Goal: Task Accomplishment & Management: Manage account settings

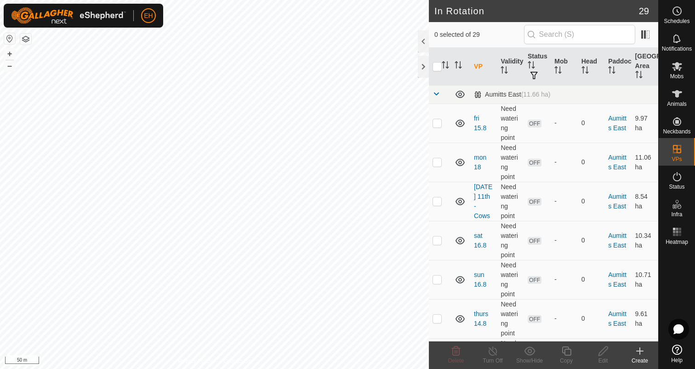
click at [644, 356] on div "Create" at bounding box center [639, 360] width 37 height 8
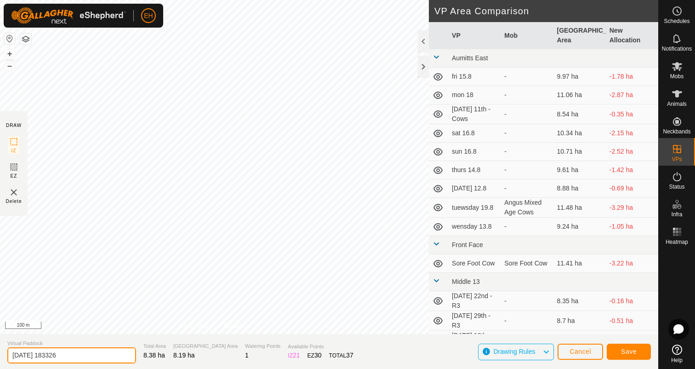
drag, startPoint x: 91, startPoint y: 351, endPoint x: 0, endPoint y: 350, distance: 90.5
click at [0, 350] on section "Virtual Paddock [DATE] 183326 Total Area 8.38 ha Grazing Area 8.19 ha Watering …" at bounding box center [329, 351] width 658 height 35
type input "[DATE] 19th - R3"
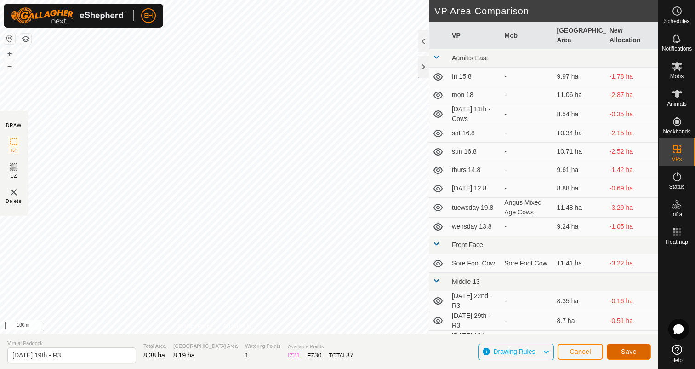
click at [645, 350] on button "Save" at bounding box center [629, 351] width 44 height 16
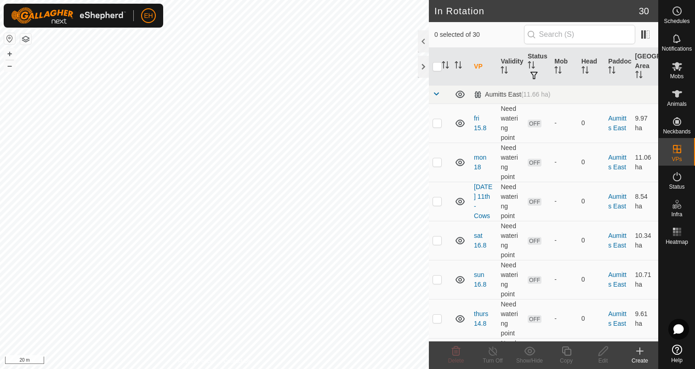
checkbox input "true"
click at [565, 351] on icon at bounding box center [566, 350] width 11 height 11
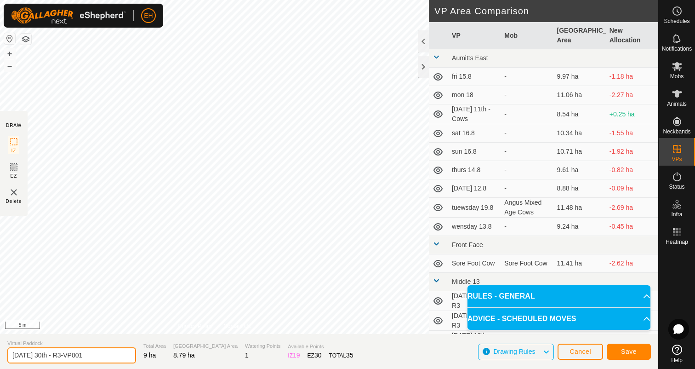
drag, startPoint x: 97, startPoint y: 355, endPoint x: 0, endPoint y: 358, distance: 97.0
click at [0, 358] on section "Virtual Paddock [DATE] 30th - R3-VP001 Total Area 9 ha Grazing Area 8.79 ha Wat…" at bounding box center [329, 351] width 658 height 35
type input "[DATE] 31st - R3"
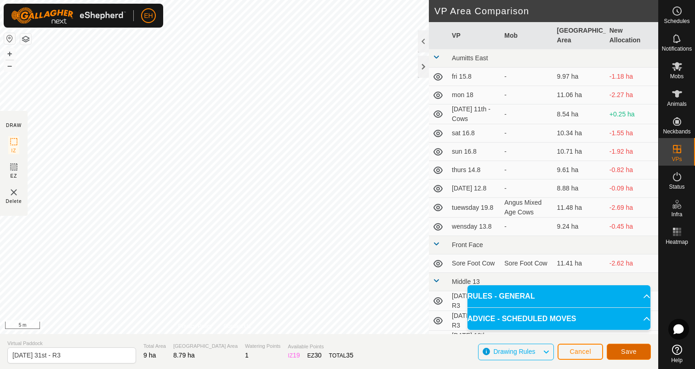
click at [627, 350] on span "Save" at bounding box center [629, 350] width 16 height 7
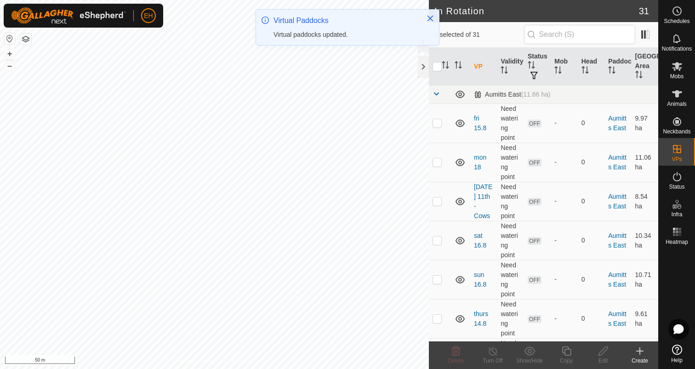
checkbox input "true"
click at [565, 350] on icon at bounding box center [566, 350] width 9 height 9
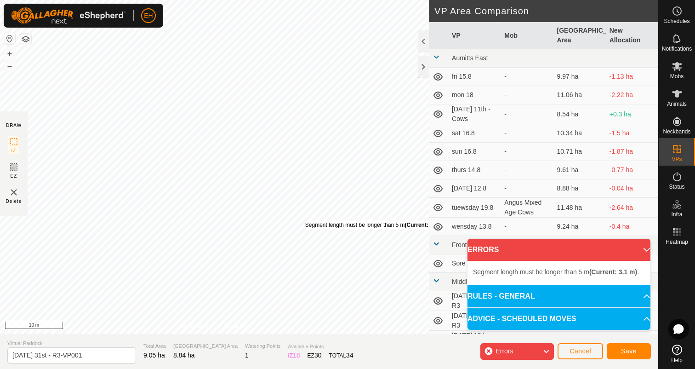
click at [305, 221] on div "Segment length must be longer than 5 m (Current: 3.1 m) ." at bounding box center [376, 225] width 142 height 8
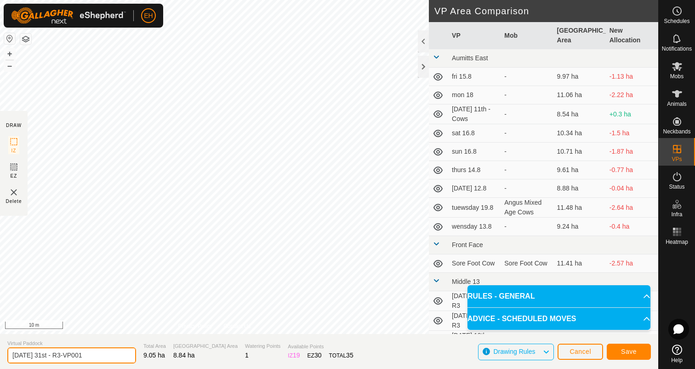
drag, startPoint x: 92, startPoint y: 353, endPoint x: 0, endPoint y: 351, distance: 92.4
click at [0, 351] on section "Virtual Paddock [DATE] 31st - R3-VP001 Total Area 9.05 ha Grazing Area 8.84 ha …" at bounding box center [329, 351] width 658 height 35
type input "[DATE] 1st - R3"
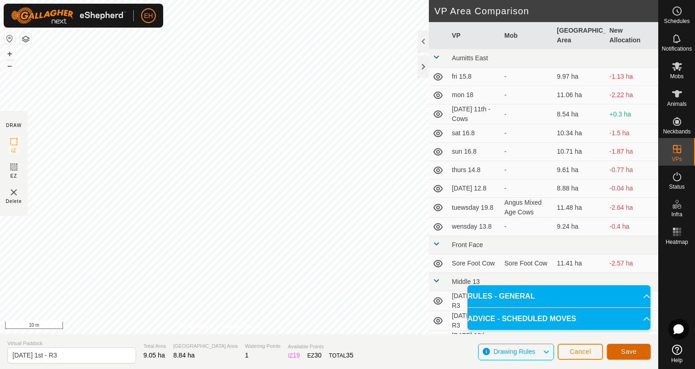
click at [621, 353] on span "Save" at bounding box center [629, 350] width 16 height 7
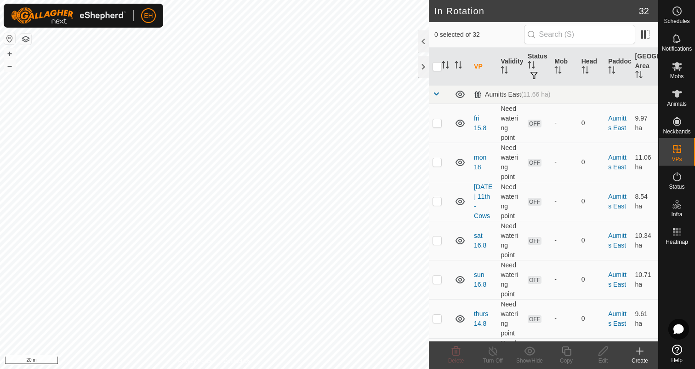
checkbox input "true"
click at [564, 351] on icon at bounding box center [566, 350] width 9 height 9
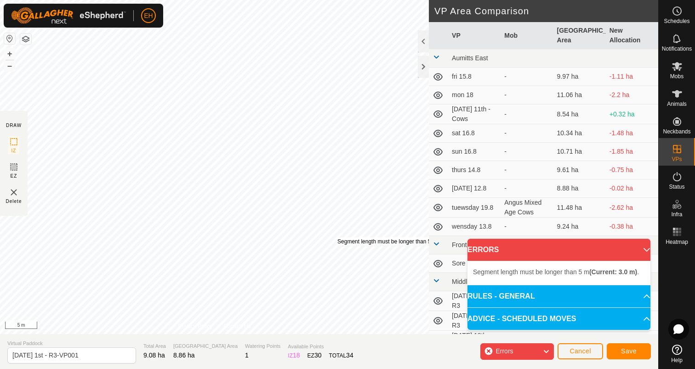
click at [337, 237] on div "Segment length must be longer than 5 m (Current: 3.0 m) ." at bounding box center [408, 241] width 142 height 8
click at [178, 226] on div "Segment length must be longer than 5 m (Current: 3.0 m) ." at bounding box center [249, 230] width 142 height 8
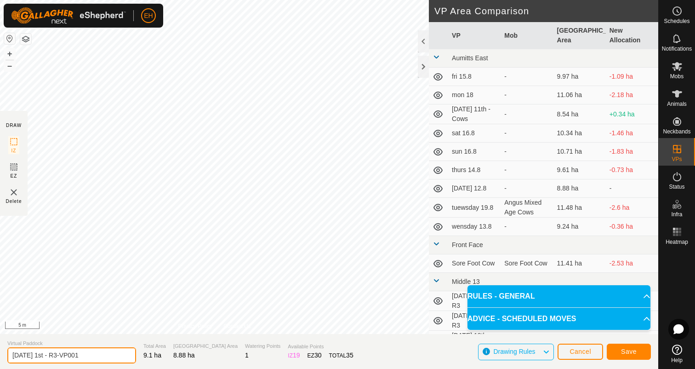
drag, startPoint x: 102, startPoint y: 355, endPoint x: 0, endPoint y: 355, distance: 102.0
click at [0, 355] on section "Virtual Paddock [DATE] 1st - R3-VP001 Total Area 9.1 ha Grazing Area 8.88 ha Wa…" at bounding box center [329, 351] width 658 height 35
type input "[DATE] 2nd - R3"
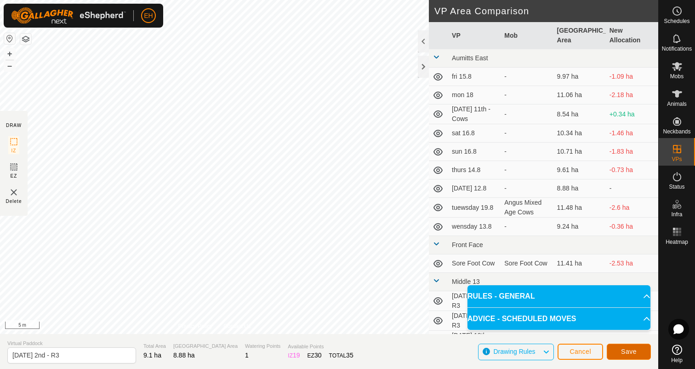
click at [630, 357] on button "Save" at bounding box center [629, 351] width 44 height 16
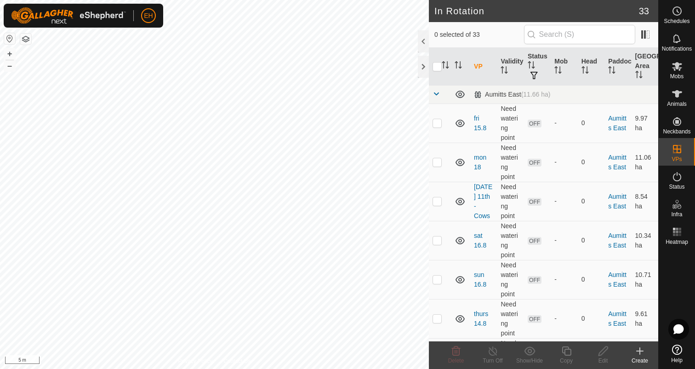
checkbox input "true"
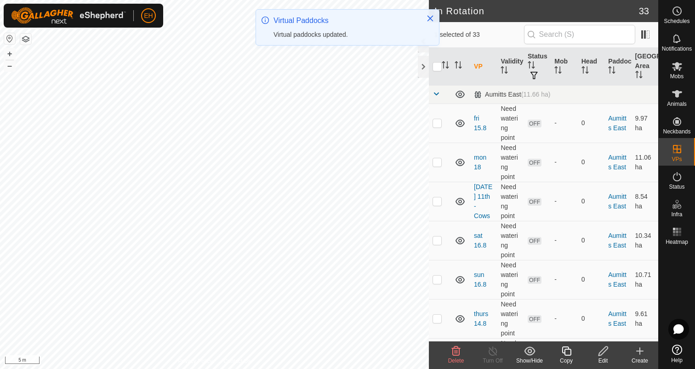
click at [568, 352] on icon at bounding box center [566, 350] width 11 height 11
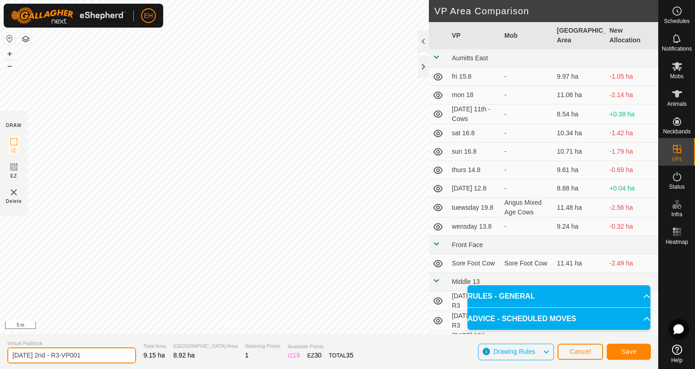
drag, startPoint x: 105, startPoint y: 353, endPoint x: 0, endPoint y: 353, distance: 104.8
click at [0, 353] on section "Virtual Paddock [DATE] 2nd - R3-VP001 Total Area 9.15 ha Grazing Area 8.92 ha W…" at bounding box center [329, 351] width 658 height 35
click at [62, 356] on input "[DATE] 3rd -R3" at bounding box center [71, 355] width 129 height 16
type input "[DATE] 3rd - R3"
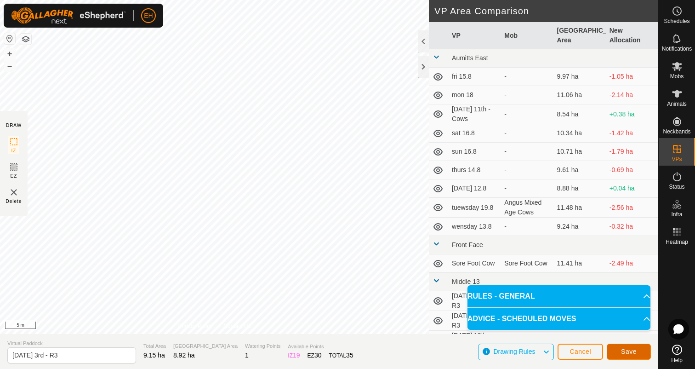
click at [643, 354] on button "Save" at bounding box center [629, 351] width 44 height 16
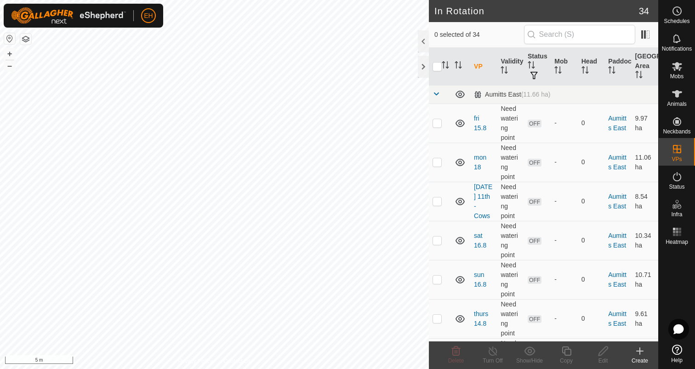
checkbox input "true"
click at [568, 351] on icon at bounding box center [566, 350] width 11 height 11
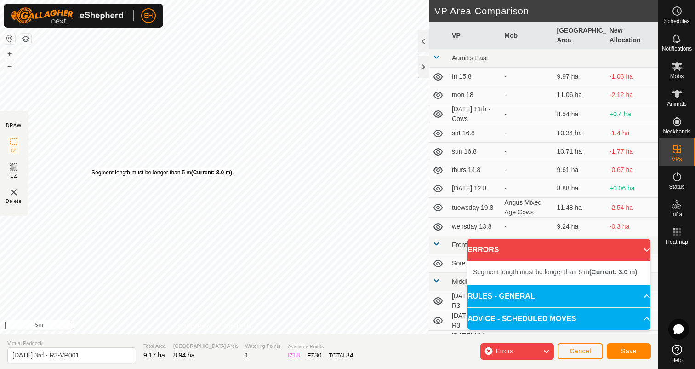
click at [91, 168] on div "Segment length must be longer than 5 m (Current: 3.0 m) ." at bounding box center [162, 172] width 142 height 8
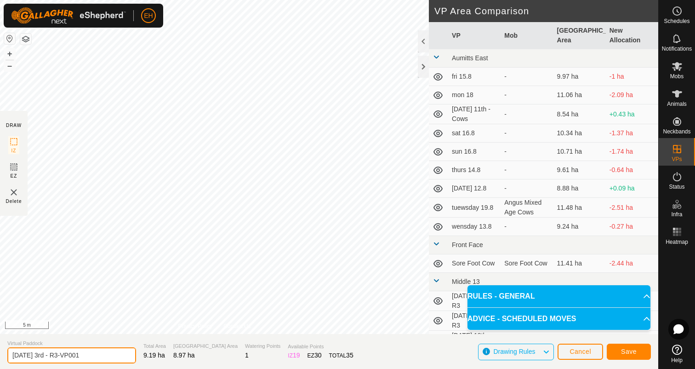
drag, startPoint x: 107, startPoint y: 354, endPoint x: 0, endPoint y: 348, distance: 106.8
click at [0, 348] on section "Virtual Paddock [DATE] 3rd - R3-VP001 Total Area 9.19 ha Grazing Area 8.97 ha W…" at bounding box center [329, 351] width 658 height 35
type input "[DATE] 4th - R3"
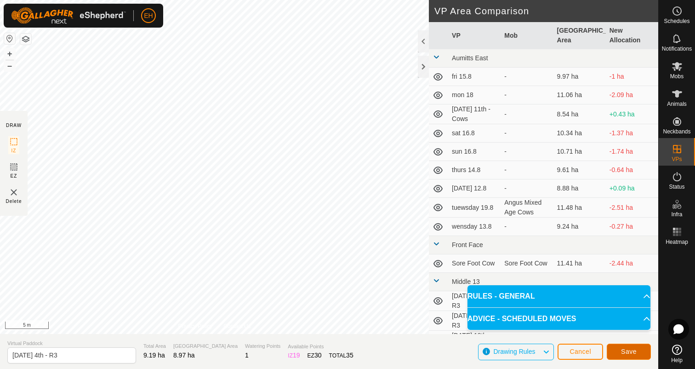
click at [631, 347] on span "Save" at bounding box center [629, 350] width 16 height 7
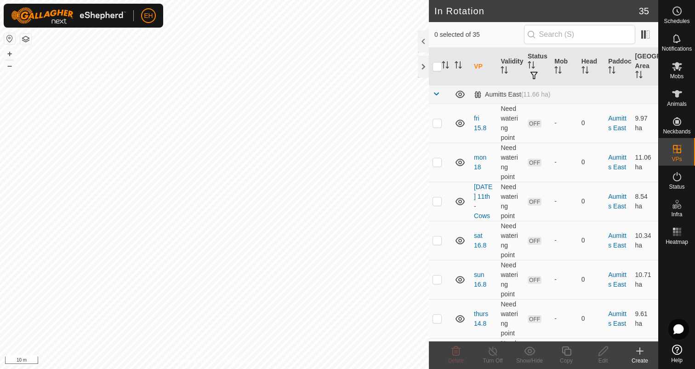
checkbox input "true"
click at [562, 353] on icon at bounding box center [566, 350] width 11 height 11
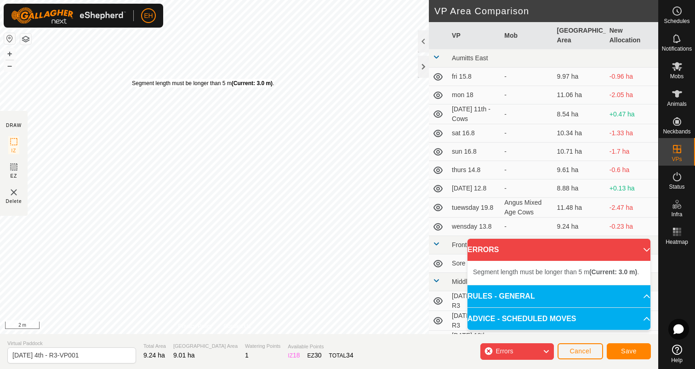
click at [132, 79] on div "Segment length must be longer than 5 m (Current: 3.0 m) ." at bounding box center [203, 83] width 142 height 8
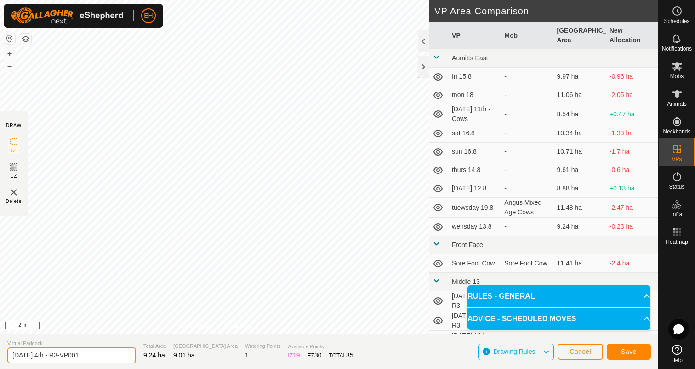
drag, startPoint x: 99, startPoint y: 356, endPoint x: 0, endPoint y: 353, distance: 99.3
click at [0, 353] on section "Virtual Paddock [DATE] 4th - R3-VP001 Total Area 9.24 ha Grazing Area 9.01 ha W…" at bounding box center [329, 351] width 658 height 35
type input "[DATE] 5th - R3"
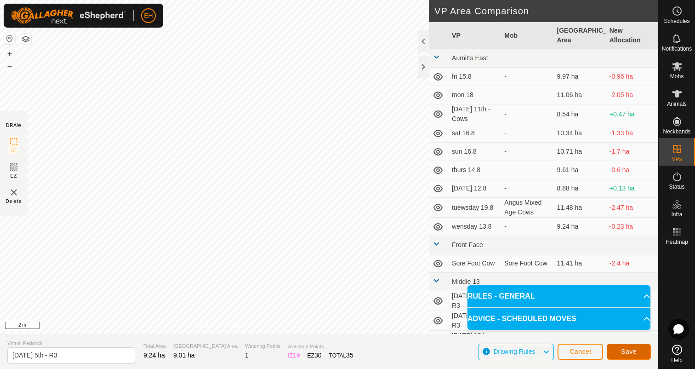
click at [634, 354] on span "Save" at bounding box center [629, 350] width 16 height 7
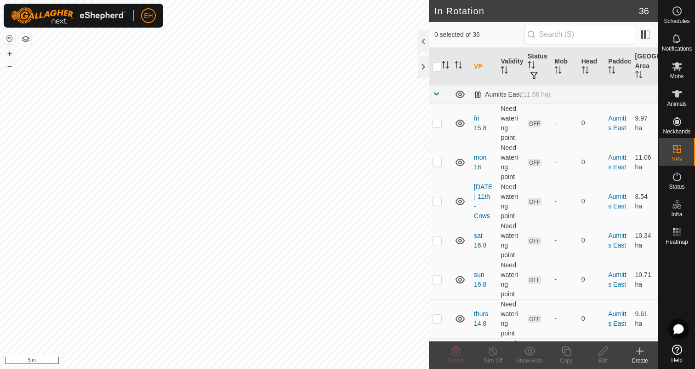
checkbox input "true"
click at [564, 351] on icon at bounding box center [566, 350] width 11 height 11
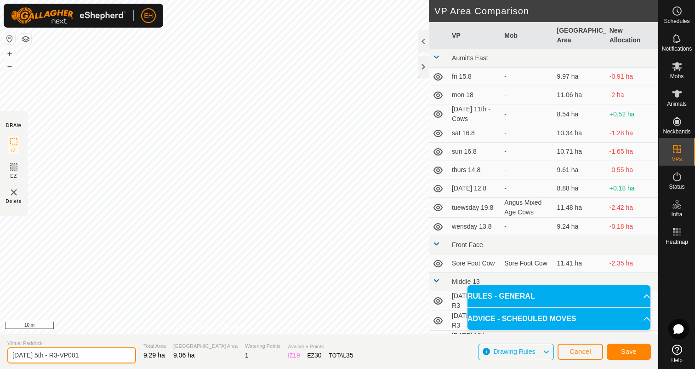
drag, startPoint x: 100, startPoint y: 353, endPoint x: 1, endPoint y: 351, distance: 98.9
click at [1, 351] on section "Virtual Paddock [DATE] 5th - R3-VP001 Total Area 9.29 ha Grazing Area 9.06 ha W…" at bounding box center [329, 351] width 658 height 35
type input "[DATE] 6th - R3"
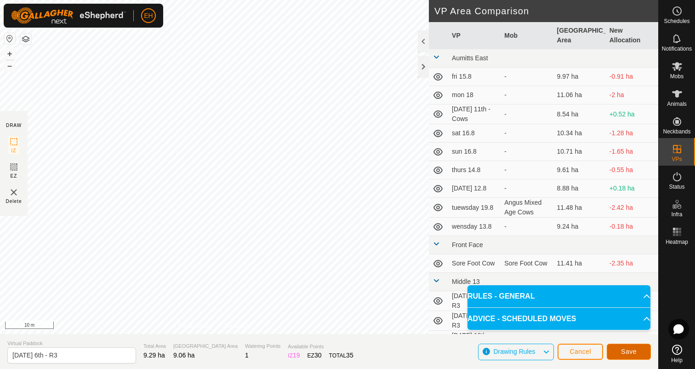
click at [642, 358] on button "Save" at bounding box center [629, 351] width 44 height 16
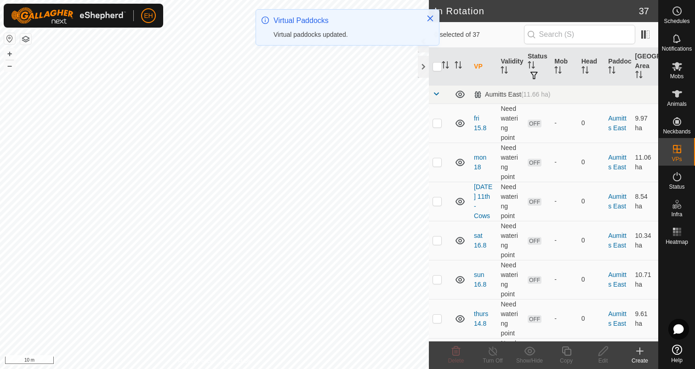
checkbox input "true"
click at [565, 351] on icon at bounding box center [566, 350] width 11 height 11
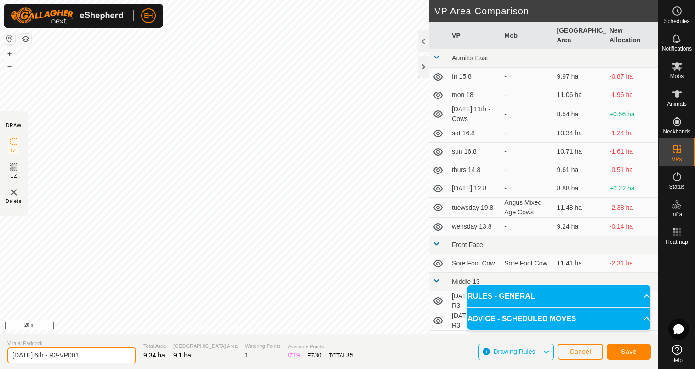
drag, startPoint x: 103, startPoint y: 355, endPoint x: 0, endPoint y: 355, distance: 103.0
click at [0, 355] on section "Virtual Paddock [DATE] 6th - R3-VP001 Total Area 9.34 ha Grazing Area 9.1 ha Wa…" at bounding box center [329, 351] width 658 height 35
type input "[DATE] 7th - R3"
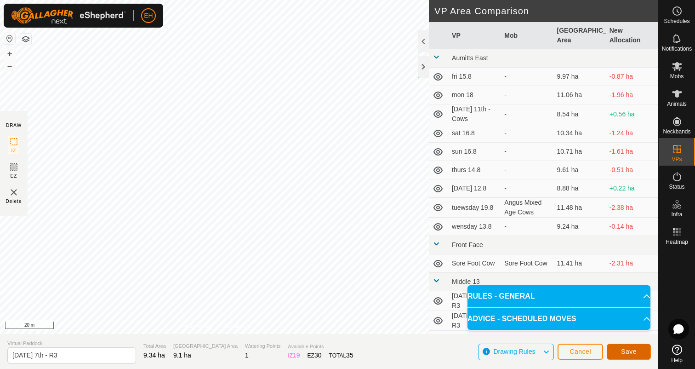
click at [630, 353] on span "Save" at bounding box center [629, 350] width 16 height 7
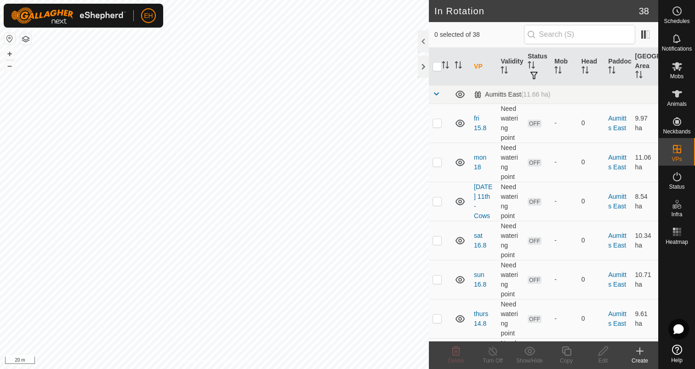
checkbox input "true"
click at [565, 352] on icon at bounding box center [566, 350] width 11 height 11
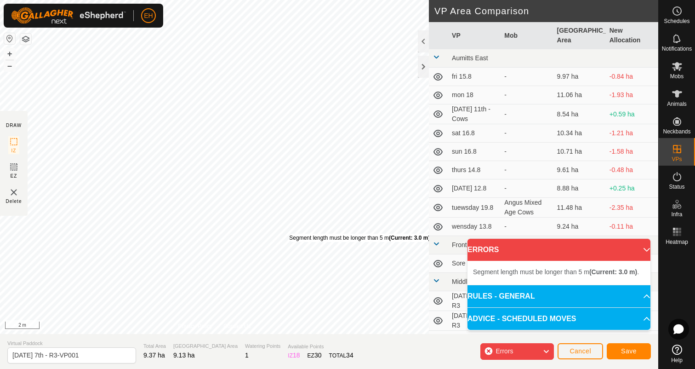
click at [289, 233] on div "Segment length must be longer than 5 m (Current: 3.0 m) ." at bounding box center [360, 237] width 142 height 8
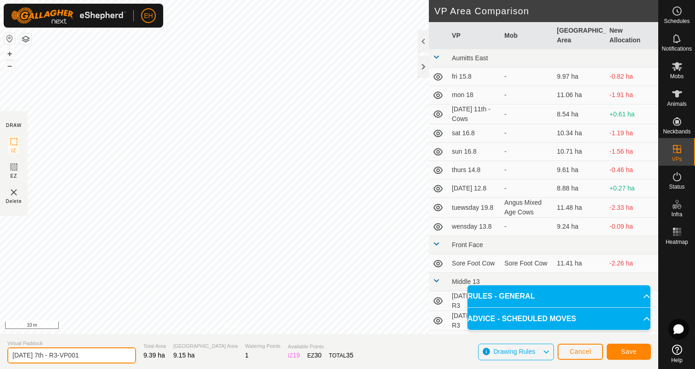
drag, startPoint x: 90, startPoint y: 351, endPoint x: 0, endPoint y: 346, distance: 89.8
click at [0, 346] on section "Virtual Paddock [DATE] 7th - R3-VP001 Total Area 9.39 ha Grazing Area 9.15 ha W…" at bounding box center [329, 351] width 658 height 35
type input "[DATE] 8th - R3"
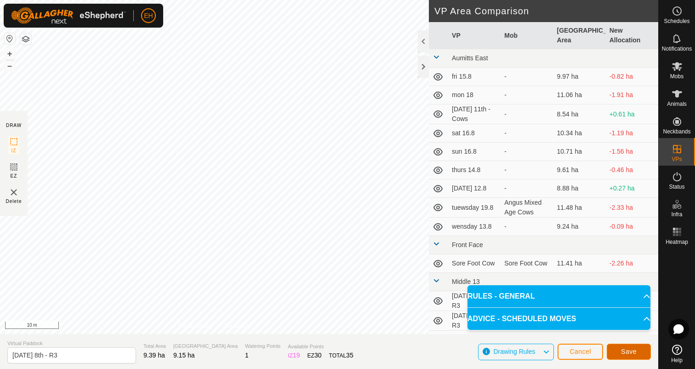
click at [641, 351] on button "Save" at bounding box center [629, 351] width 44 height 16
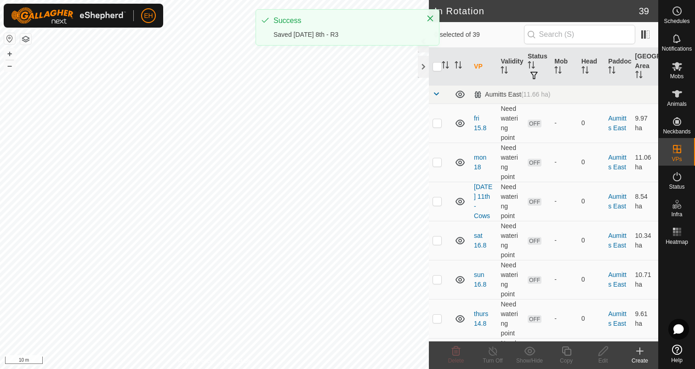
checkbox input "true"
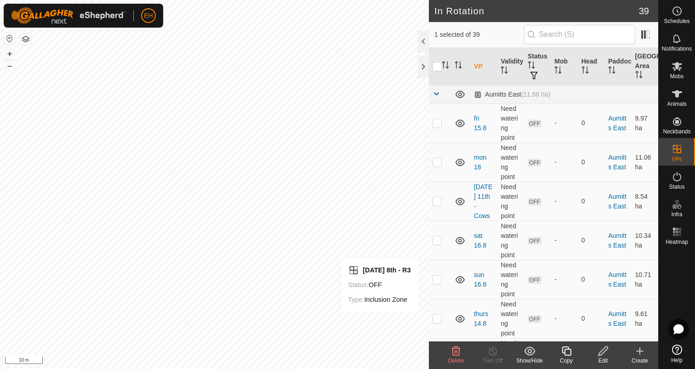
click at [567, 353] on icon at bounding box center [566, 350] width 11 height 11
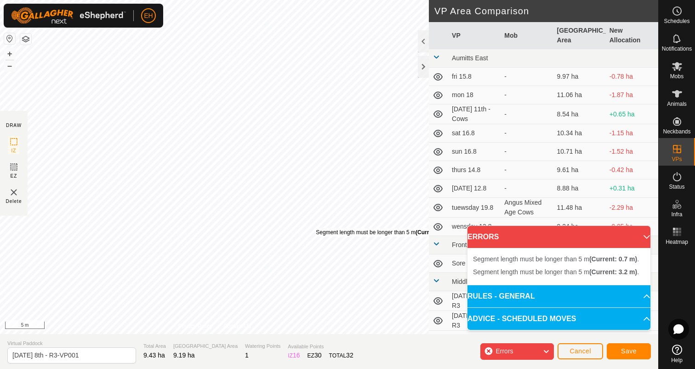
click at [316, 228] on div "Segment length must be longer than 5 m (Current: 0.7 m) ." at bounding box center [387, 232] width 142 height 8
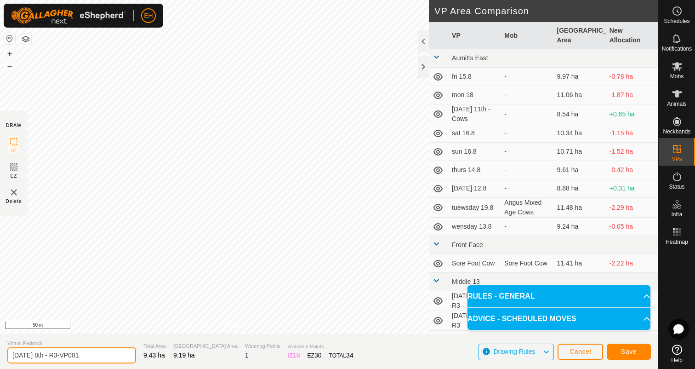
drag, startPoint x: 92, startPoint y: 355, endPoint x: 0, endPoint y: 357, distance: 92.4
click at [0, 357] on section "Virtual Paddock [DATE] 8th - R3-VP001 Total Area 9.43 ha Grazing Area 9.19 ha W…" at bounding box center [329, 351] width 658 height 35
type input "[DATE] 9th - R3"
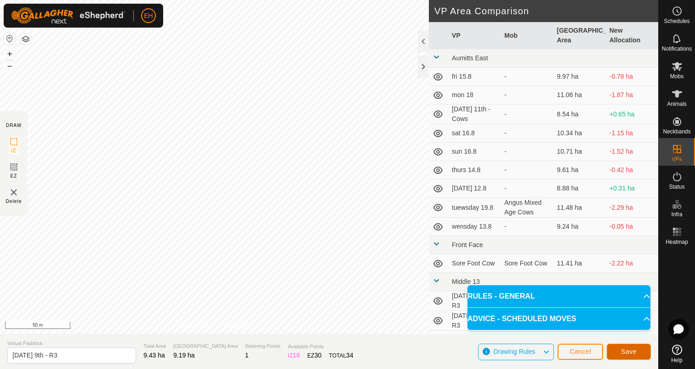
click at [639, 352] on button "Save" at bounding box center [629, 351] width 44 height 16
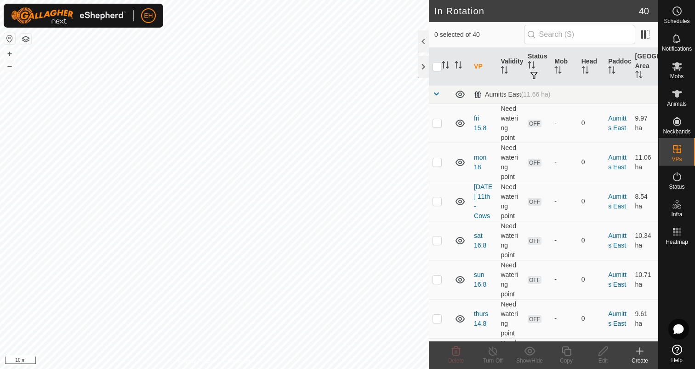
checkbox input "true"
click at [565, 353] on icon at bounding box center [566, 350] width 11 height 11
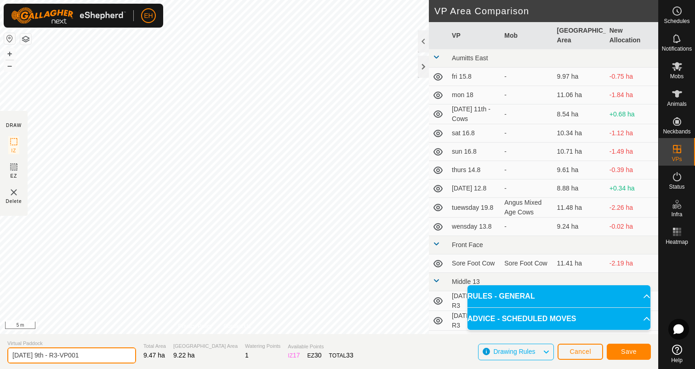
drag, startPoint x: 94, startPoint y: 357, endPoint x: 0, endPoint y: 357, distance: 94.2
click at [0, 357] on section "Virtual Paddock [DATE] 9th - R3-VP001 Total Area 9.47 ha Grazing Area 9.22 ha W…" at bounding box center [329, 351] width 658 height 35
type input "[DATE] 10th - R3"
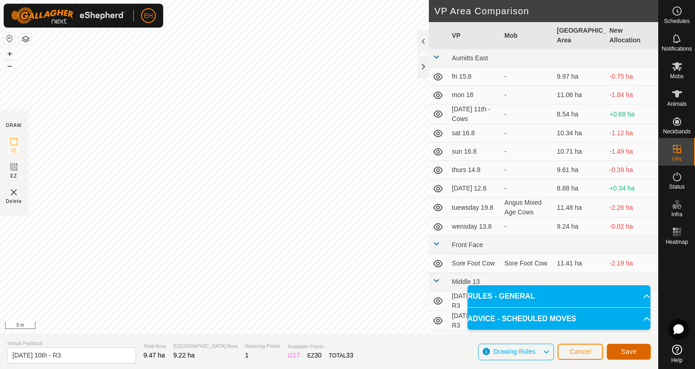
click at [620, 356] on button "Save" at bounding box center [629, 351] width 44 height 16
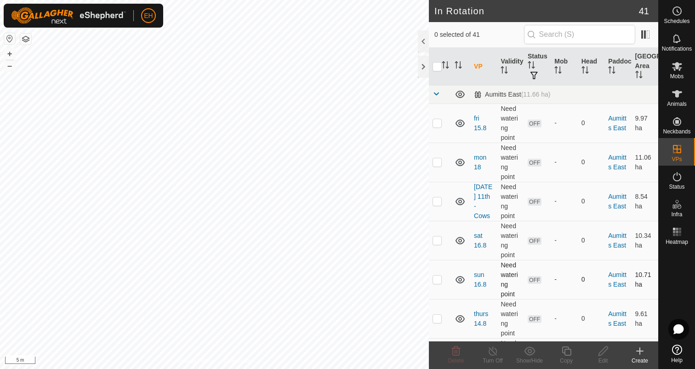
checkbox input "true"
click at [572, 347] on icon at bounding box center [566, 350] width 11 height 11
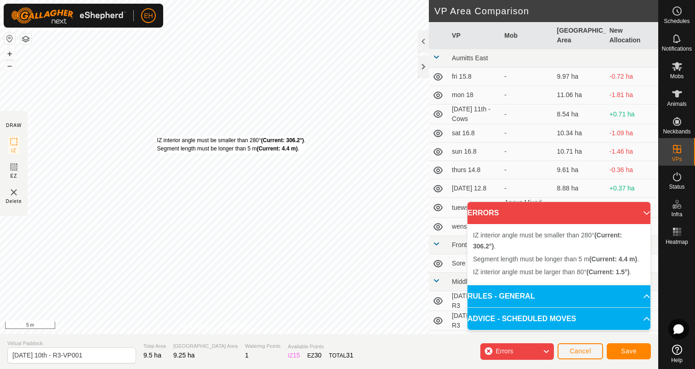
click at [157, 136] on div "IZ interior angle must be smaller than 280° (Current: 306.2°) . Segment length …" at bounding box center [231, 144] width 148 height 17
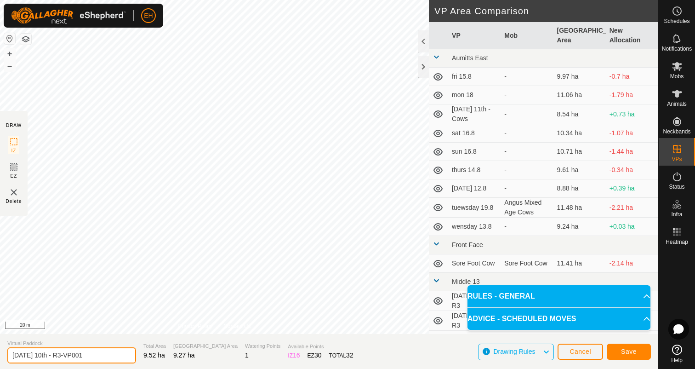
drag, startPoint x: 109, startPoint y: 355, endPoint x: 6, endPoint y: 352, distance: 103.0
click at [6, 352] on section "Virtual Paddock [DATE] 10th - R3-VP001 Total Area 9.52 ha Grazing Area 9.27 ha …" at bounding box center [329, 351] width 658 height 35
type input "[DATE] 11th - R3"
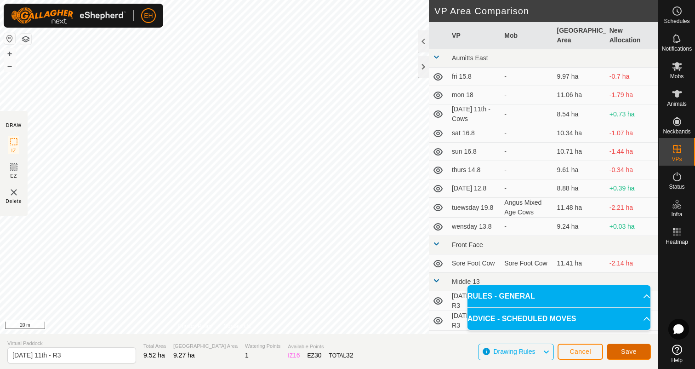
click at [621, 354] on span "Save" at bounding box center [629, 350] width 16 height 7
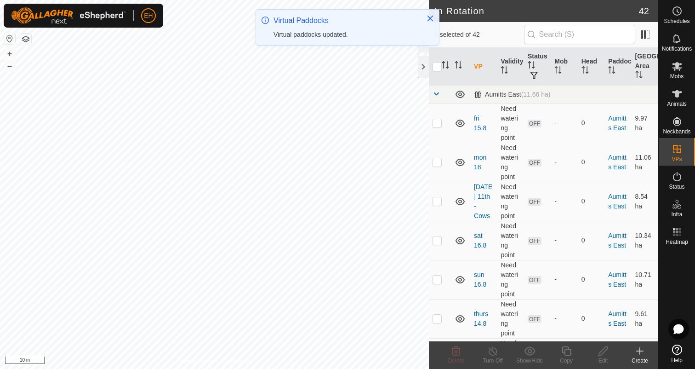
checkbox input "true"
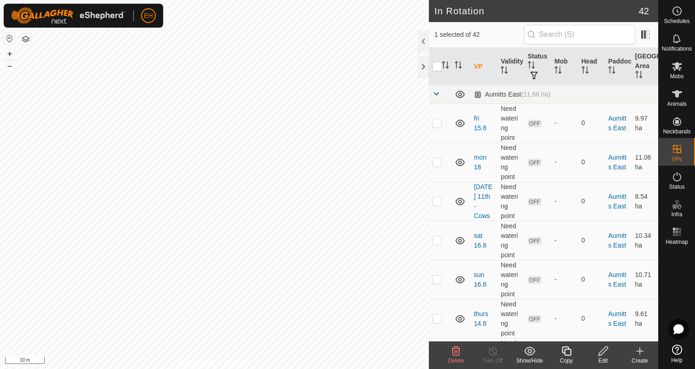
click at [561, 354] on icon at bounding box center [566, 350] width 11 height 11
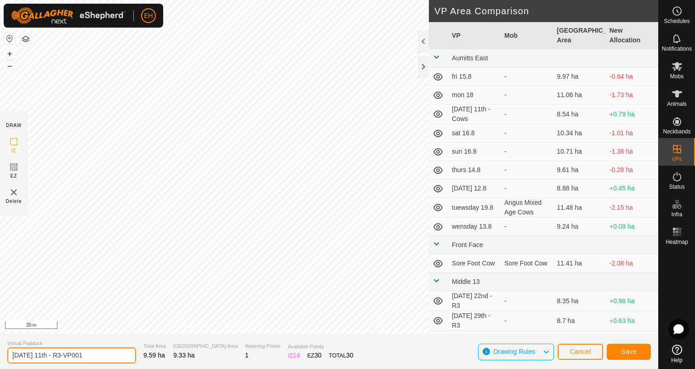
drag, startPoint x: 106, startPoint y: 352, endPoint x: 0, endPoint y: 352, distance: 106.2
click at [0, 352] on section "Virtual Paddock [DATE] 11th - R3-VP001 Total Area 9.59 ha Grazing Area 9.33 ha …" at bounding box center [329, 351] width 658 height 35
type input "[DATE] 12th - R3"
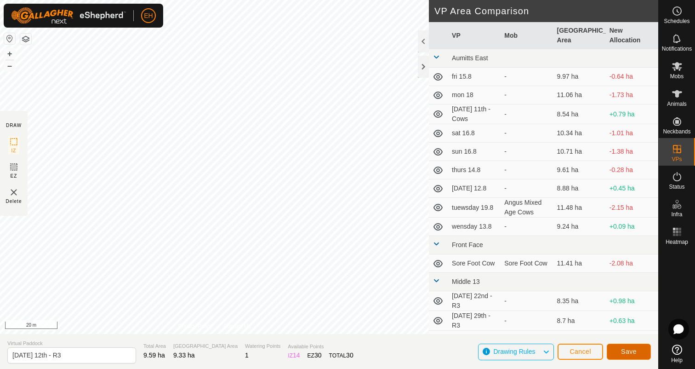
click at [623, 356] on button "Save" at bounding box center [629, 351] width 44 height 16
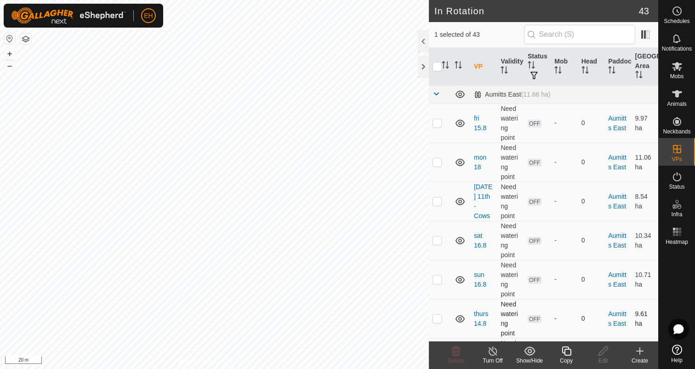
checkbox input "false"
checkbox input "true"
checkbox input "false"
click at [453, 358] on span "Delete" at bounding box center [456, 360] width 16 height 6
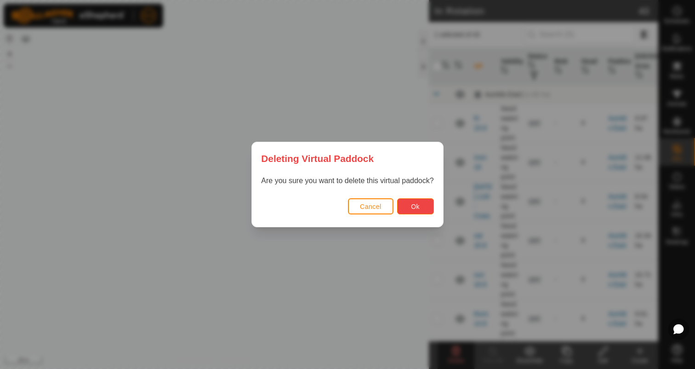
click at [432, 206] on button "Ok" at bounding box center [415, 206] width 37 height 16
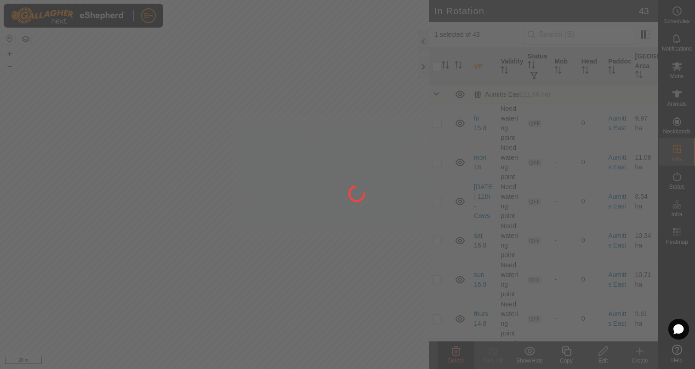
checkbox input "false"
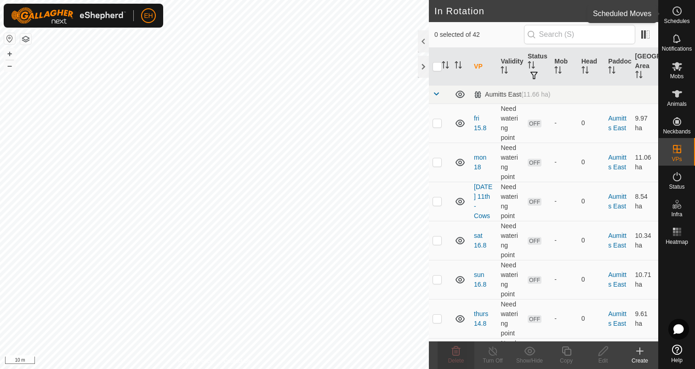
click at [680, 18] on span "Schedules" at bounding box center [677, 21] width 26 height 6
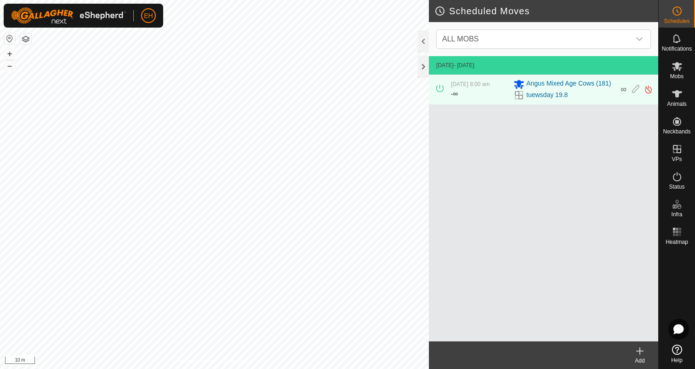
click at [642, 351] on icon at bounding box center [640, 351] width 6 height 0
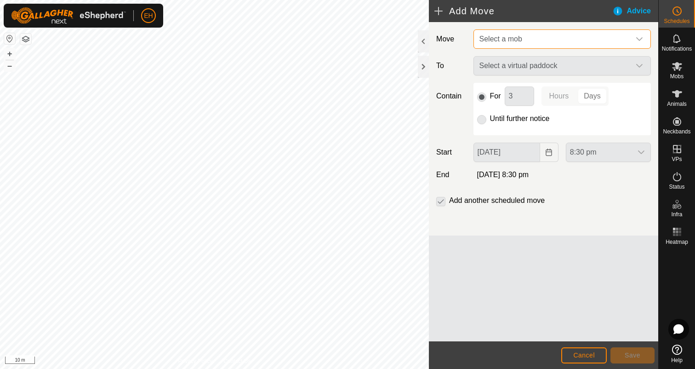
click at [551, 41] on span "Select a mob" at bounding box center [553, 39] width 154 height 18
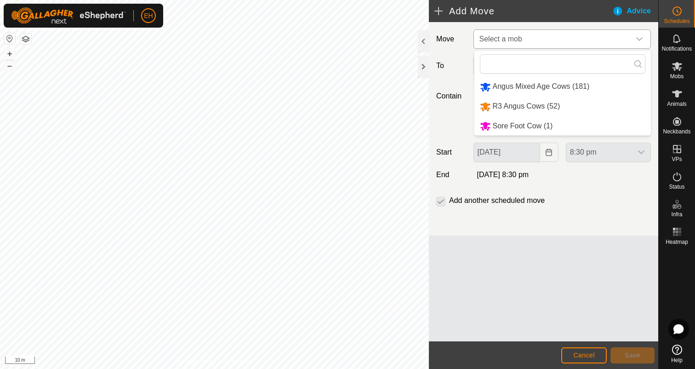
click at [535, 106] on li "R3 Angus Cows (52)" at bounding box center [562, 106] width 176 height 19
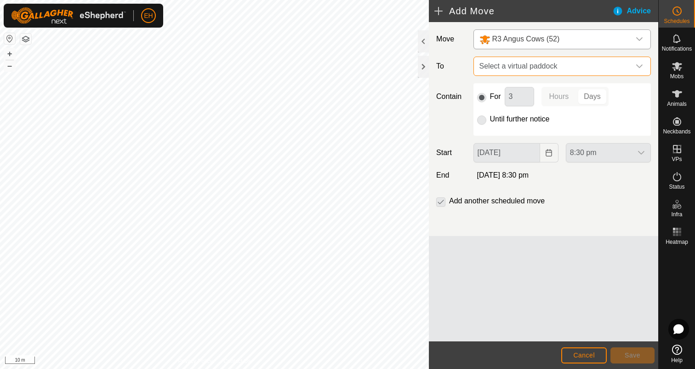
click at [533, 72] on span "Select a virtual paddock" at bounding box center [553, 66] width 154 height 18
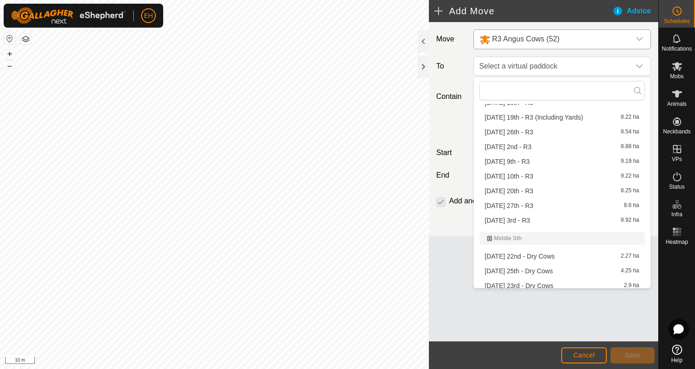
scroll to position [483, 0]
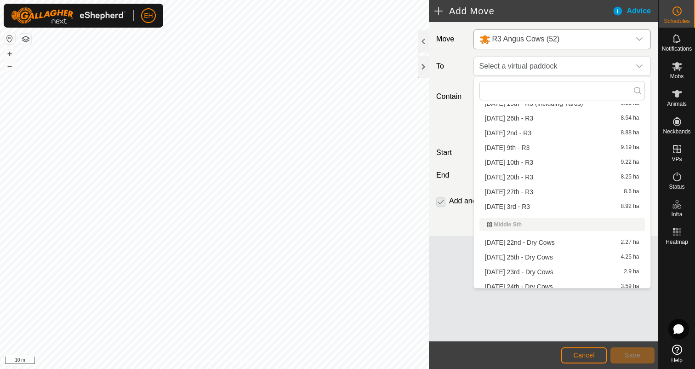
click at [538, 177] on li "[DATE] 20th - R3 8.25 ha" at bounding box center [561, 177] width 165 height 14
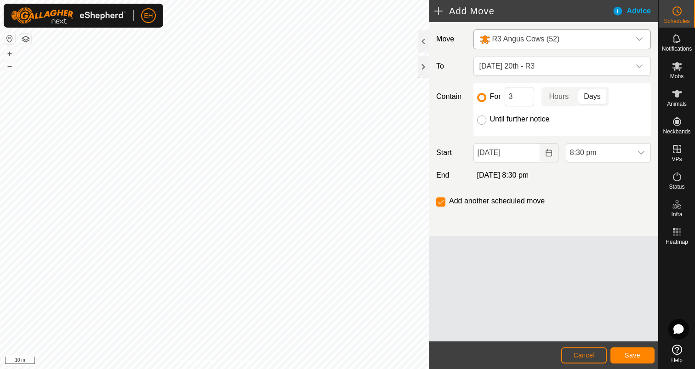
click at [482, 118] on input "Until further notice" at bounding box center [481, 119] width 9 height 9
radio input "true"
checkbox input "false"
click at [550, 154] on icon "Choose Date" at bounding box center [548, 152] width 7 height 7
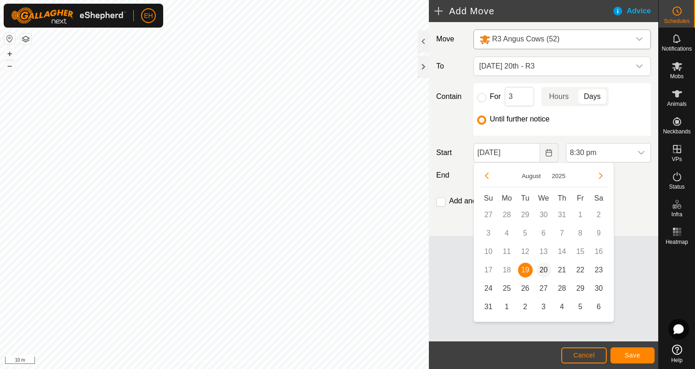
click at [548, 265] on span "20" at bounding box center [543, 269] width 15 height 15
type input "[DATE]"
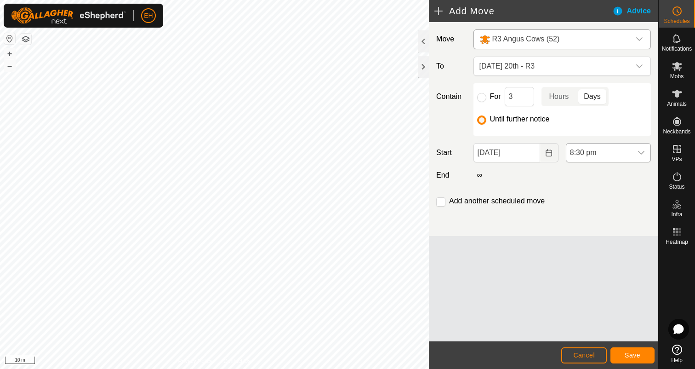
click at [643, 156] on icon "dropdown trigger" at bounding box center [640, 152] width 7 height 7
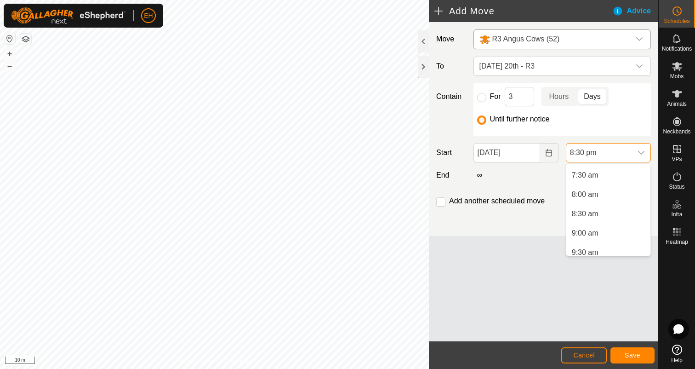
scroll to position [279, 0]
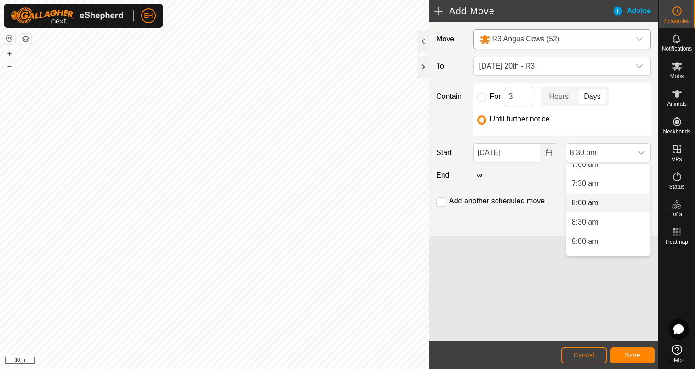
click at [603, 201] on li "8:00 am" at bounding box center [608, 202] width 84 height 18
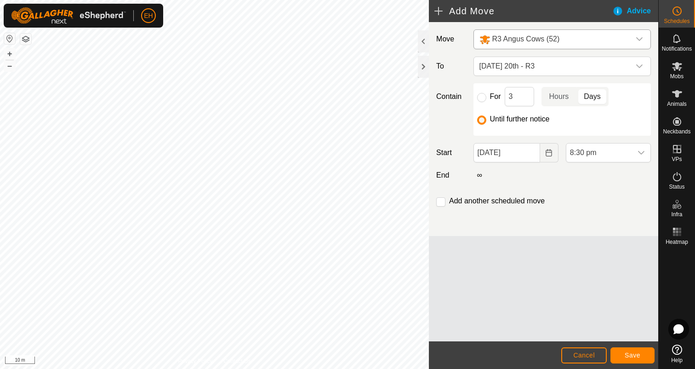
scroll to position [718, 0]
click at [439, 202] on input "checkbox" at bounding box center [440, 201] width 9 height 9
click at [632, 356] on span "Save" at bounding box center [633, 354] width 16 height 7
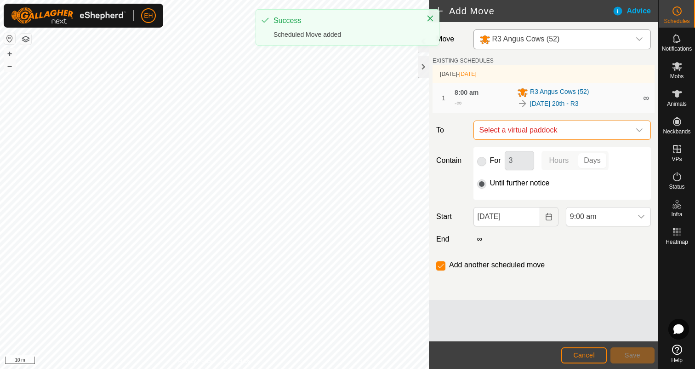
click at [546, 136] on span "Select a virtual paddock" at bounding box center [553, 130] width 154 height 18
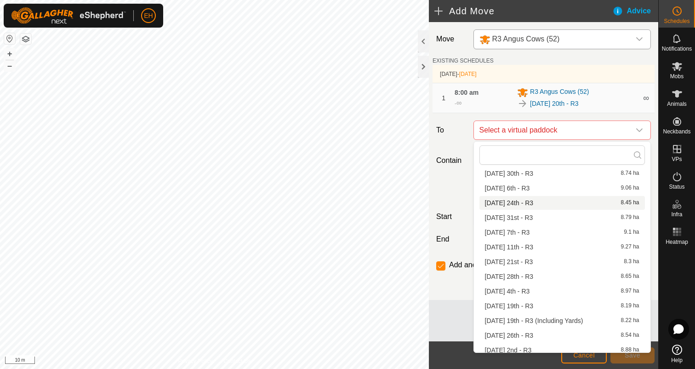
scroll to position [142, 0]
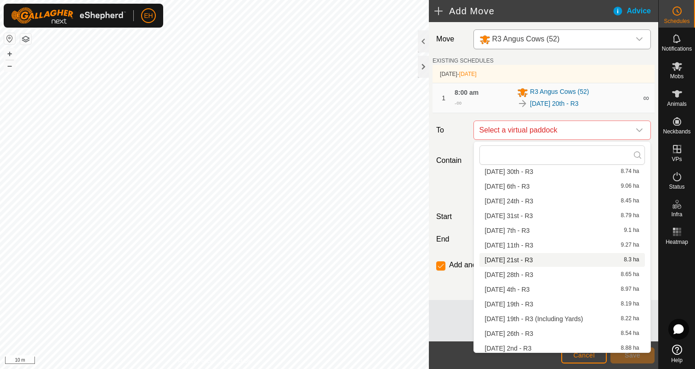
click at [539, 258] on li "[DATE] 21st - R3 8.3 ha" at bounding box center [561, 260] width 165 height 14
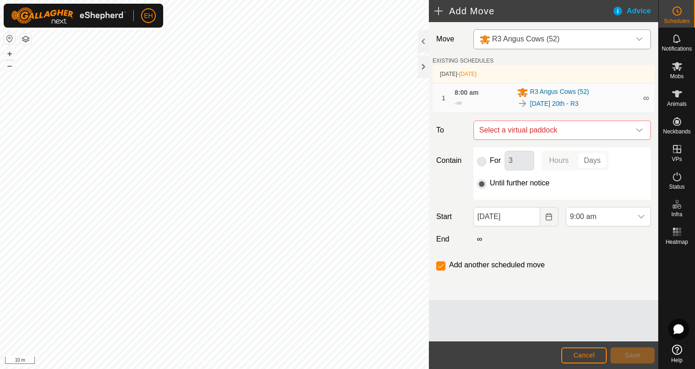
checkbox input "false"
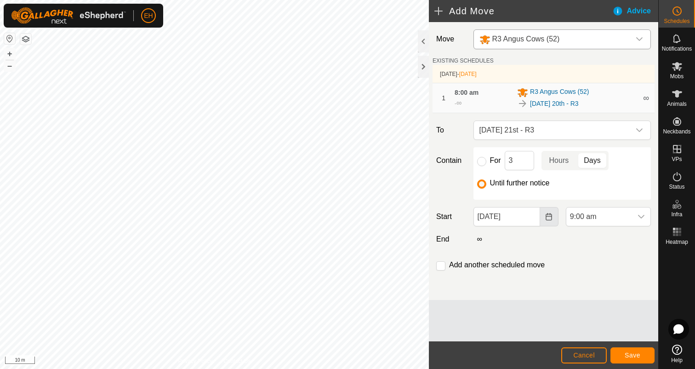
click at [548, 222] on button "Choose Date" at bounding box center [549, 216] width 18 height 19
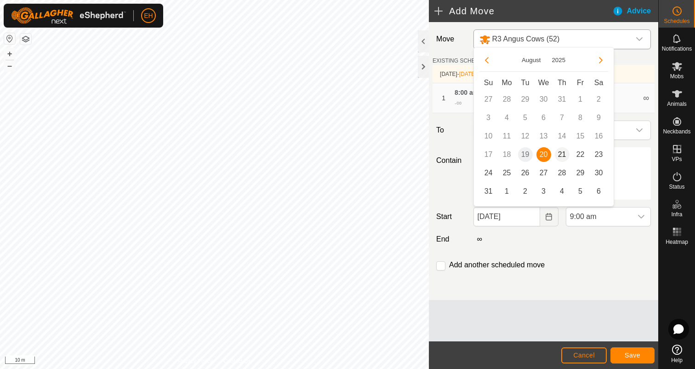
click at [560, 156] on span "21" at bounding box center [562, 154] width 15 height 15
type input "[DATE]"
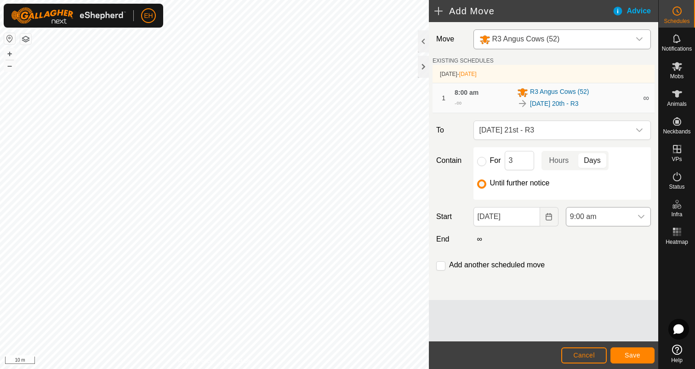
click at [638, 217] on icon "dropdown trigger" at bounding box center [640, 216] width 7 height 7
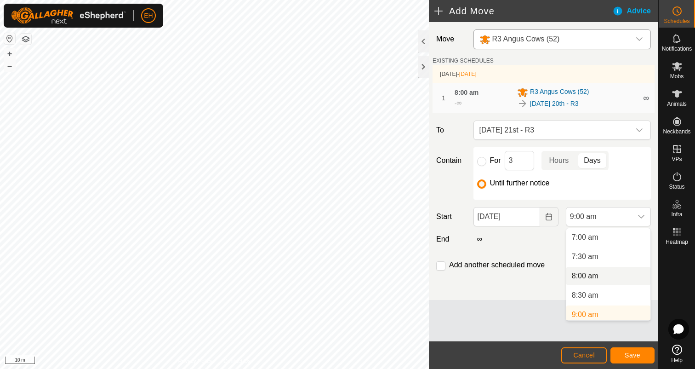
click at [604, 274] on li "8:00 am" at bounding box center [608, 276] width 84 height 18
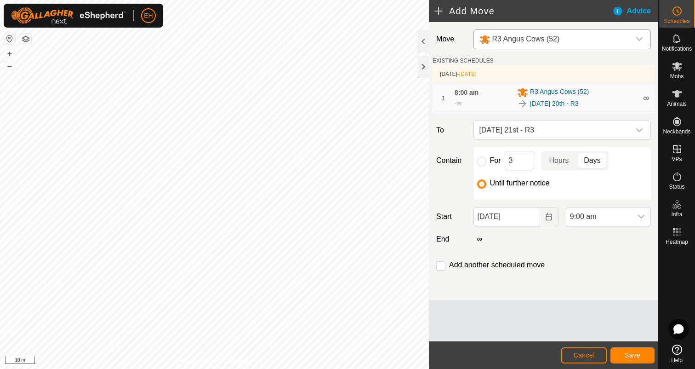
scroll to position [274, 0]
click at [447, 265] on div "Add another scheduled move" at bounding box center [492, 264] width 112 height 11
click at [443, 265] on input "checkbox" at bounding box center [440, 265] width 9 height 9
checkbox input "true"
click at [634, 357] on span "Save" at bounding box center [633, 354] width 16 height 7
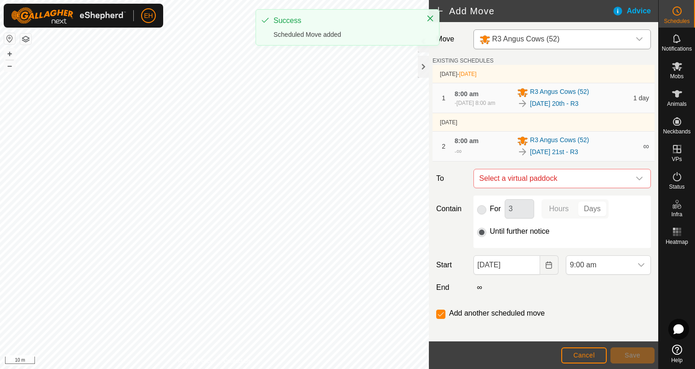
type input "[DATE]"
click at [557, 180] on span "Select a virtual paddock" at bounding box center [553, 178] width 154 height 18
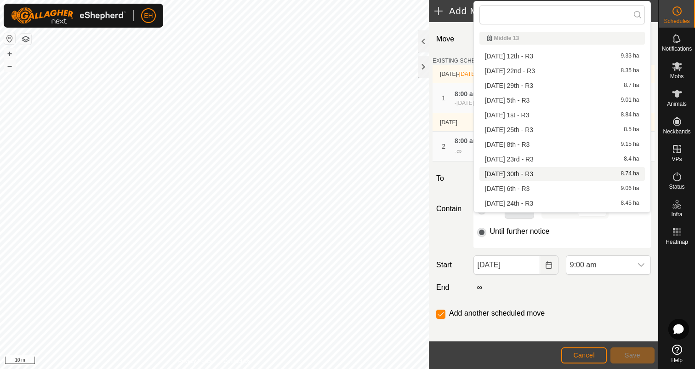
scroll to position [2, 0]
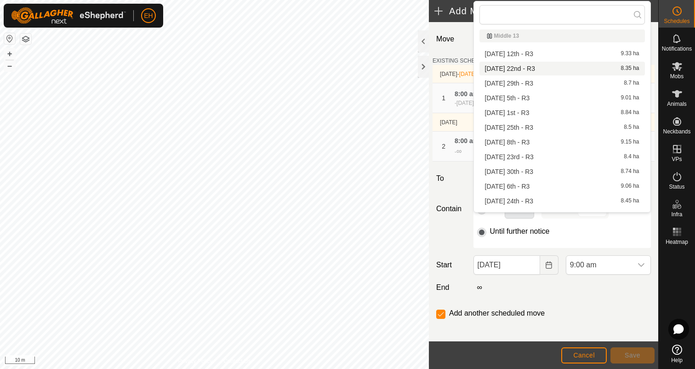
click at [530, 69] on li "[DATE] 22nd - R3 8.35 ha" at bounding box center [561, 69] width 165 height 14
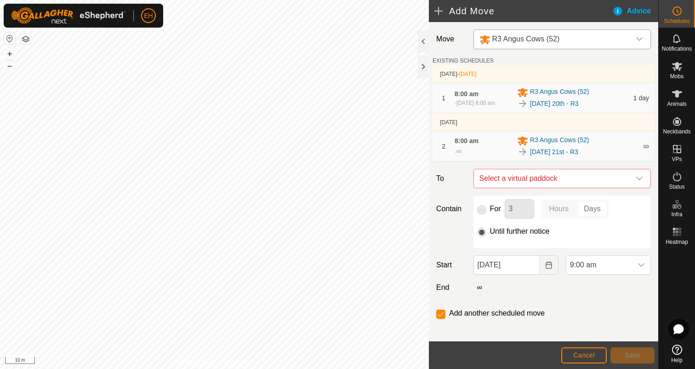
checkbox input "false"
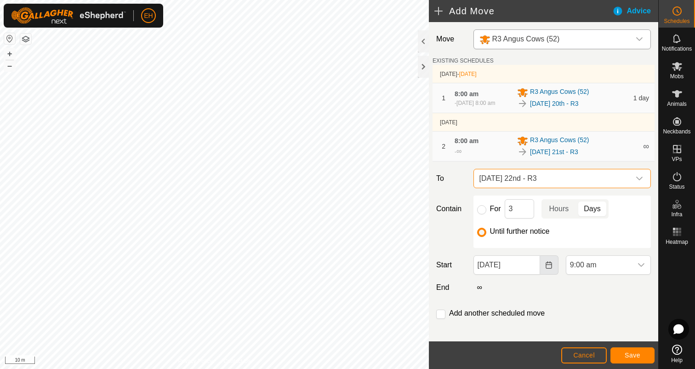
click at [551, 268] on icon "Choose Date" at bounding box center [548, 264] width 7 height 7
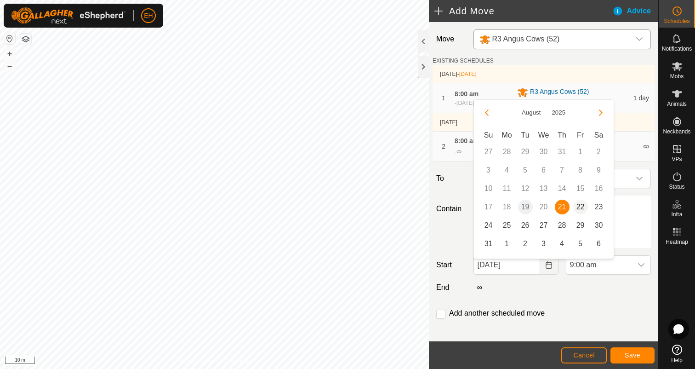
click at [577, 206] on span "22" at bounding box center [580, 206] width 15 height 15
type input "[DATE]"
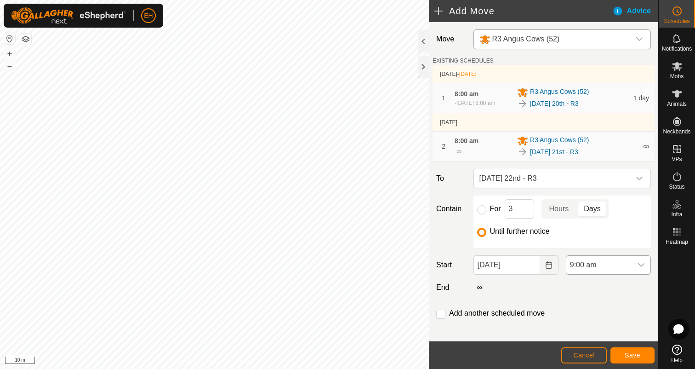
click at [597, 267] on span "9:00 am" at bounding box center [599, 265] width 66 height 18
click at [593, 216] on li "8:00 am" at bounding box center [608, 212] width 84 height 18
click at [443, 317] on input "checkbox" at bounding box center [440, 313] width 9 height 9
checkbox input "true"
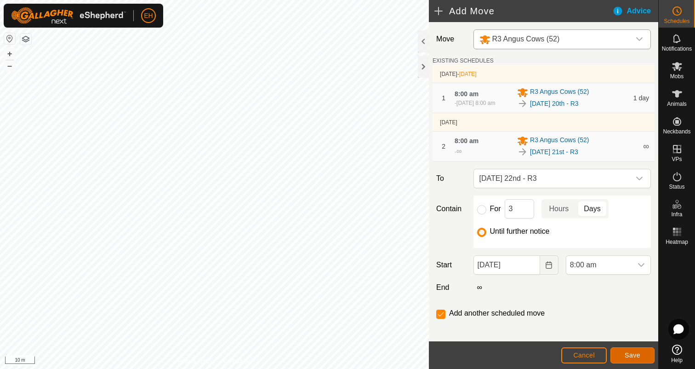
click at [627, 351] on span "Save" at bounding box center [633, 354] width 16 height 7
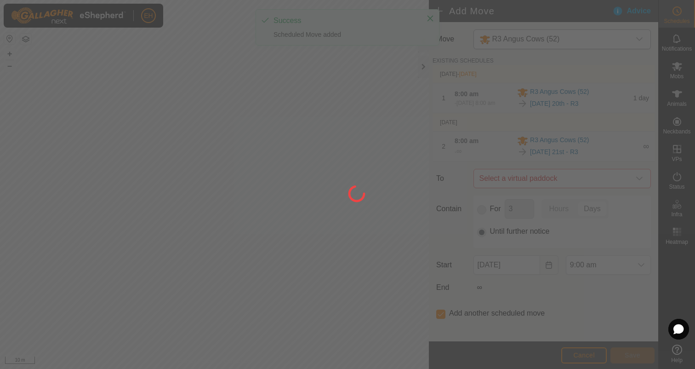
type input "[DATE]"
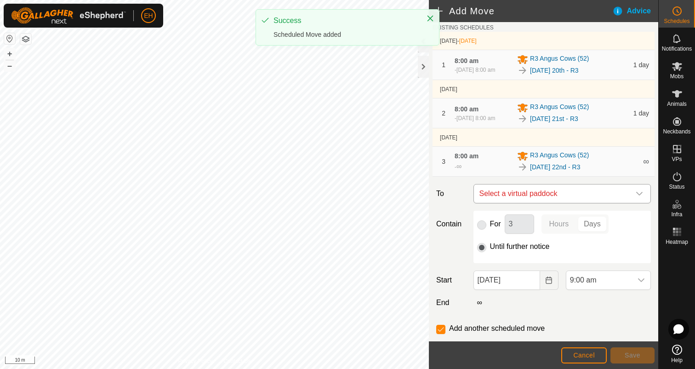
scroll to position [64, 0]
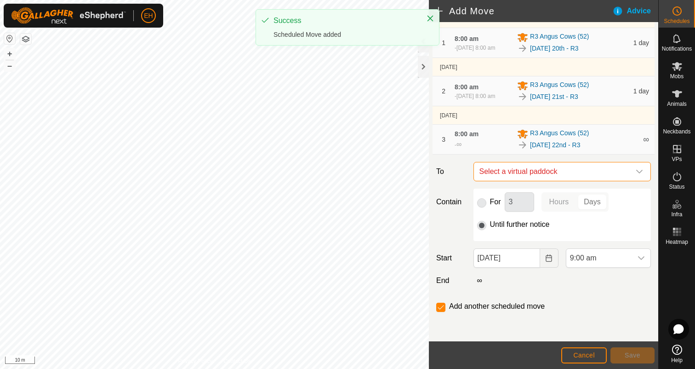
click at [562, 172] on span "Select a virtual paddock" at bounding box center [553, 171] width 154 height 18
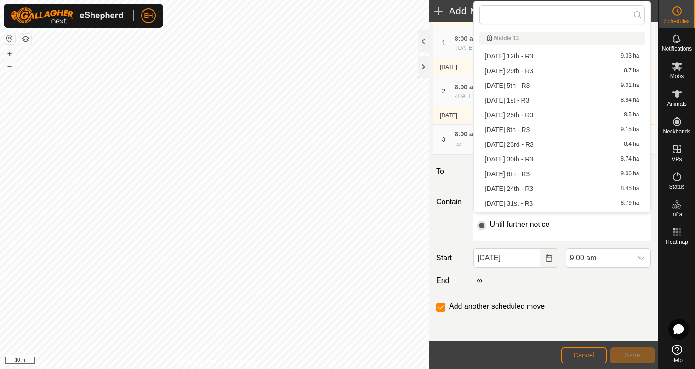
click at [557, 146] on li "[DATE] 23rd - R3 8.4 ha" at bounding box center [561, 144] width 165 height 14
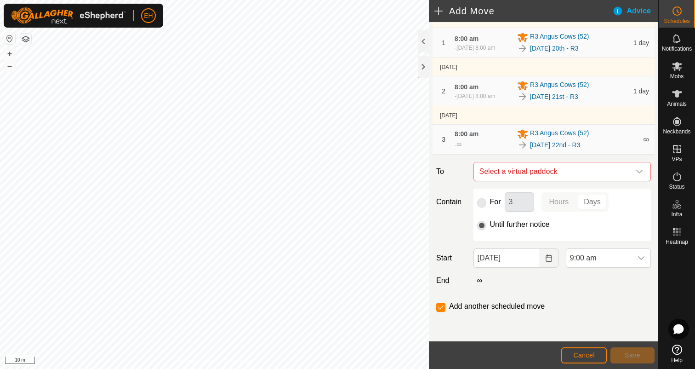
checkbox input "false"
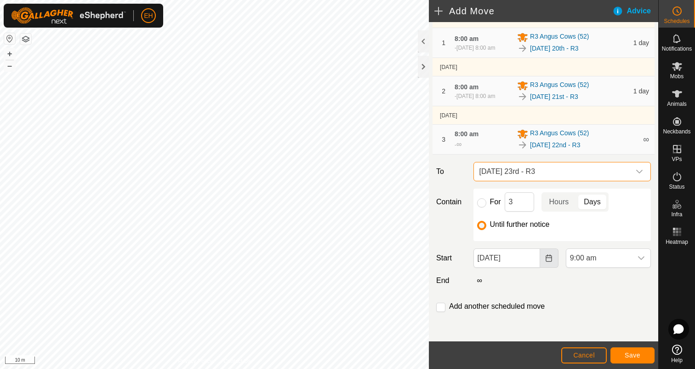
click at [552, 259] on icon "Choose Date" at bounding box center [549, 257] width 6 height 7
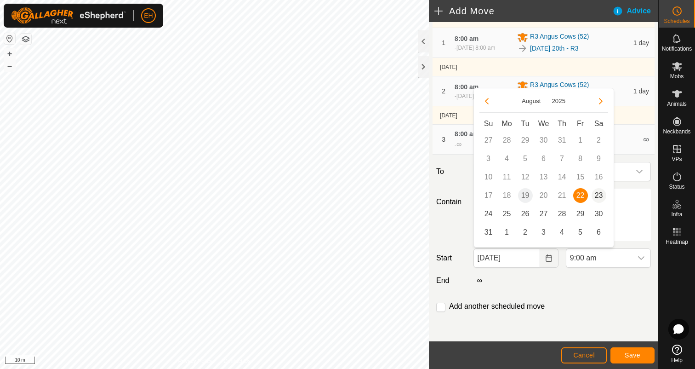
click at [599, 193] on span "23" at bounding box center [599, 195] width 15 height 15
type input "[DATE]"
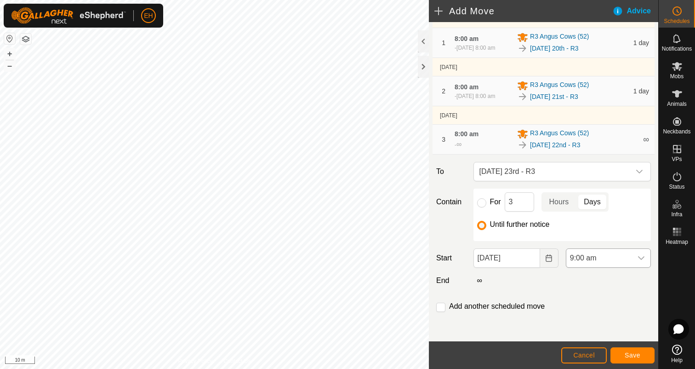
click at [642, 256] on icon "dropdown trigger" at bounding box center [640, 257] width 7 height 7
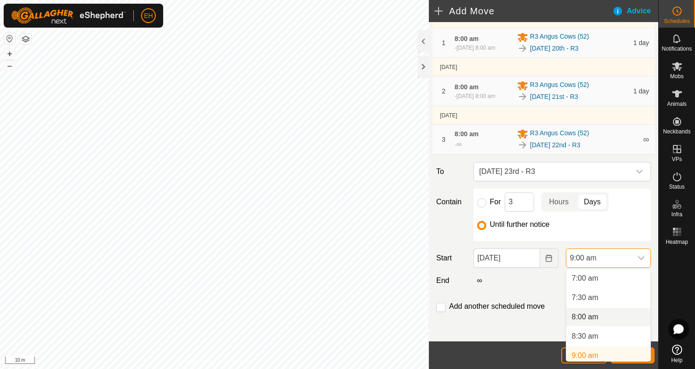
click at [614, 317] on li "8:00 am" at bounding box center [608, 316] width 84 height 18
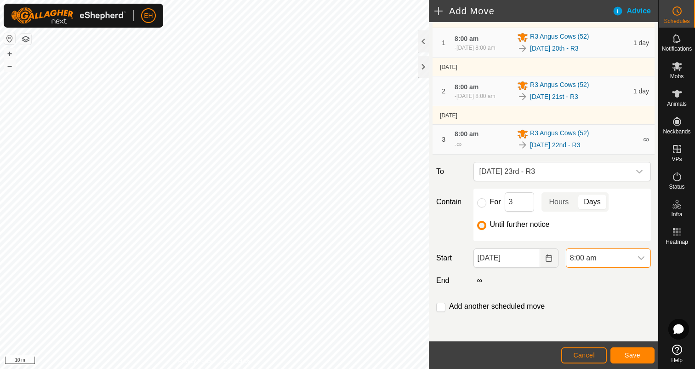
scroll to position [274, 0]
click at [442, 305] on input "checkbox" at bounding box center [440, 306] width 9 height 9
checkbox input "true"
click at [631, 357] on span "Save" at bounding box center [633, 354] width 16 height 7
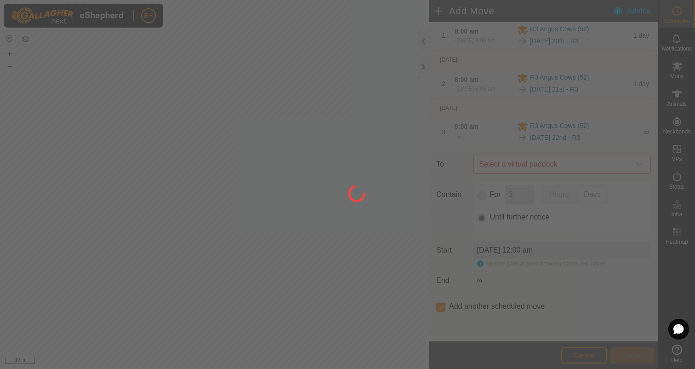
scroll to position [0, 0]
type input "[DATE]"
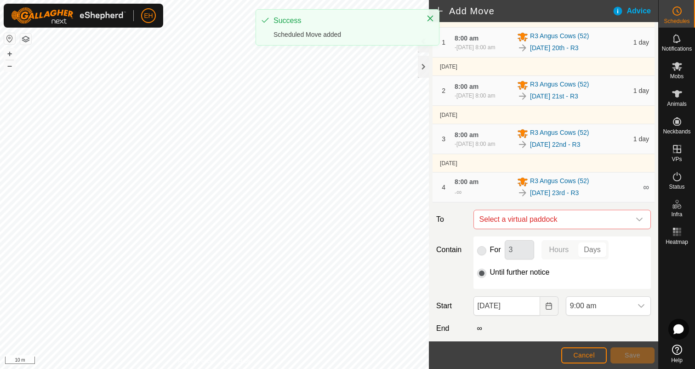
scroll to position [69, 0]
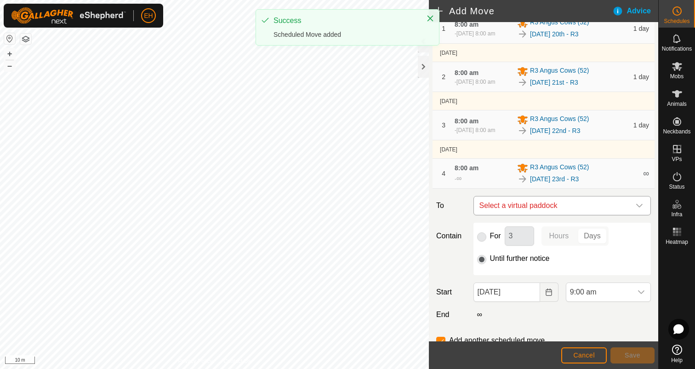
click at [513, 215] on span "Select a virtual paddock" at bounding box center [553, 205] width 154 height 18
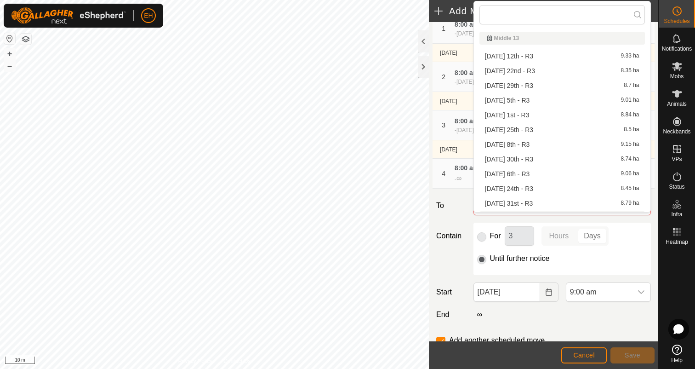
scroll to position [13, 0]
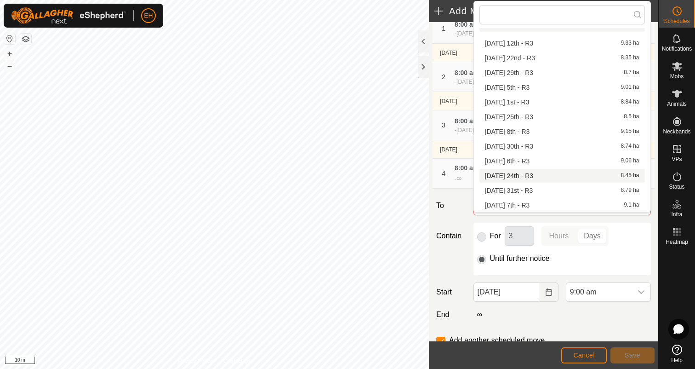
click at [526, 179] on li "[DATE] 24th - R3 8.45 ha" at bounding box center [561, 176] width 165 height 14
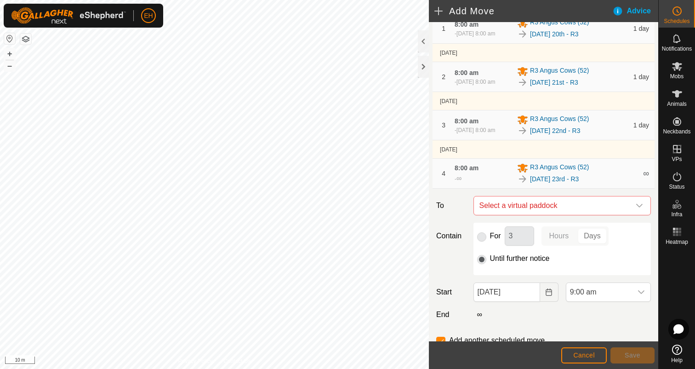
checkbox input "false"
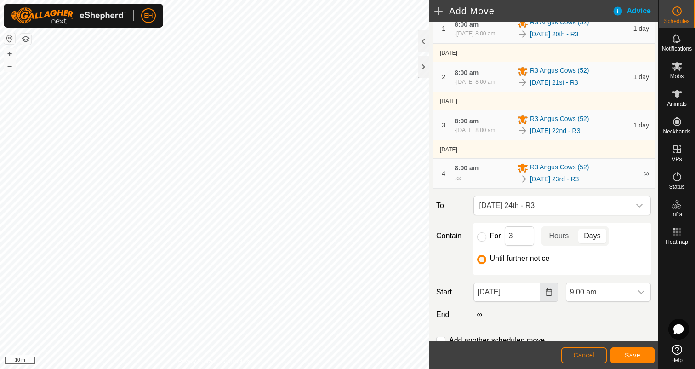
click at [548, 296] on icon "Choose Date" at bounding box center [548, 291] width 7 height 7
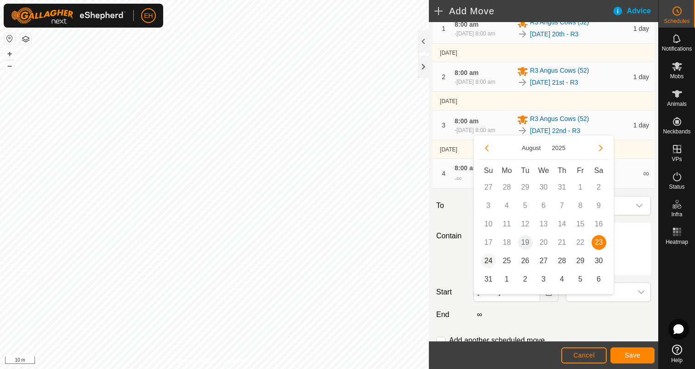
click at [486, 262] on span "24" at bounding box center [488, 260] width 15 height 15
type input "[DATE]"
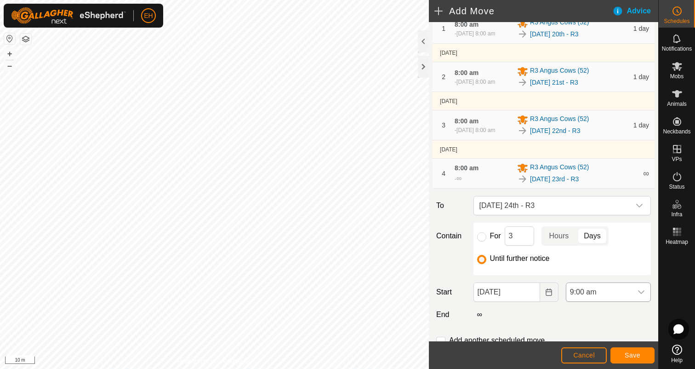
click at [638, 296] on icon "dropdown trigger" at bounding box center [640, 291] width 7 height 7
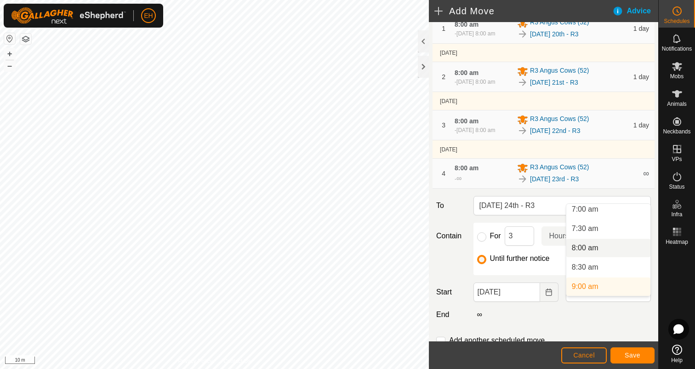
click at [605, 252] on li "8:00 am" at bounding box center [608, 248] width 84 height 18
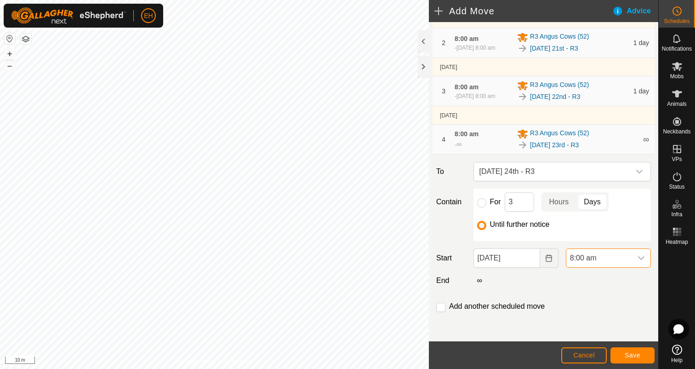
scroll to position [116, 0]
click at [442, 308] on input "checkbox" at bounding box center [440, 306] width 9 height 9
checkbox input "true"
click at [633, 354] on span "Save" at bounding box center [633, 354] width 16 height 7
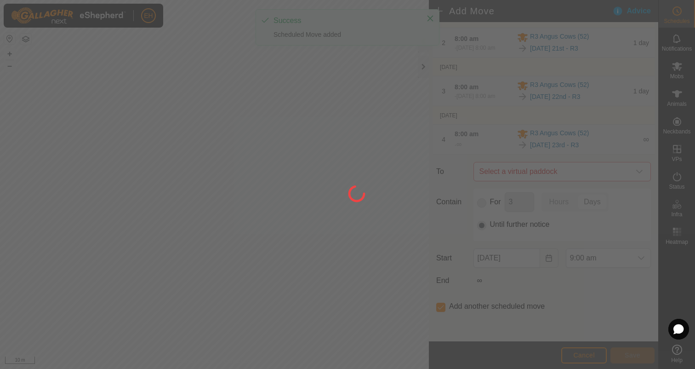
scroll to position [0, 0]
type input "[DATE]"
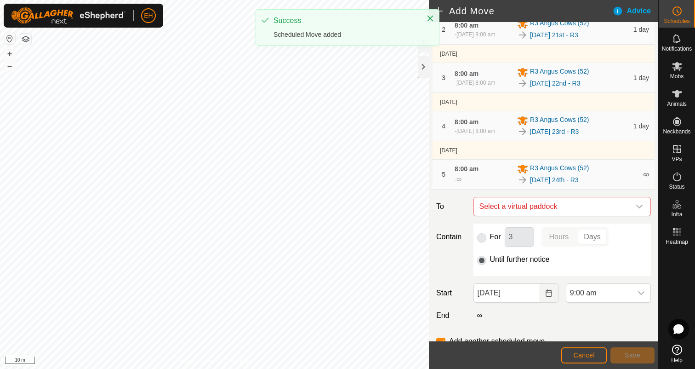
scroll to position [118, 0]
click at [545, 214] on span "Select a virtual paddock" at bounding box center [553, 205] width 154 height 18
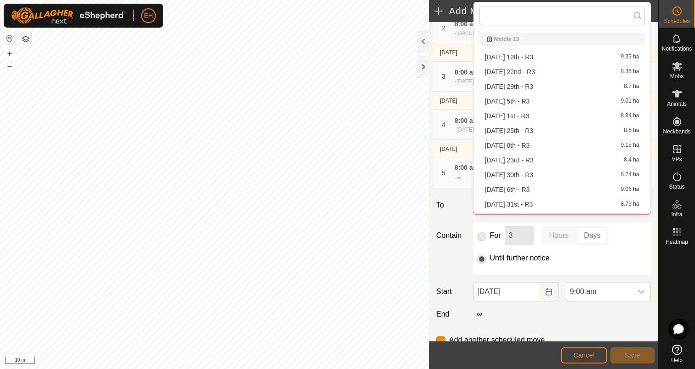
scroll to position [13, 0]
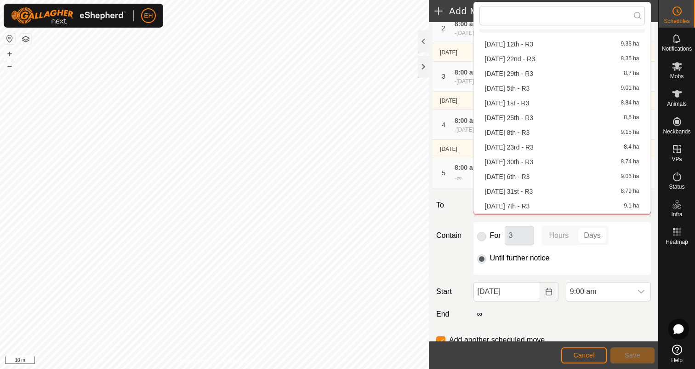
click at [463, 213] on label "To" at bounding box center [450, 204] width 37 height 19
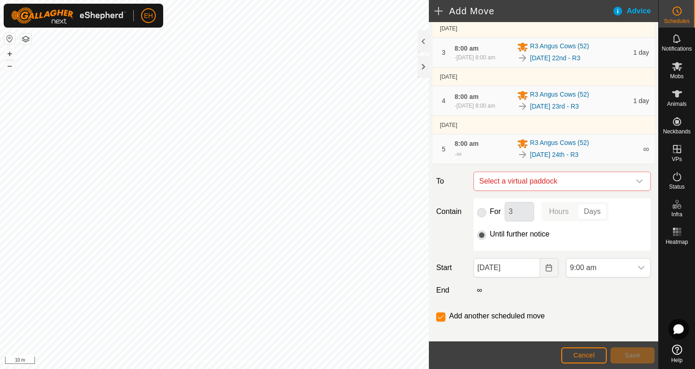
scroll to position [148, 0]
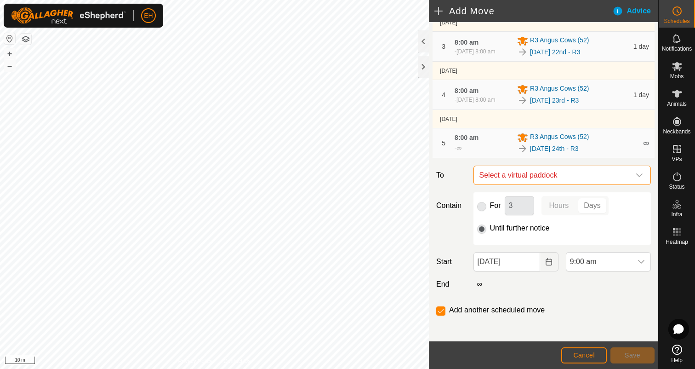
click at [502, 184] on span "Select a virtual paddock" at bounding box center [553, 175] width 154 height 18
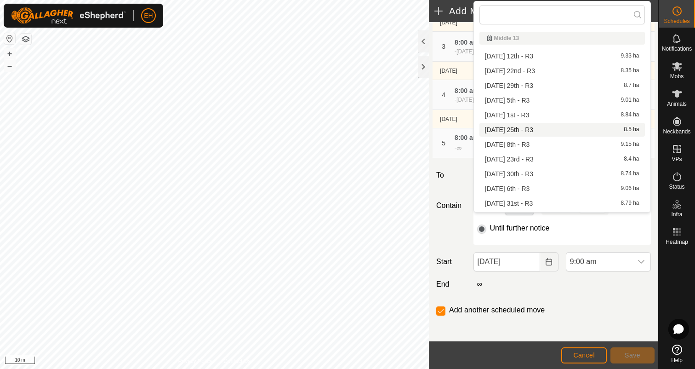
click at [527, 132] on li "[DATE] 25th - R3 8.5 ha" at bounding box center [561, 130] width 165 height 14
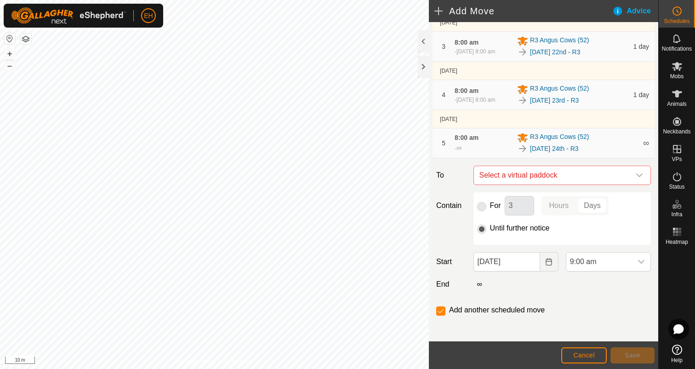
checkbox input "false"
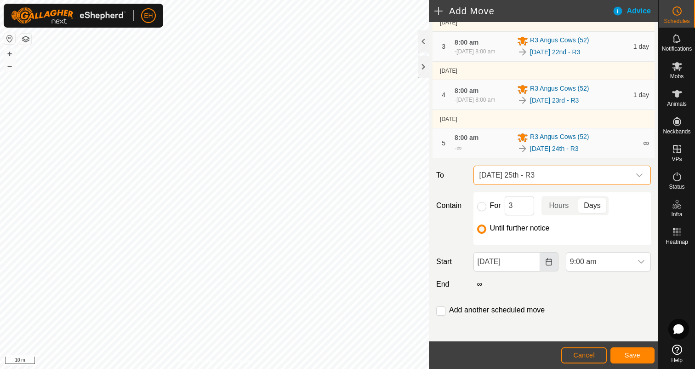
click at [549, 265] on icon "Choose Date" at bounding box center [548, 261] width 7 height 7
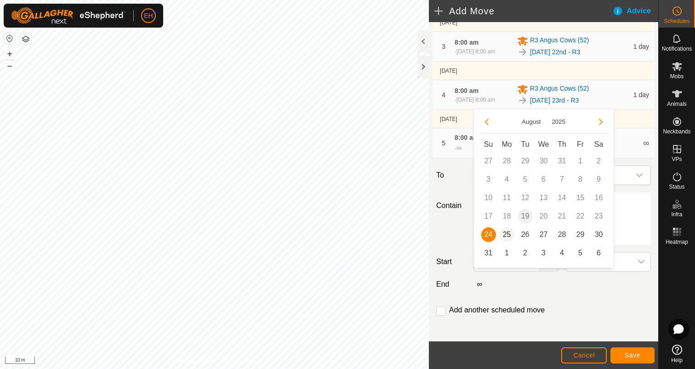
click at [503, 235] on span "25" at bounding box center [507, 234] width 15 height 15
type input "[DATE]"
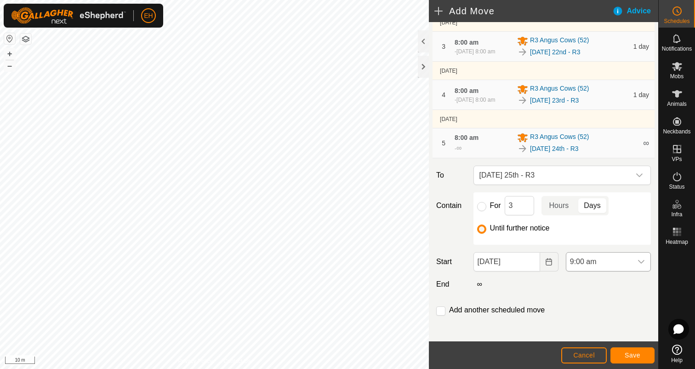
click at [639, 265] on icon "dropdown trigger" at bounding box center [640, 261] width 7 height 7
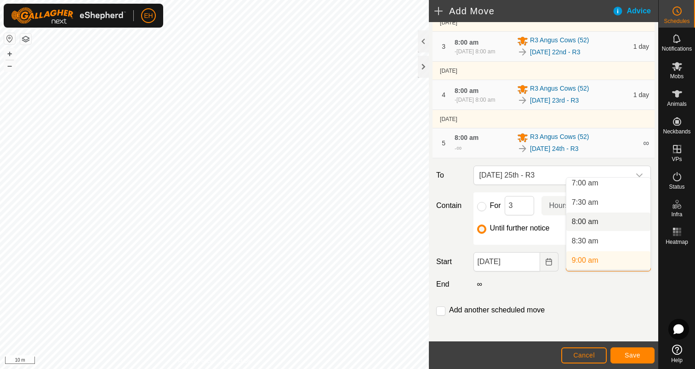
click at [609, 227] on li "8:00 am" at bounding box center [608, 221] width 84 height 18
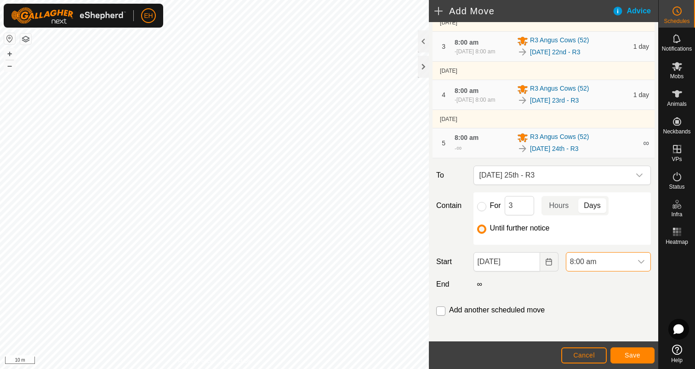
click at [437, 315] on input "checkbox" at bounding box center [440, 310] width 9 height 9
checkbox input "true"
click at [642, 358] on button "Save" at bounding box center [632, 355] width 44 height 16
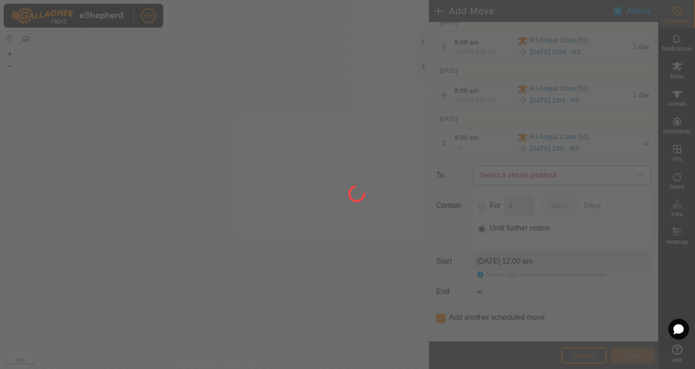
scroll to position [0, 0]
type input "[DATE]"
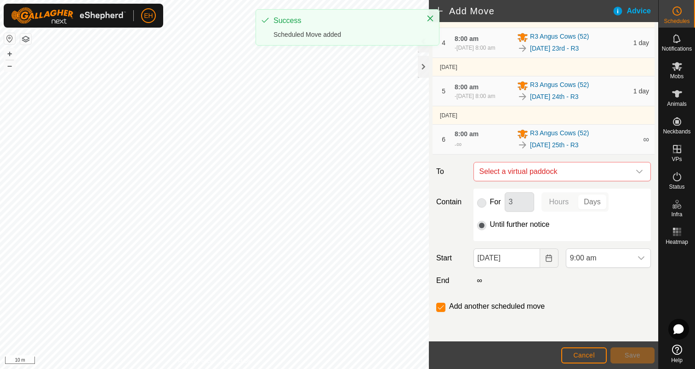
scroll to position [221, 0]
click at [546, 175] on span "Select a virtual paddock" at bounding box center [553, 171] width 154 height 18
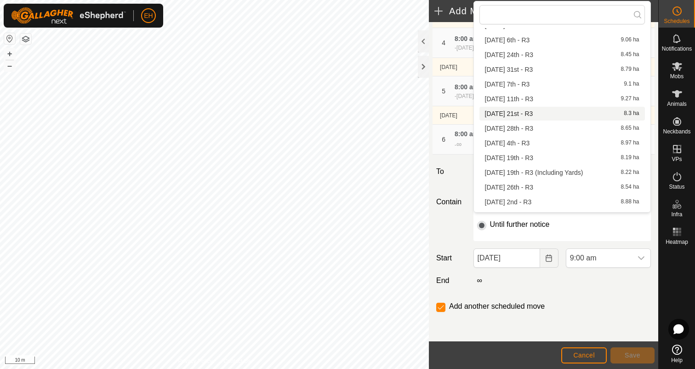
scroll to position [137, 0]
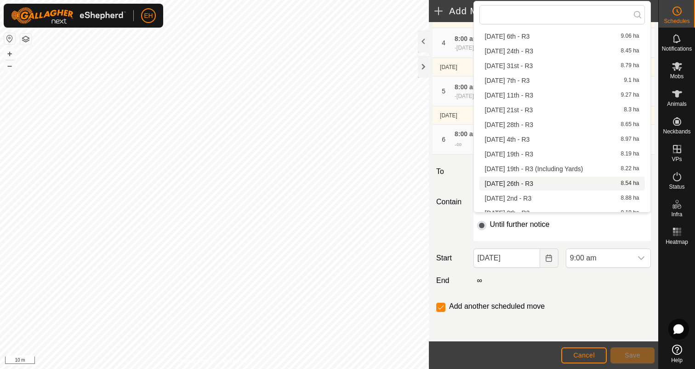
click at [543, 180] on li "[DATE] 26th - R3 8.54 ha" at bounding box center [561, 183] width 165 height 14
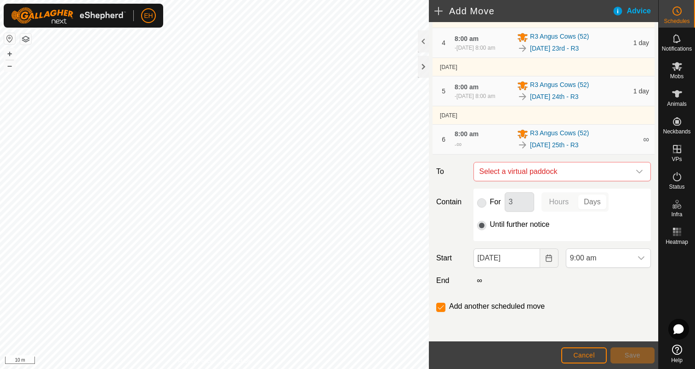
checkbox input "false"
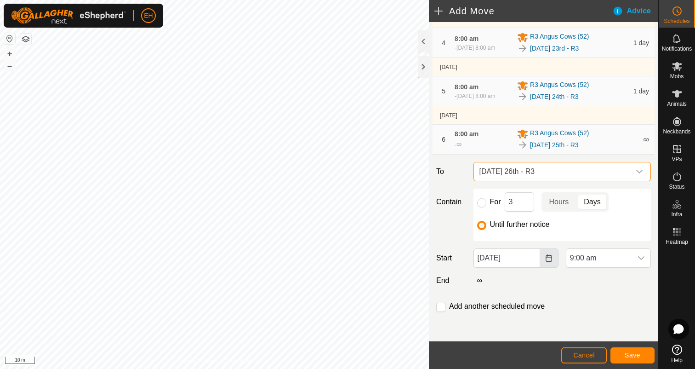
click at [550, 262] on button "Choose Date" at bounding box center [549, 257] width 18 height 19
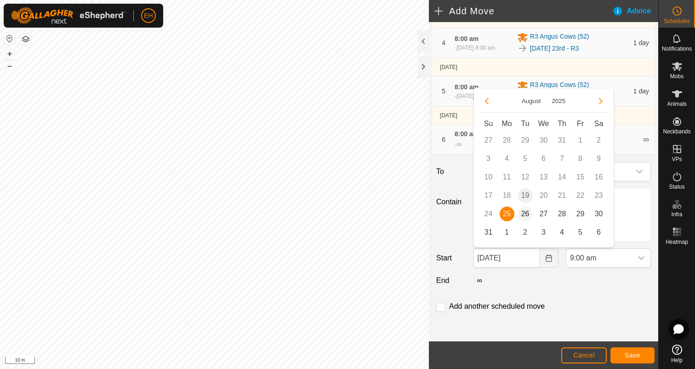
click at [524, 215] on span "26" at bounding box center [525, 213] width 15 height 15
type input "[DATE]"
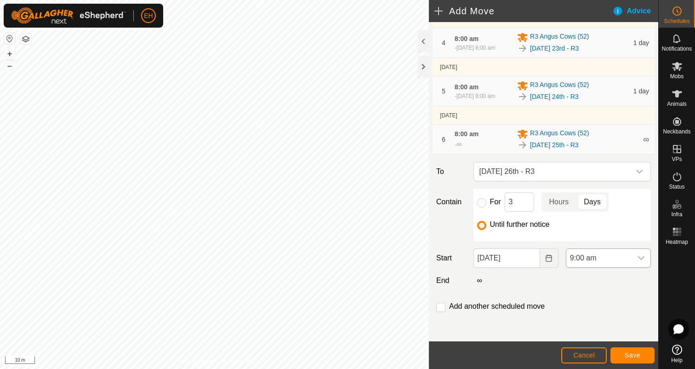
click at [637, 259] on icon "dropdown trigger" at bounding box center [640, 257] width 7 height 7
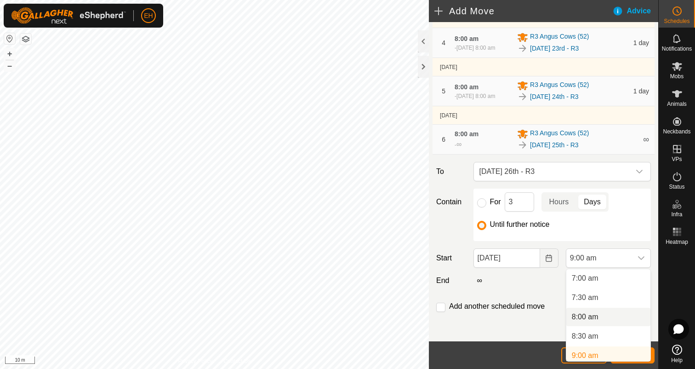
click at [590, 316] on li "8:00 am" at bounding box center [608, 316] width 84 height 18
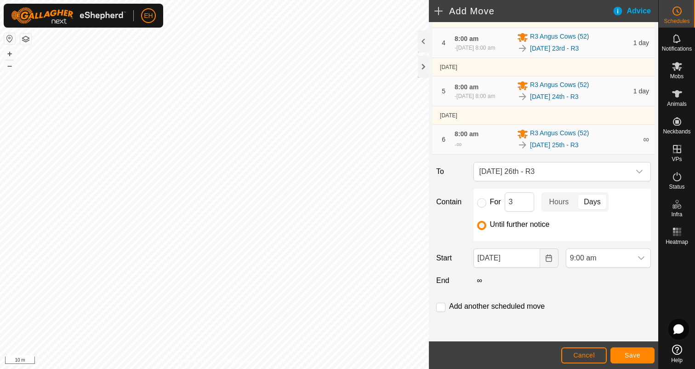
scroll to position [274, 0]
click at [443, 306] on input "checkbox" at bounding box center [440, 306] width 9 height 9
checkbox input "true"
click at [632, 353] on span "Save" at bounding box center [633, 354] width 16 height 7
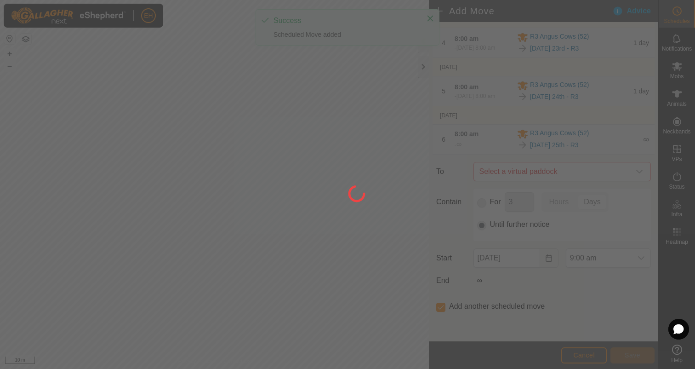
scroll to position [0, 0]
type input "[DATE]"
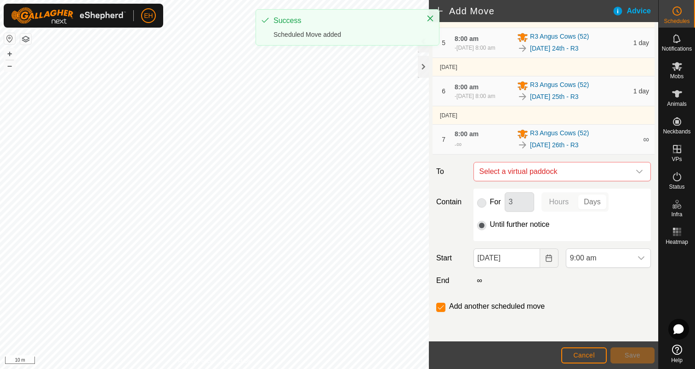
scroll to position [273, 0]
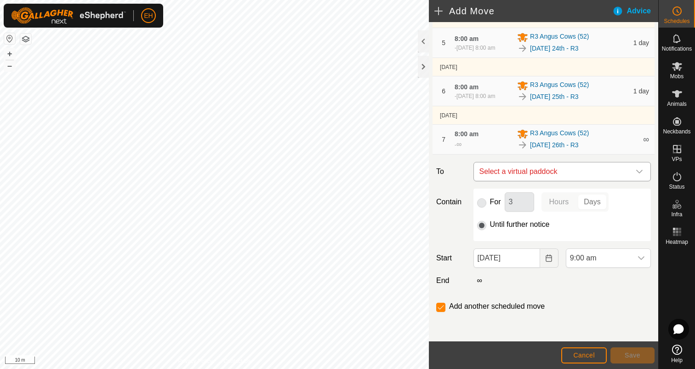
click at [569, 171] on span "Select a virtual paddock" at bounding box center [553, 171] width 154 height 18
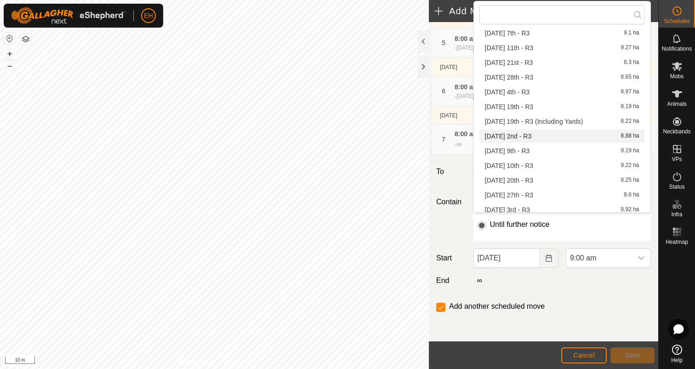
scroll to position [204, 0]
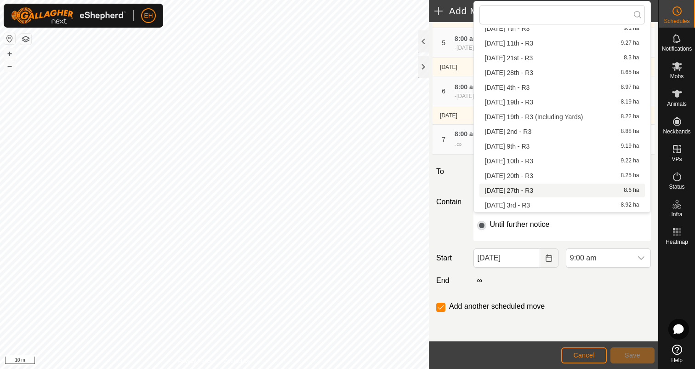
click at [562, 189] on li "[DATE] 27th - R3 8.6 ha" at bounding box center [561, 190] width 165 height 14
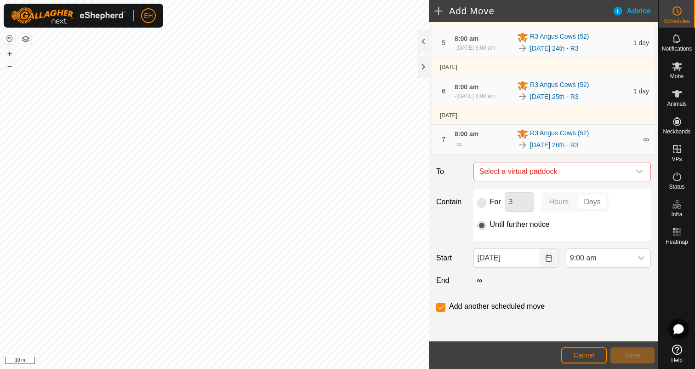
checkbox input "false"
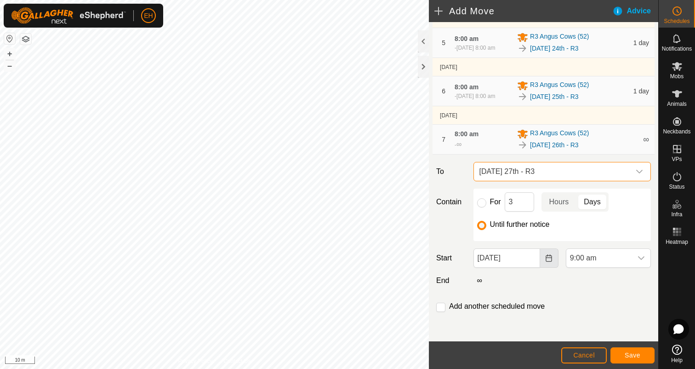
click at [546, 259] on icon "Choose Date" at bounding box center [549, 257] width 6 height 7
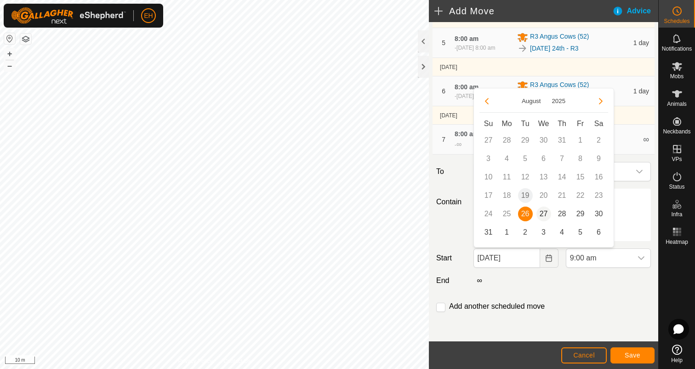
click at [548, 215] on span "27" at bounding box center [543, 213] width 15 height 15
type input "[DATE]"
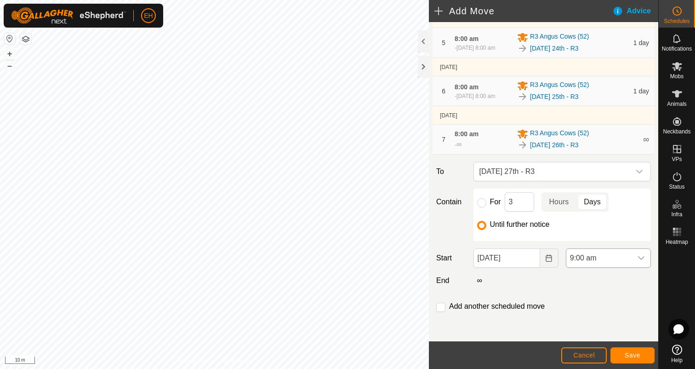
click at [643, 259] on icon "dropdown trigger" at bounding box center [640, 257] width 7 height 7
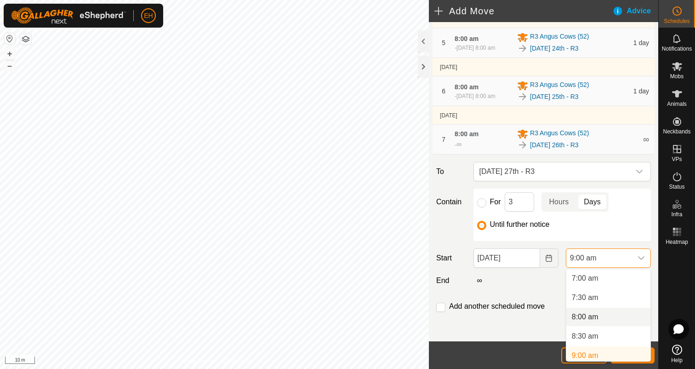
click at [602, 315] on li "8:00 am" at bounding box center [608, 316] width 84 height 18
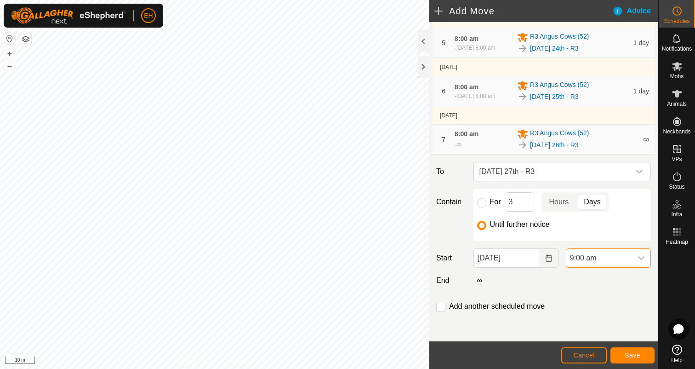
scroll to position [274, 0]
click at [442, 305] on input "checkbox" at bounding box center [440, 306] width 9 height 9
checkbox input "true"
click at [630, 355] on span "Save" at bounding box center [633, 354] width 16 height 7
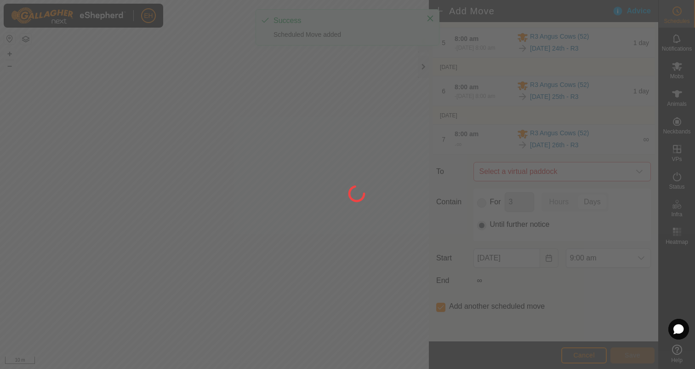
scroll to position [0, 0]
type input "[DATE]"
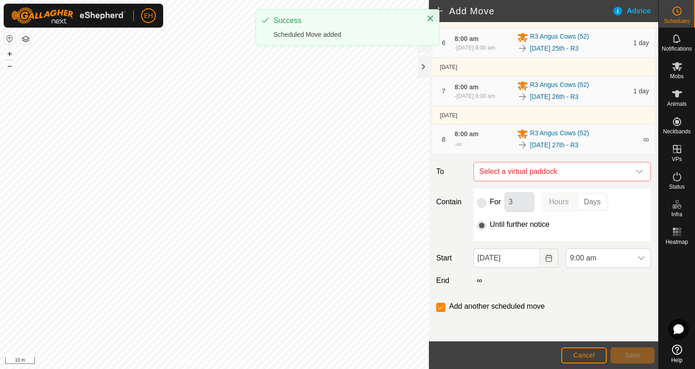
scroll to position [326, 0]
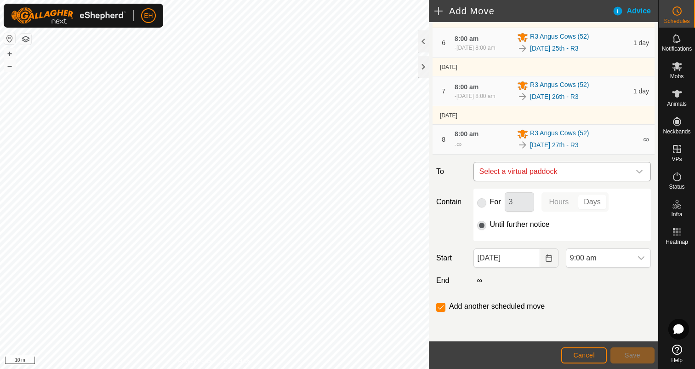
click at [552, 174] on span "Select a virtual paddock" at bounding box center [553, 171] width 154 height 18
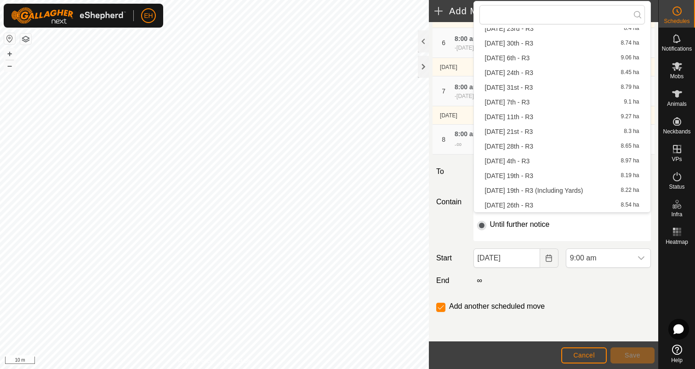
scroll to position [140, 0]
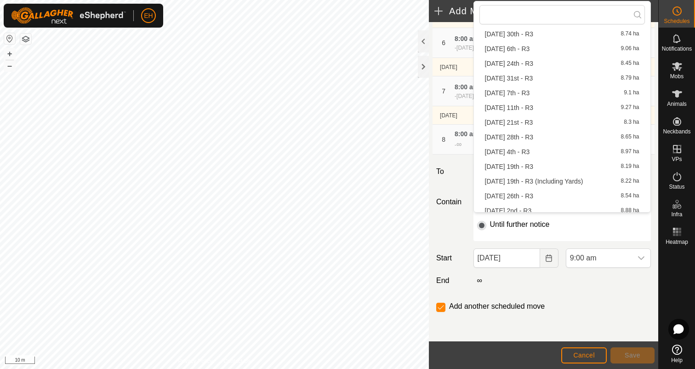
click at [539, 131] on li "[DATE] 28th - R3 8.65 ha" at bounding box center [561, 137] width 165 height 14
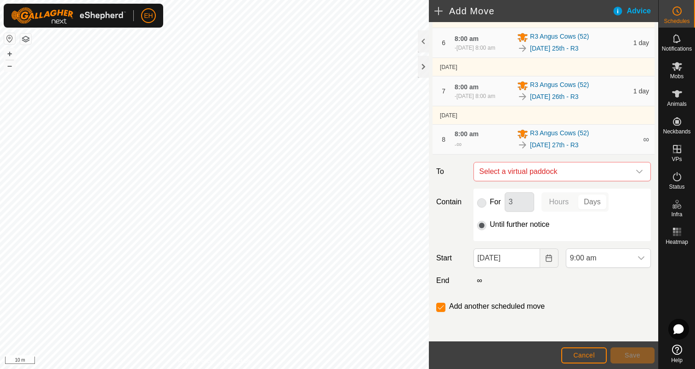
checkbox input "false"
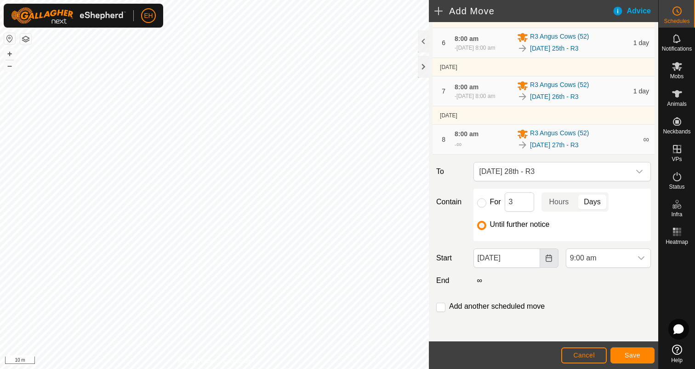
click at [548, 256] on icon "Choose Date" at bounding box center [548, 257] width 7 height 7
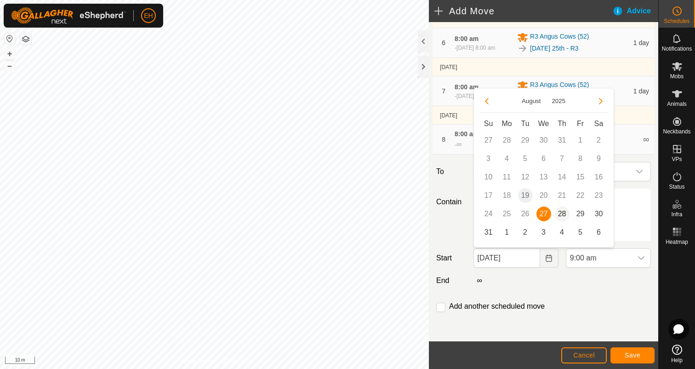
click at [563, 213] on span "28" at bounding box center [562, 213] width 15 height 15
type input "[DATE]"
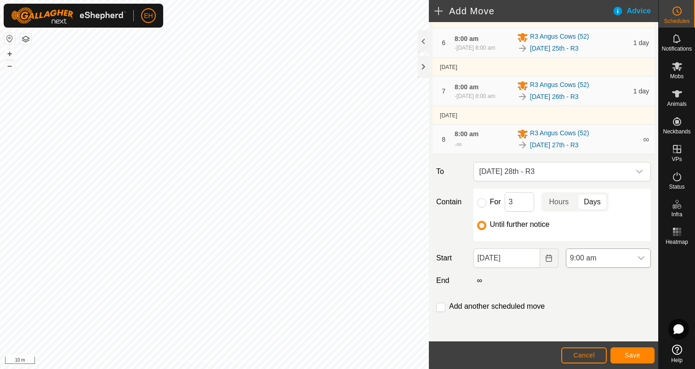
click at [641, 257] on icon "dropdown trigger" at bounding box center [640, 257] width 7 height 7
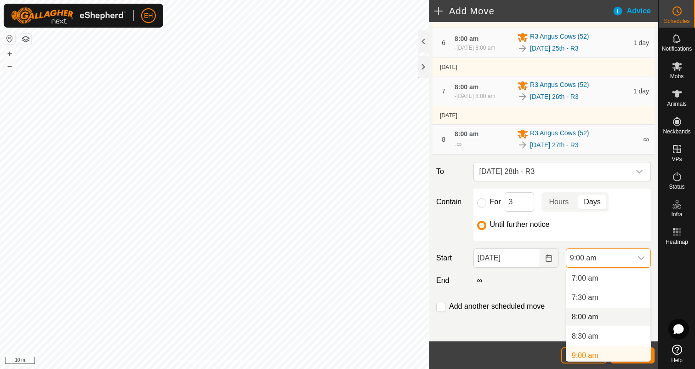
click at [601, 316] on li "8:00 am" at bounding box center [608, 316] width 84 height 18
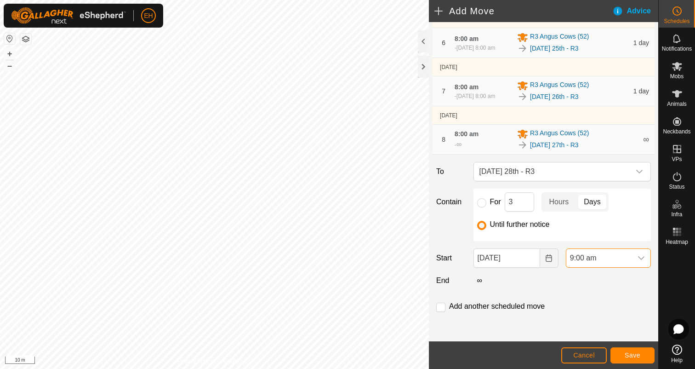
scroll to position [274, 0]
click at [442, 309] on input "checkbox" at bounding box center [440, 306] width 9 height 9
checkbox input "true"
click at [631, 355] on span "Save" at bounding box center [633, 354] width 16 height 7
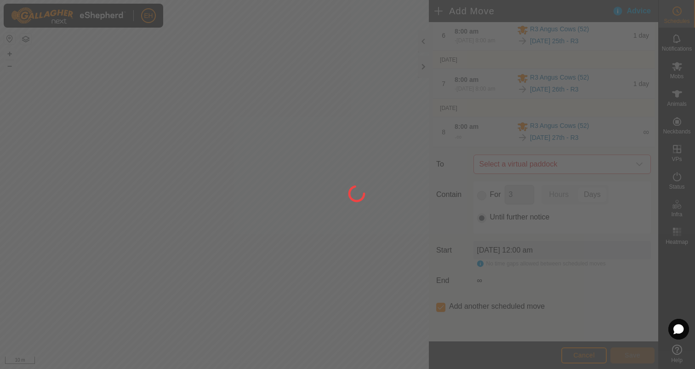
scroll to position [0, 0]
type input "[DATE]"
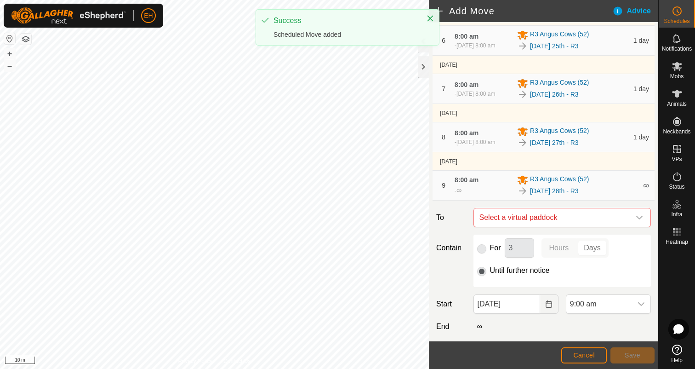
scroll to position [378, 0]
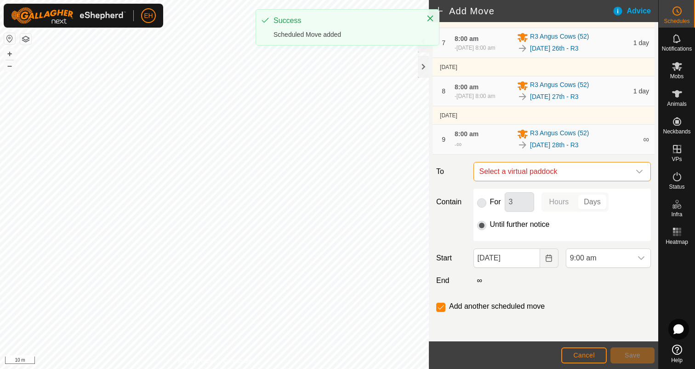
click at [565, 174] on span "Select a virtual paddock" at bounding box center [553, 171] width 154 height 18
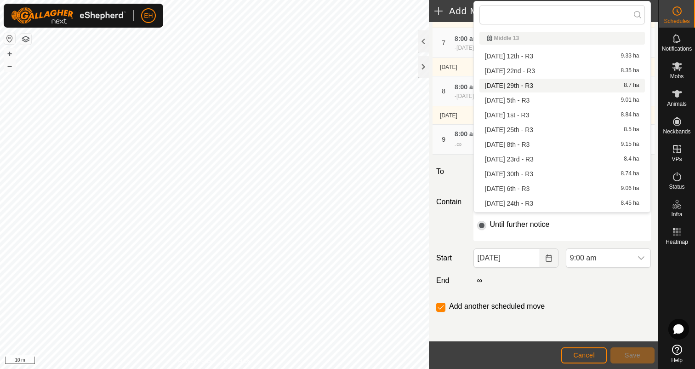
click at [555, 85] on li "[DATE] 29th - R3 8.7 ha" at bounding box center [561, 86] width 165 height 14
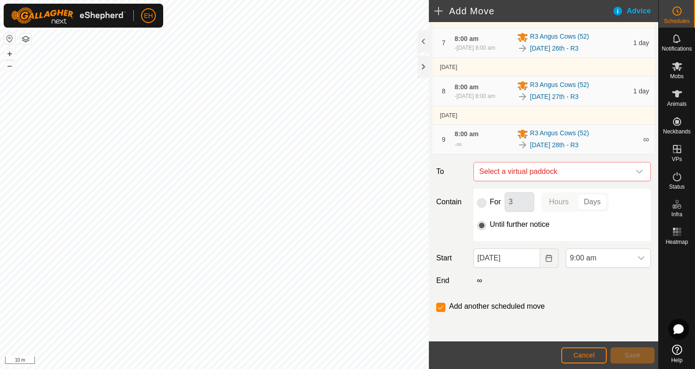
checkbox input "false"
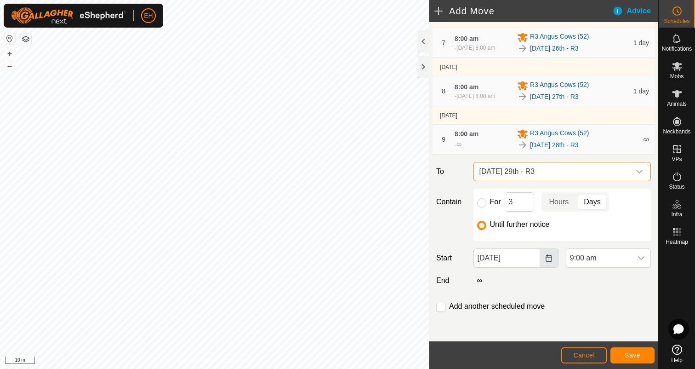
click at [549, 259] on icon "Choose Date" at bounding box center [548, 257] width 7 height 7
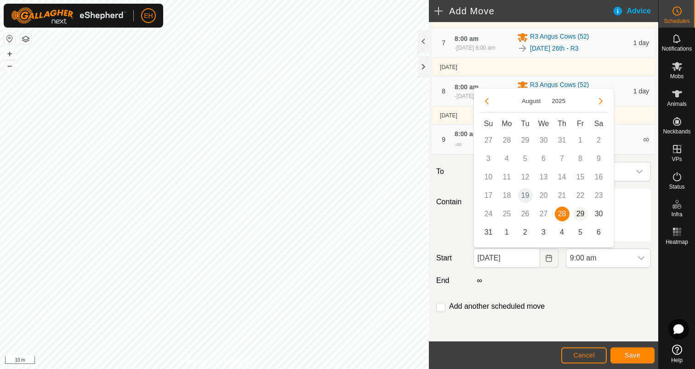
click at [578, 214] on span "29" at bounding box center [580, 213] width 15 height 15
type input "[DATE]"
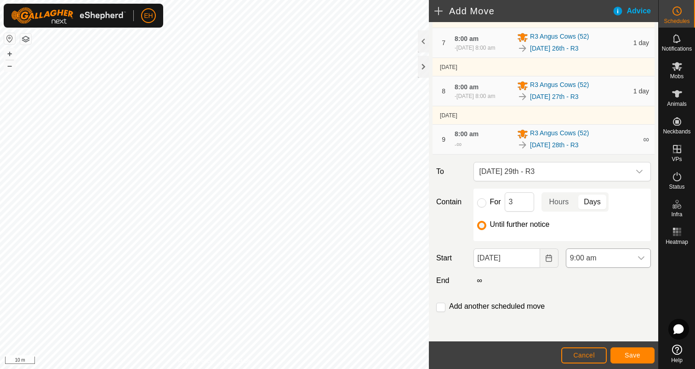
click at [641, 257] on icon "dropdown trigger" at bounding box center [640, 257] width 7 height 7
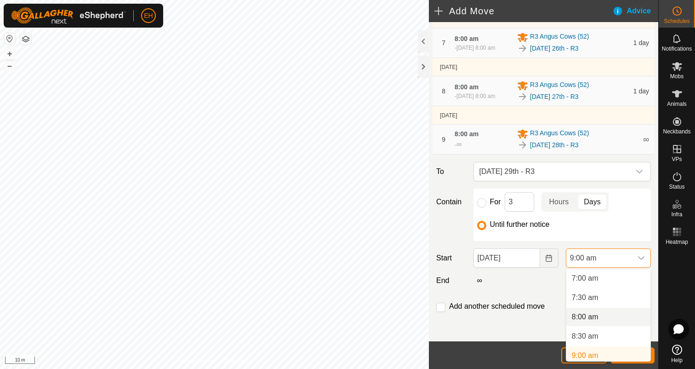
click at [598, 316] on li "8:00 am" at bounding box center [608, 316] width 84 height 18
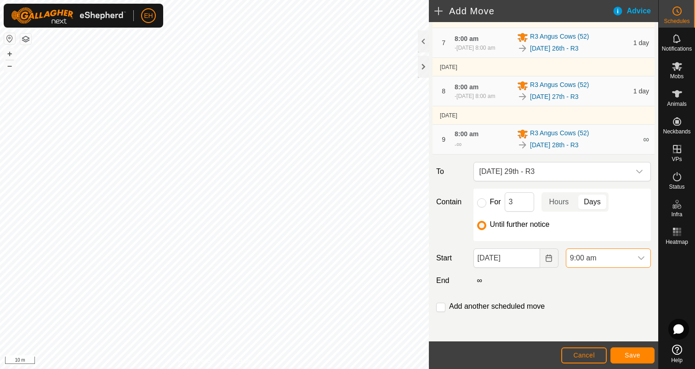
scroll to position [274, 0]
click at [438, 309] on input "checkbox" at bounding box center [440, 306] width 9 height 9
checkbox input "true"
click at [637, 361] on button "Save" at bounding box center [632, 355] width 44 height 16
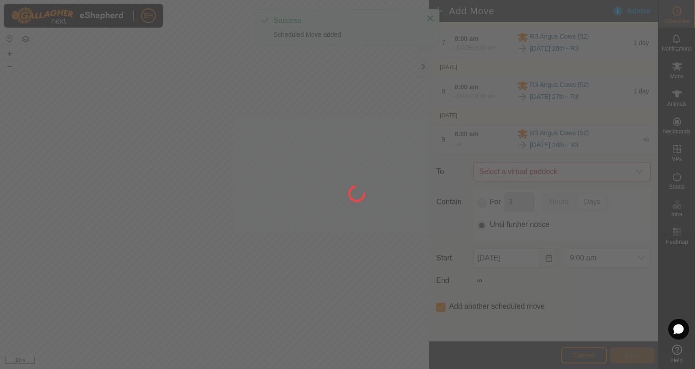
scroll to position [0, 0]
type input "[DATE]"
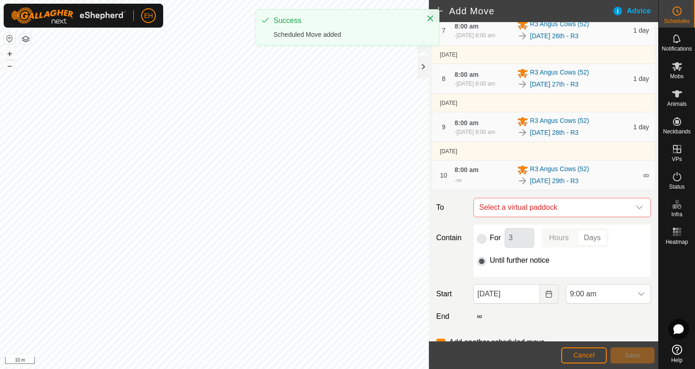
scroll to position [431, 0]
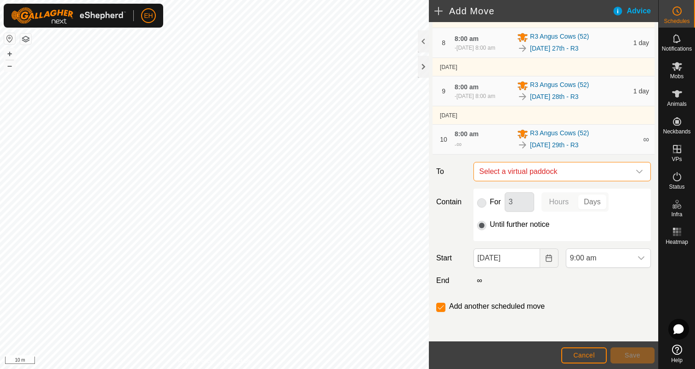
click at [580, 174] on span "Select a virtual paddock" at bounding box center [553, 171] width 154 height 18
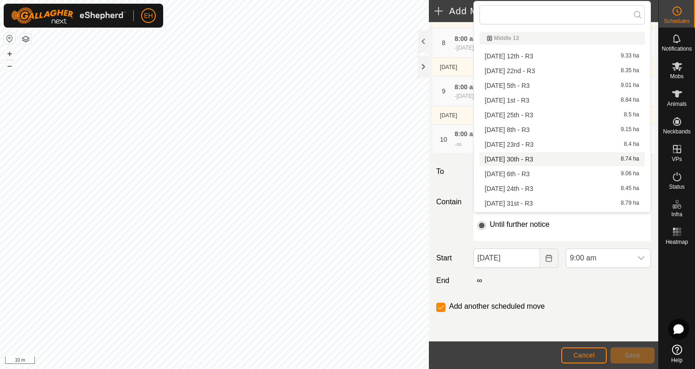
click at [576, 161] on li "[DATE] 30th - R3 8.74 ha" at bounding box center [561, 159] width 165 height 14
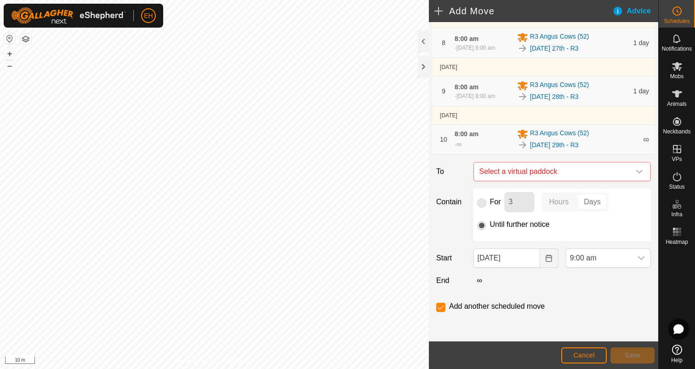
checkbox input "false"
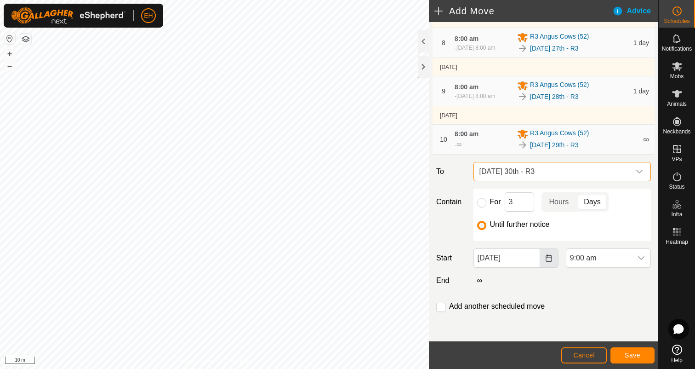
click at [549, 253] on button "Choose Date" at bounding box center [549, 257] width 18 height 19
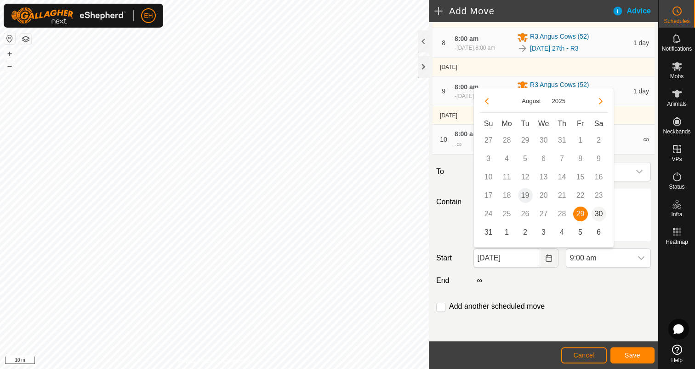
click at [595, 216] on span "30" at bounding box center [599, 213] width 15 height 15
type input "[DATE]"
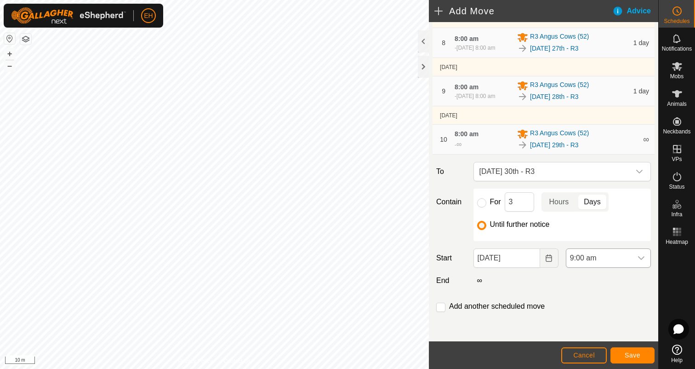
click at [642, 257] on icon "dropdown trigger" at bounding box center [641, 258] width 6 height 4
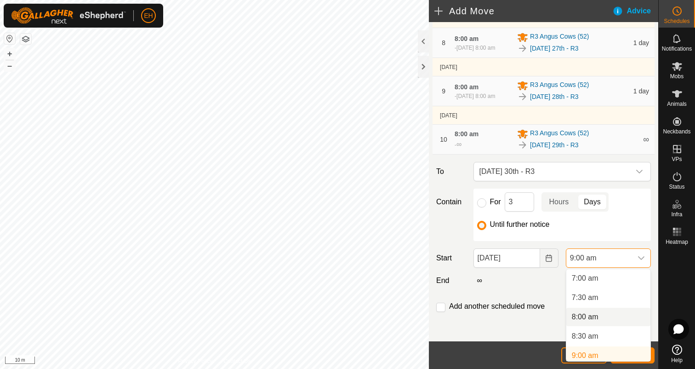
click at [614, 313] on li "8:00 am" at bounding box center [608, 316] width 84 height 18
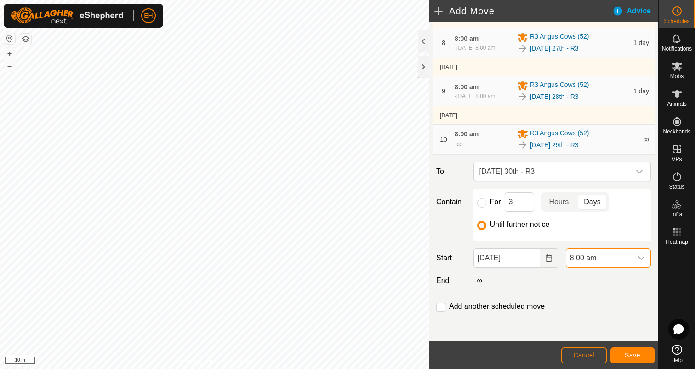
scroll to position [274, 0]
click at [441, 304] on input "checkbox" at bounding box center [440, 306] width 9 height 9
checkbox input "true"
click at [632, 354] on span "Save" at bounding box center [633, 354] width 16 height 7
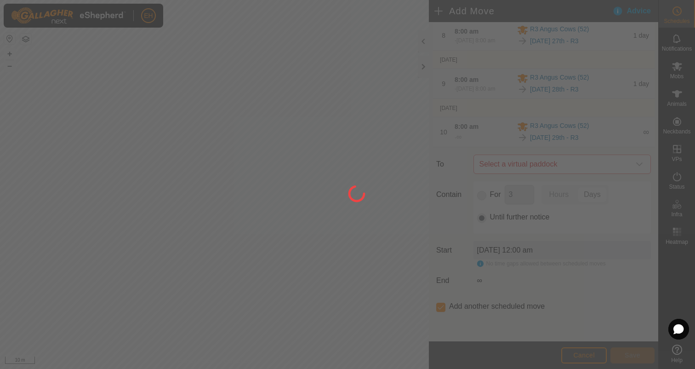
scroll to position [0, 0]
type input "[DATE]"
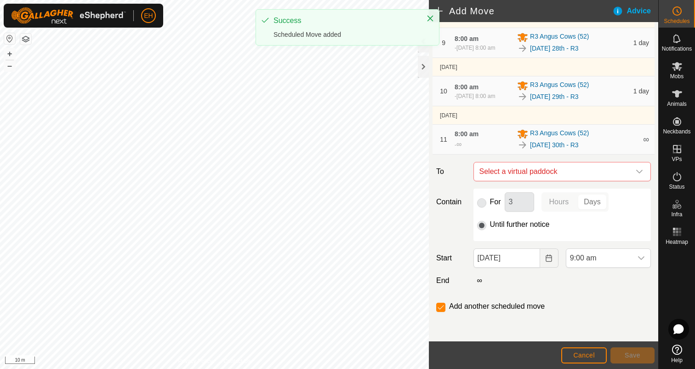
scroll to position [483, 0]
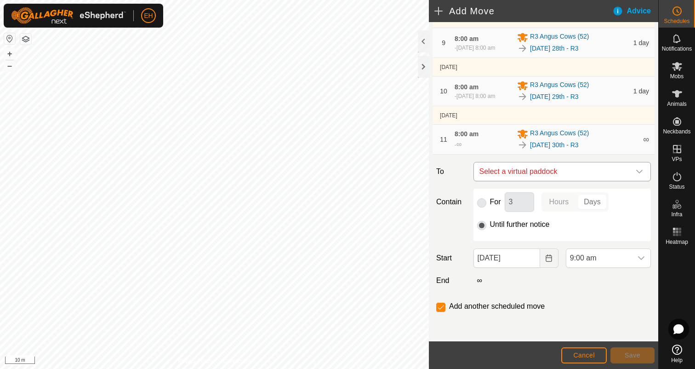
click at [554, 174] on span "Select a virtual paddock" at bounding box center [553, 171] width 154 height 18
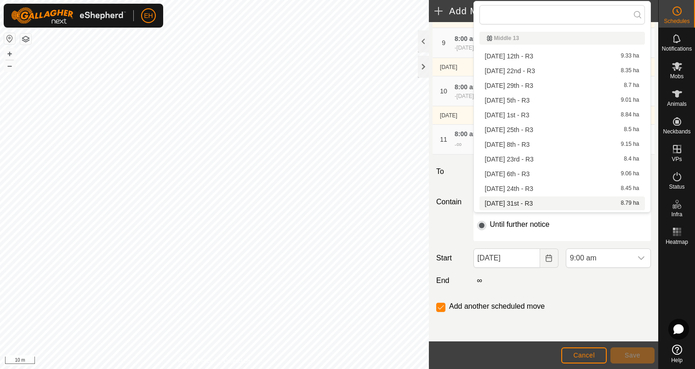
click at [552, 200] on li "[DATE] 31st - R3 8.79 ha" at bounding box center [561, 203] width 165 height 14
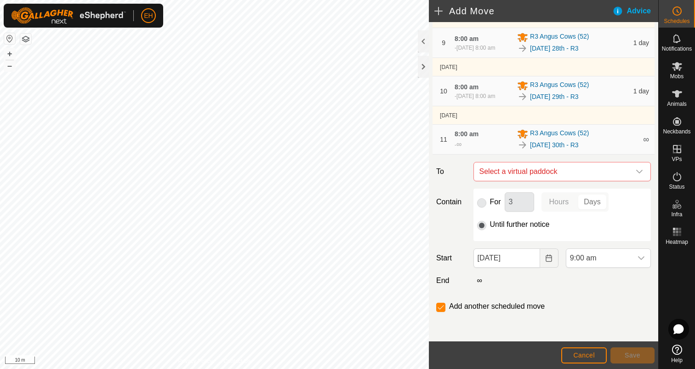
checkbox input "false"
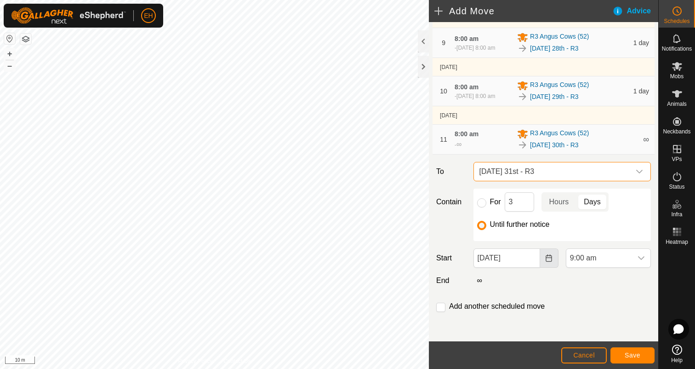
click at [548, 251] on button "Choose Date" at bounding box center [549, 257] width 18 height 19
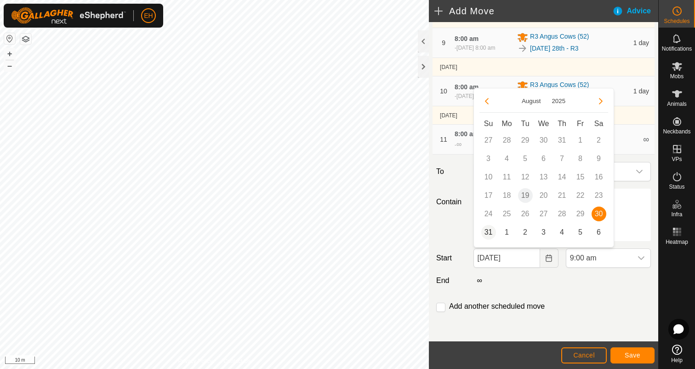
click at [489, 233] on span "31" at bounding box center [488, 232] width 15 height 15
type input "[DATE]"
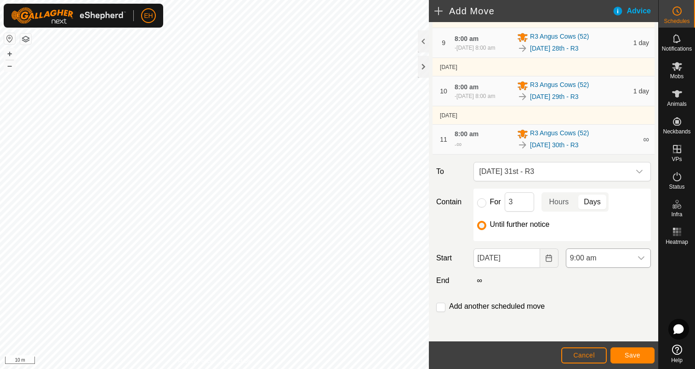
click at [643, 262] on div "dropdown trigger" at bounding box center [641, 258] width 18 height 18
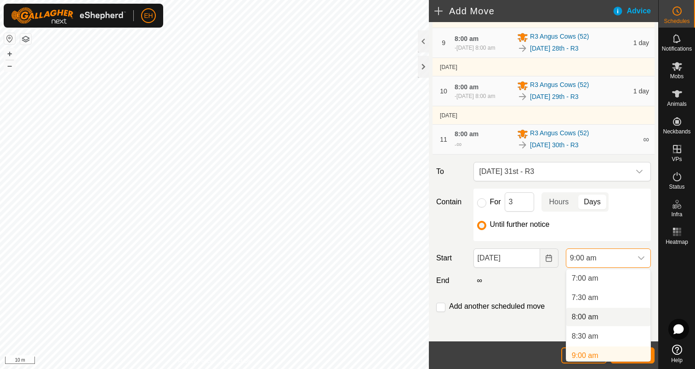
click at [603, 320] on li "8:00 am" at bounding box center [608, 316] width 84 height 18
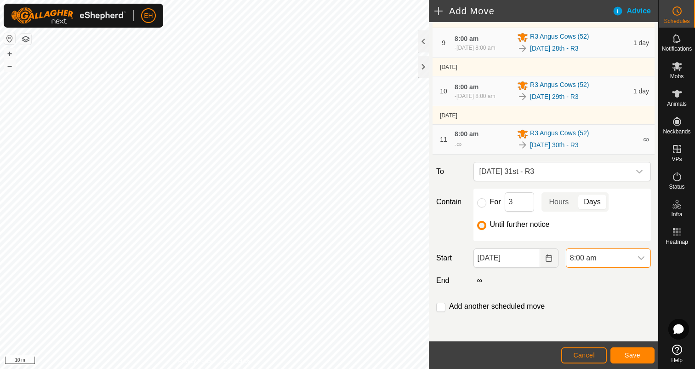
scroll to position [274, 0]
click at [444, 307] on input "checkbox" at bounding box center [440, 306] width 9 height 9
checkbox input "true"
click at [631, 353] on span "Save" at bounding box center [633, 354] width 16 height 7
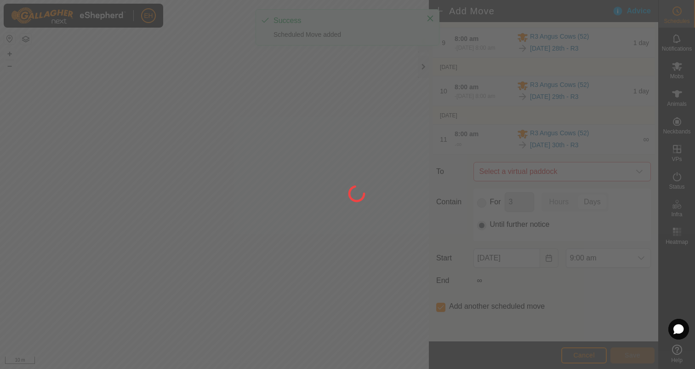
scroll to position [0, 0]
type input "[DATE]"
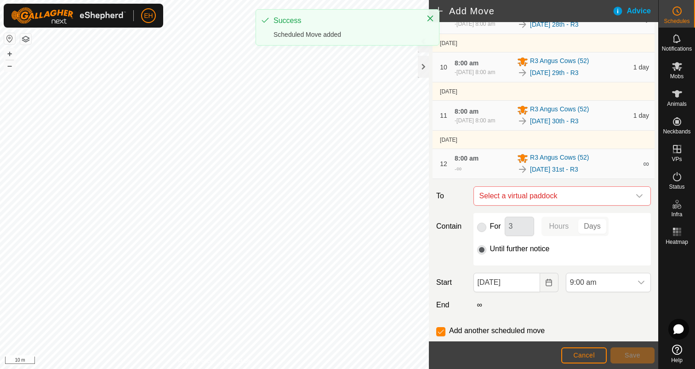
scroll to position [535, 0]
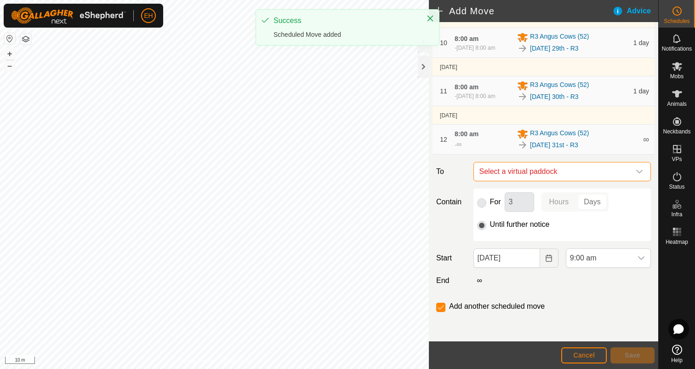
click at [574, 166] on span "Select a virtual paddock" at bounding box center [553, 171] width 154 height 18
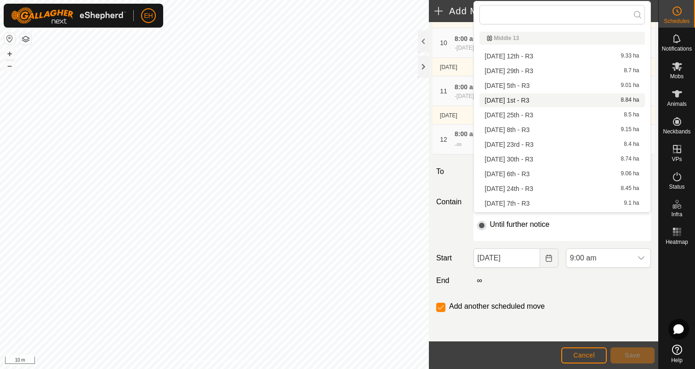
click at [549, 104] on li "[DATE] 1st - R3 8.84 ha" at bounding box center [561, 100] width 165 height 14
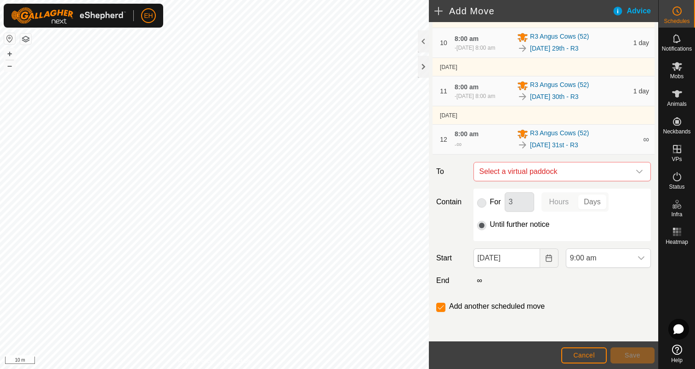
checkbox input "false"
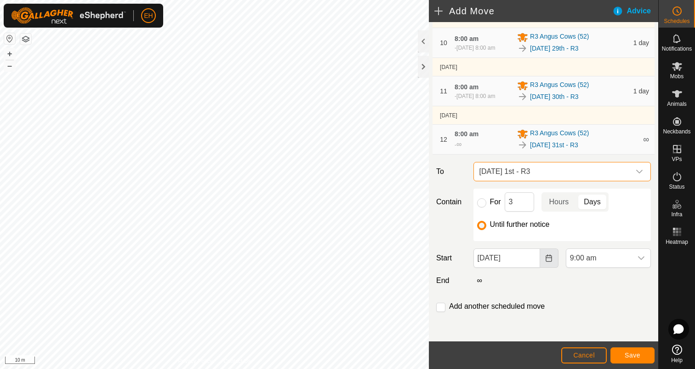
click at [547, 262] on button "Choose Date" at bounding box center [549, 257] width 18 height 19
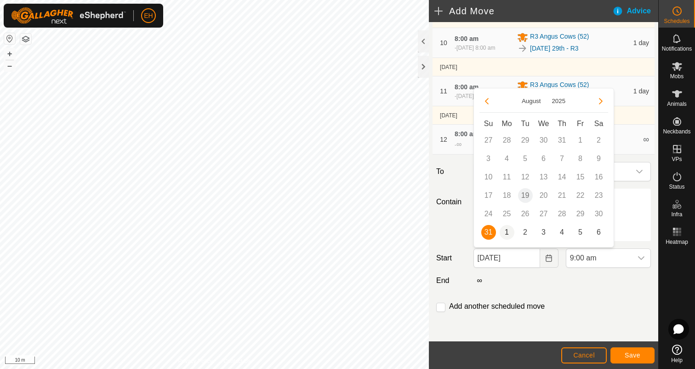
click at [506, 232] on span "1" at bounding box center [507, 232] width 15 height 15
type input "[DATE]"
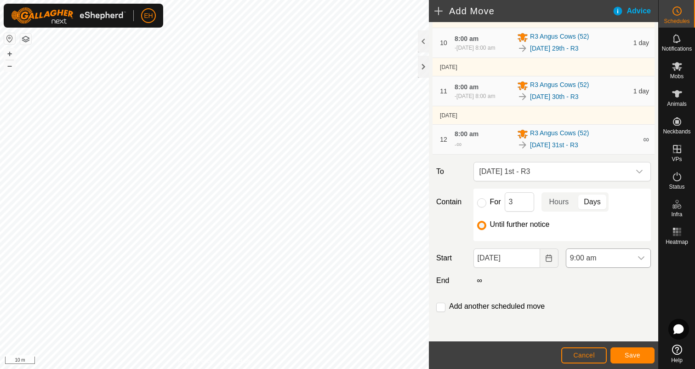
click at [632, 260] on div "dropdown trigger" at bounding box center [641, 258] width 18 height 18
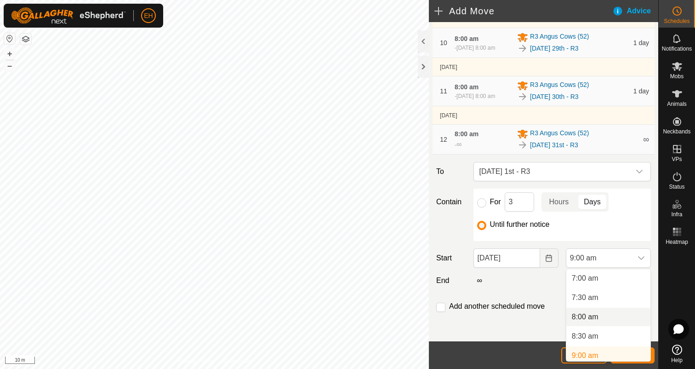
click at [595, 312] on li "8:00 am" at bounding box center [608, 316] width 84 height 18
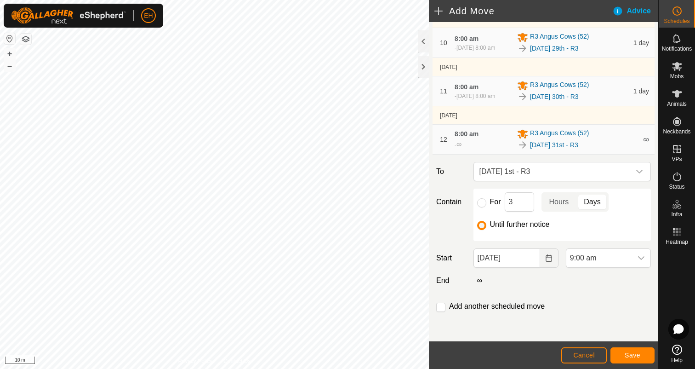
scroll to position [274, 0]
click at [444, 307] on input "checkbox" at bounding box center [440, 306] width 9 height 9
checkbox input "true"
click at [628, 352] on span "Save" at bounding box center [633, 354] width 16 height 7
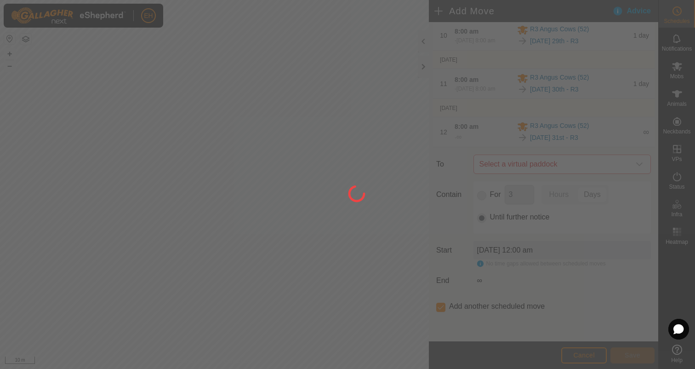
scroll to position [0, 0]
type input "[DATE]"
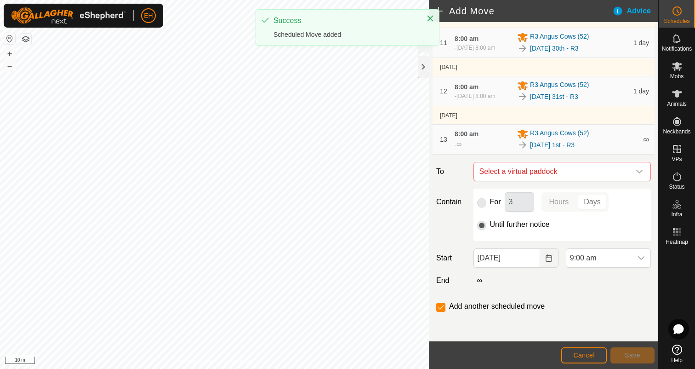
scroll to position [584, 0]
click at [543, 173] on span "Select a virtual paddock" at bounding box center [553, 171] width 154 height 18
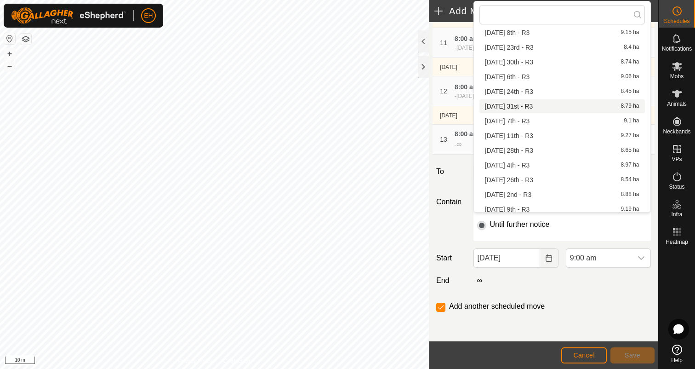
scroll to position [131, 0]
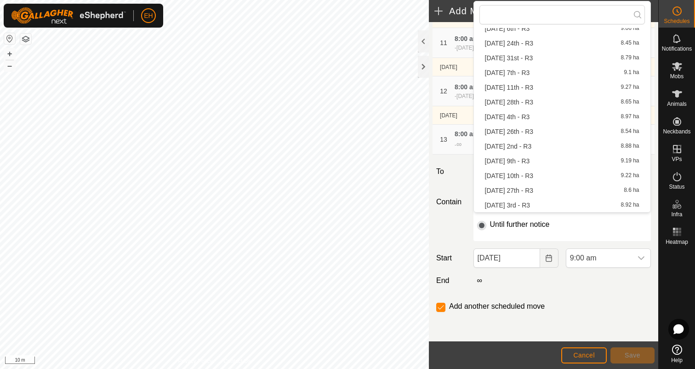
click at [535, 147] on li "[DATE] 2nd - R3 8.88 ha" at bounding box center [561, 146] width 165 height 14
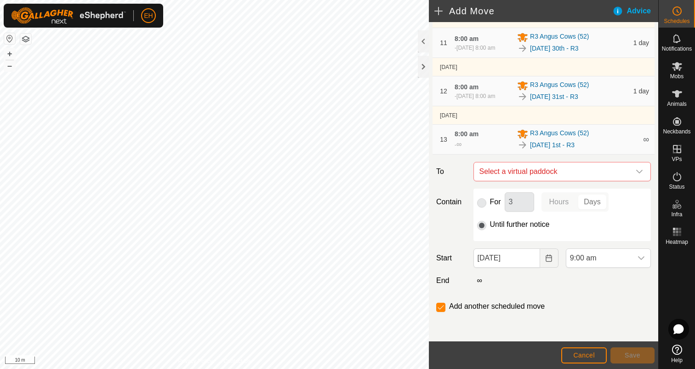
checkbox input "false"
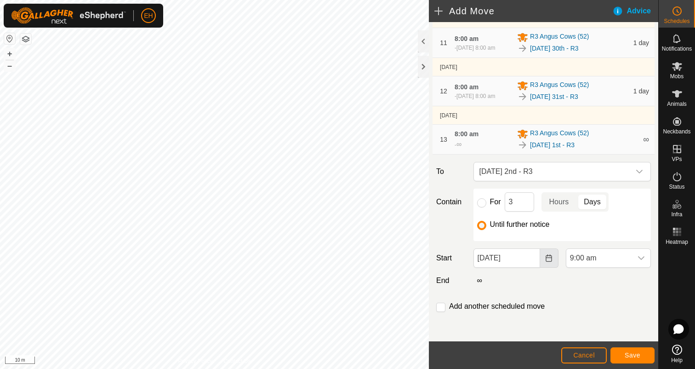
click at [550, 262] on button "Choose Date" at bounding box center [549, 257] width 18 height 19
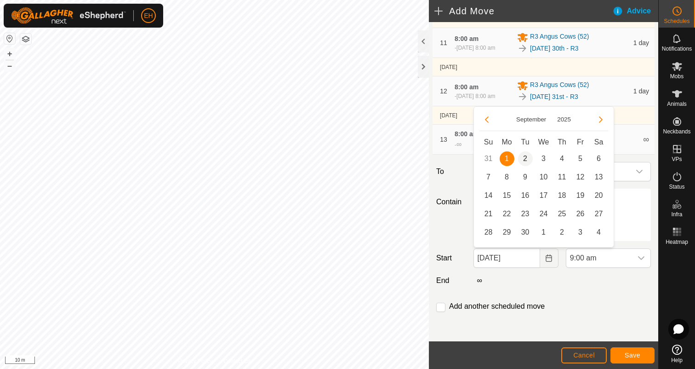
click at [524, 160] on span "2" at bounding box center [525, 158] width 15 height 15
type input "[DATE]"
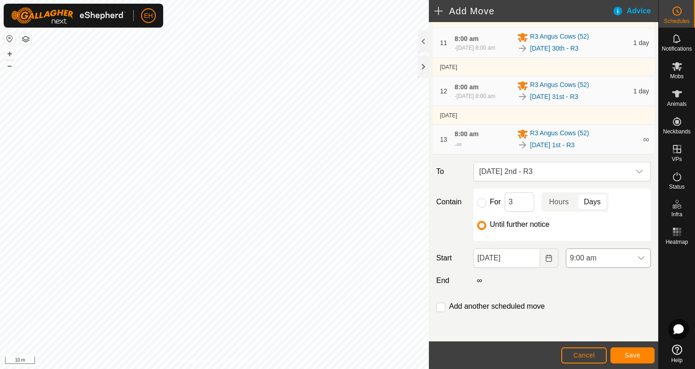
click at [649, 260] on div "dropdown trigger" at bounding box center [641, 258] width 18 height 18
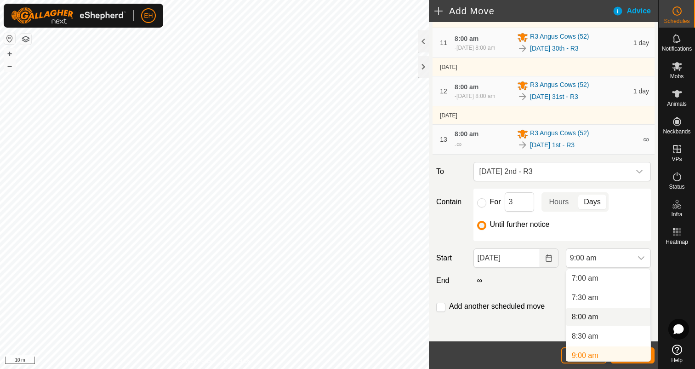
click at [595, 314] on li "8:00 am" at bounding box center [608, 316] width 84 height 18
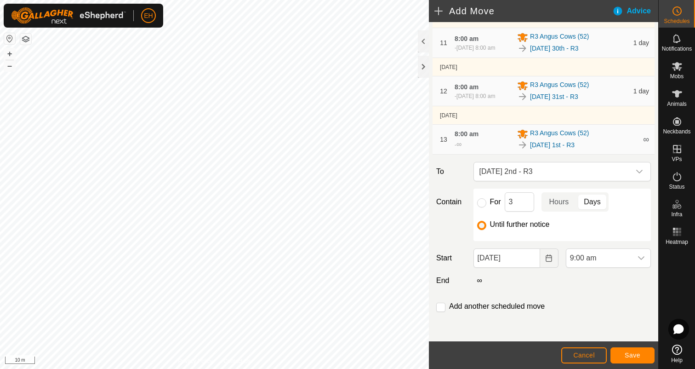
scroll to position [274, 0]
click at [438, 309] on input "checkbox" at bounding box center [440, 306] width 9 height 9
checkbox input "true"
click at [627, 353] on span "Save" at bounding box center [633, 354] width 16 height 7
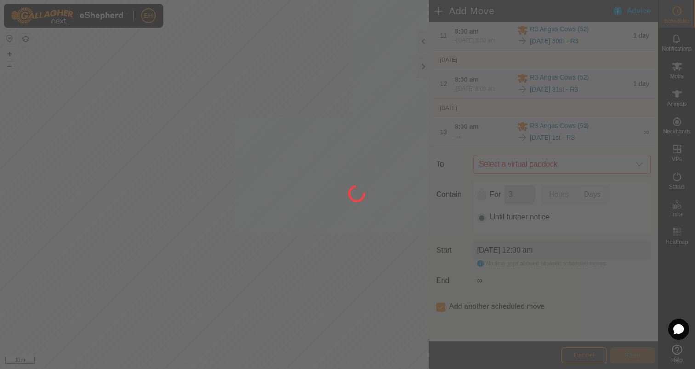
scroll to position [0, 0]
type input "[DATE]"
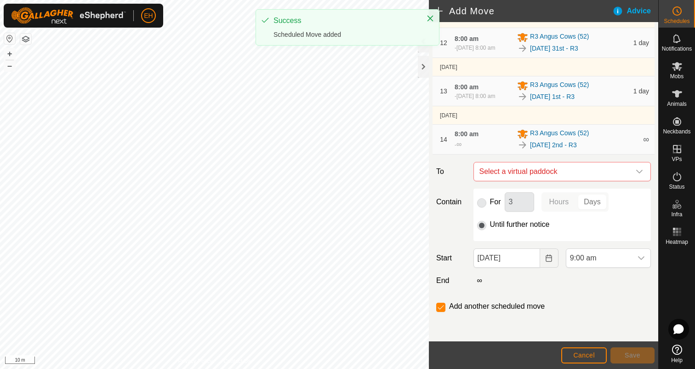
scroll to position [632, 0]
click at [558, 171] on span "Select a virtual paddock" at bounding box center [553, 171] width 154 height 18
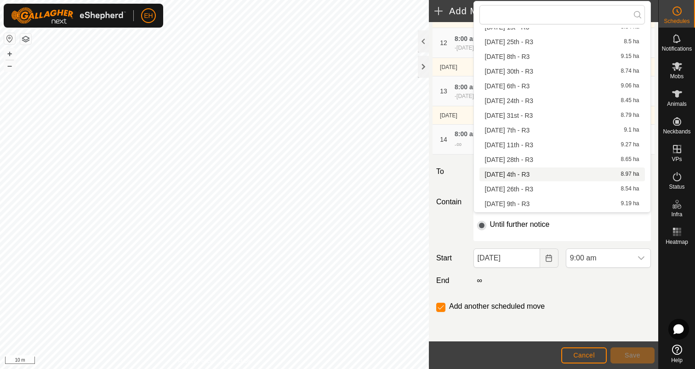
scroll to position [116, 0]
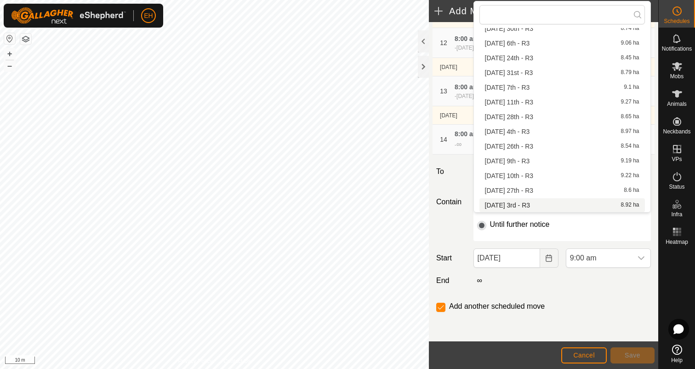
click at [547, 204] on li "[DATE] 3rd - R3 8.92 ha" at bounding box center [561, 205] width 165 height 14
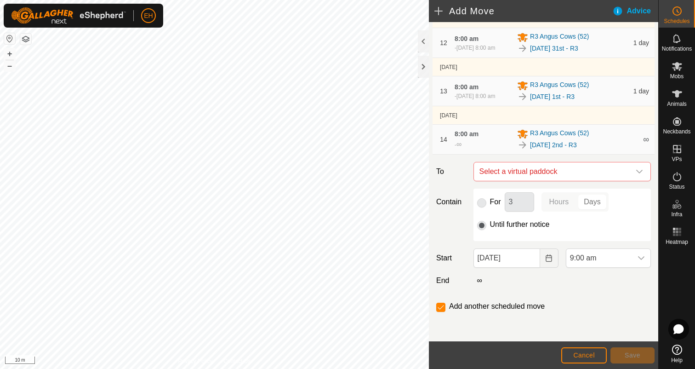
checkbox input "false"
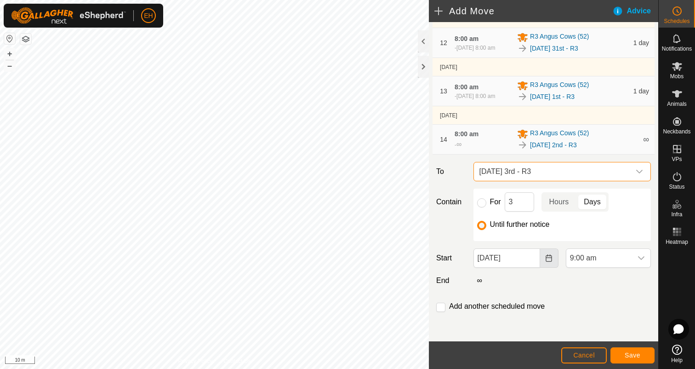
click at [548, 260] on icon "Choose Date" at bounding box center [548, 257] width 7 height 7
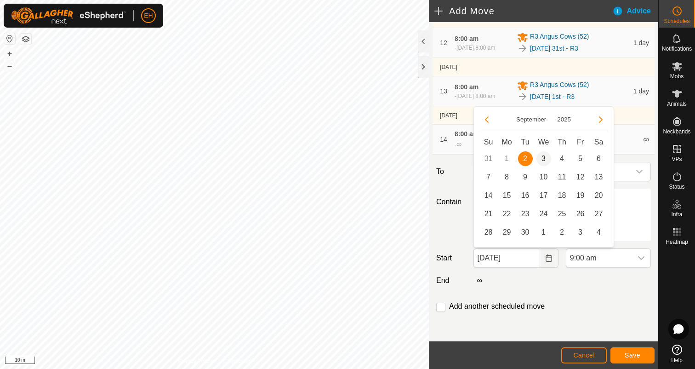
click at [544, 160] on span "3" at bounding box center [543, 158] width 15 height 15
type input "[DATE]"
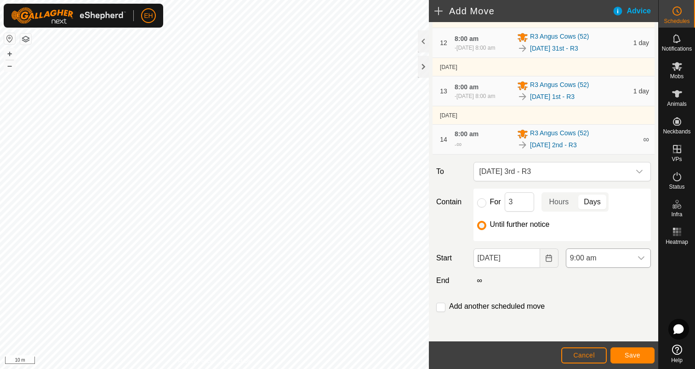
click at [648, 260] on div "dropdown trigger" at bounding box center [641, 258] width 18 height 18
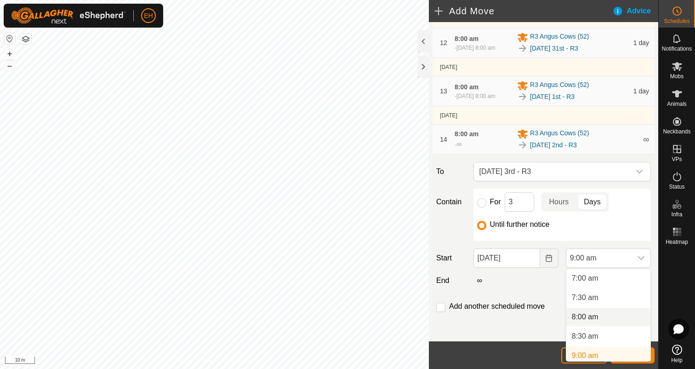
click at [615, 313] on li "8:00 am" at bounding box center [608, 316] width 84 height 18
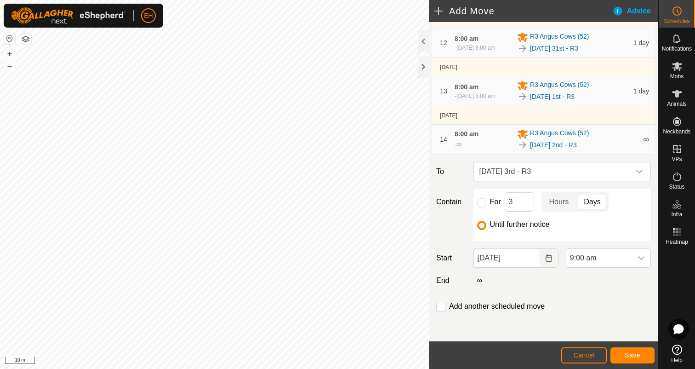
scroll to position [274, 0]
click at [438, 305] on input "checkbox" at bounding box center [440, 306] width 9 height 9
checkbox input "true"
click at [635, 356] on span "Save" at bounding box center [633, 354] width 16 height 7
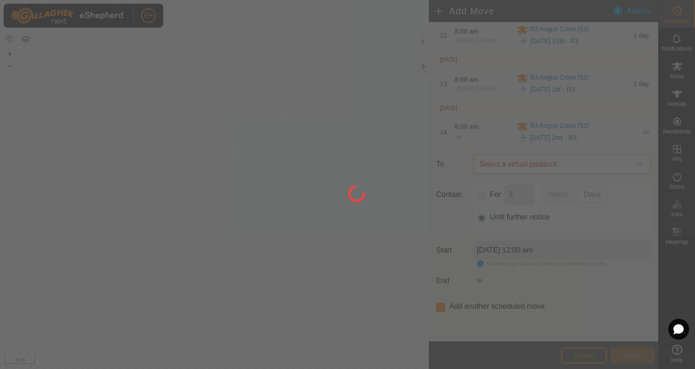
scroll to position [0, 0]
type input "[DATE]"
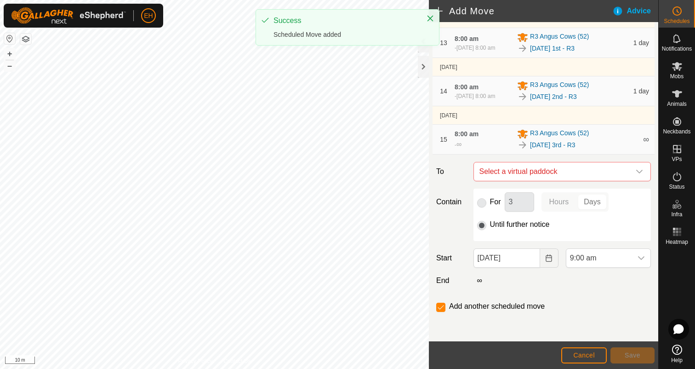
scroll to position [680, 0]
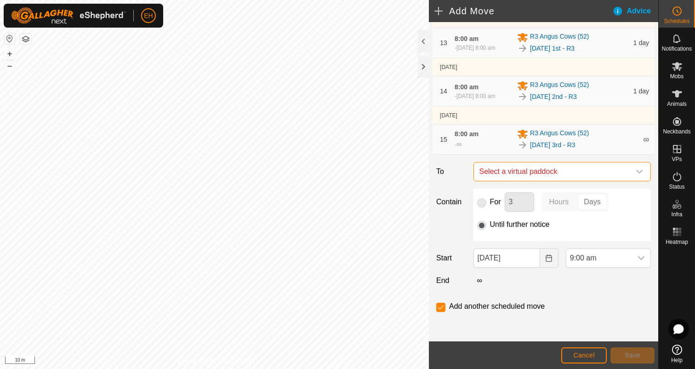
click at [547, 173] on span "Select a virtual paddock" at bounding box center [553, 171] width 154 height 18
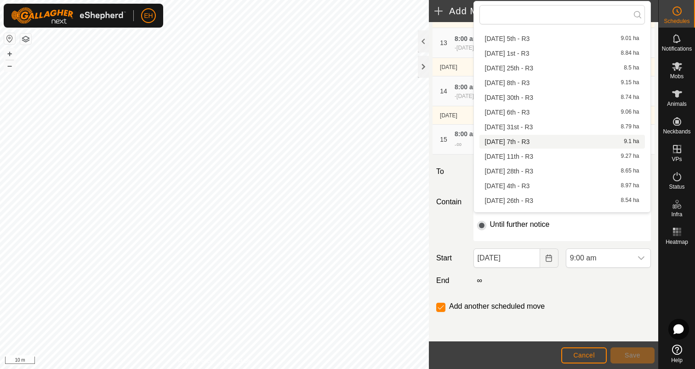
scroll to position [66, 0]
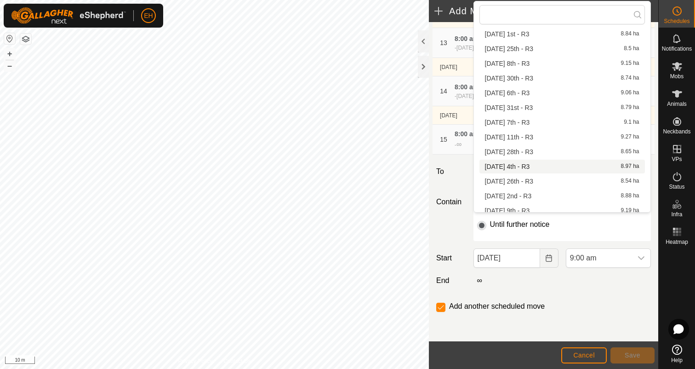
click at [536, 162] on li "[DATE] 4th - R3 8.97 ha" at bounding box center [561, 166] width 165 height 14
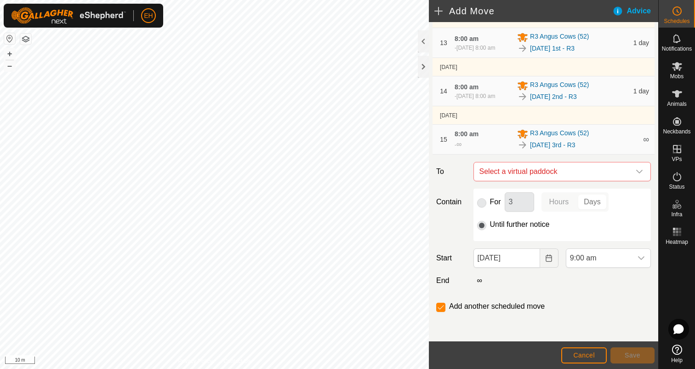
checkbox input "false"
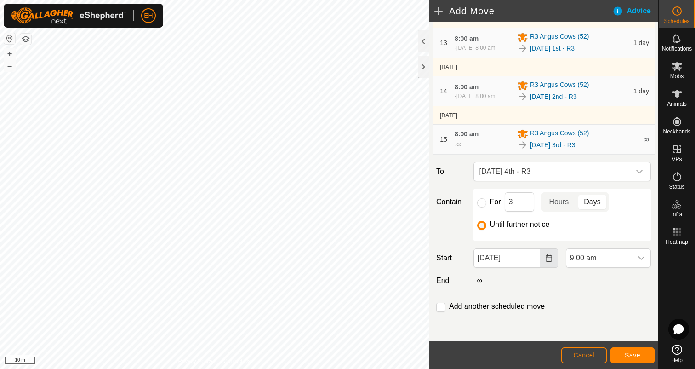
click at [548, 262] on button "Choose Date" at bounding box center [549, 257] width 18 height 19
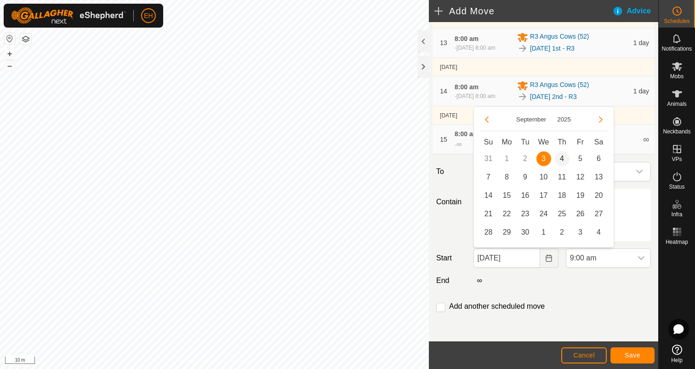
click at [566, 158] on span "4" at bounding box center [562, 158] width 15 height 15
type input "[DATE]"
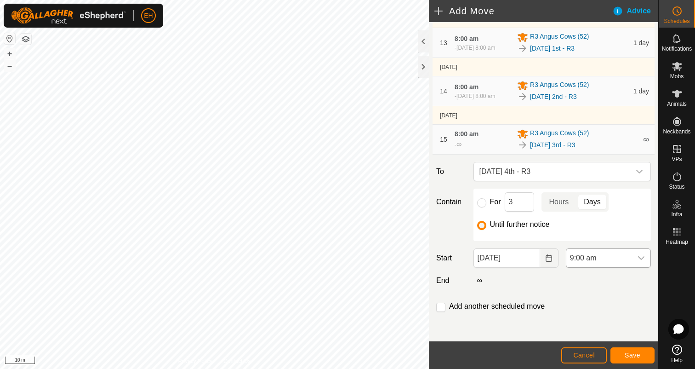
click at [647, 258] on div "dropdown trigger" at bounding box center [641, 258] width 18 height 18
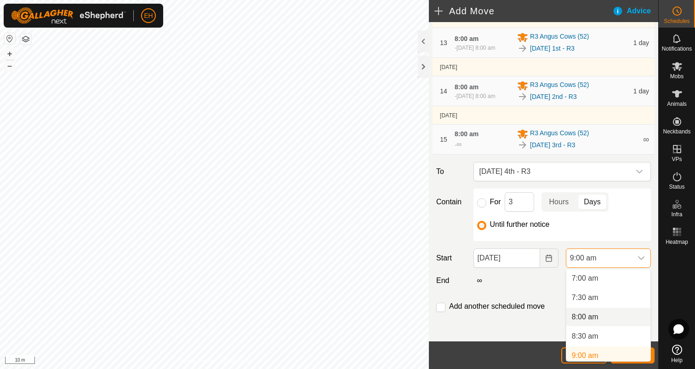
click at [600, 318] on li "8:00 am" at bounding box center [608, 316] width 84 height 18
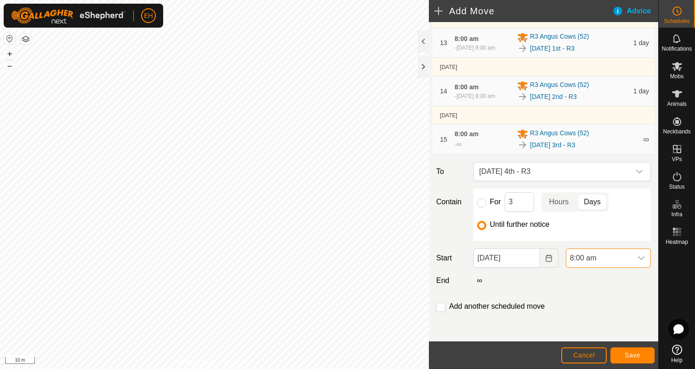
scroll to position [274, 0]
click at [439, 310] on input "checkbox" at bounding box center [440, 306] width 9 height 9
checkbox input "true"
click at [634, 353] on span "Save" at bounding box center [633, 354] width 16 height 7
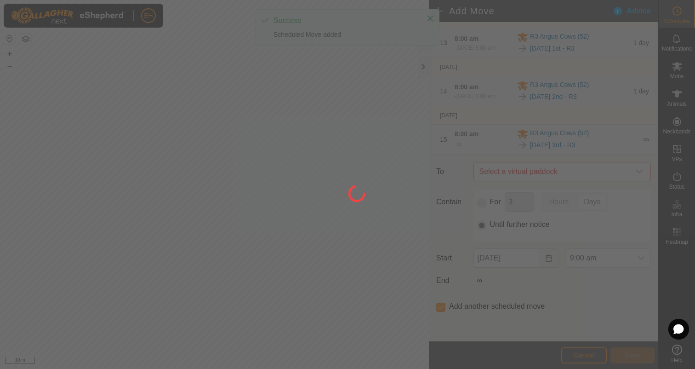
scroll to position [0, 0]
type input "[DATE]"
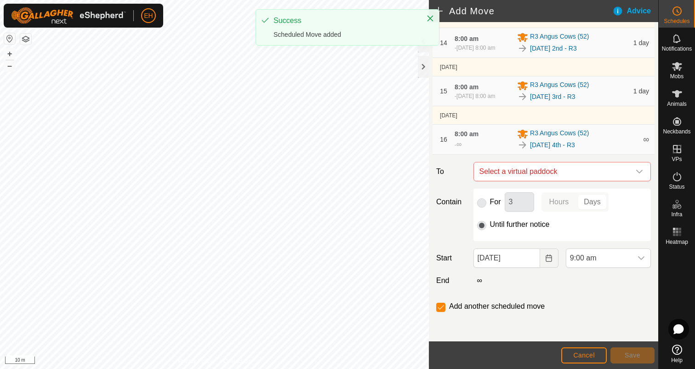
scroll to position [728, 0]
click at [575, 173] on span "Select a virtual paddock" at bounding box center [553, 171] width 154 height 18
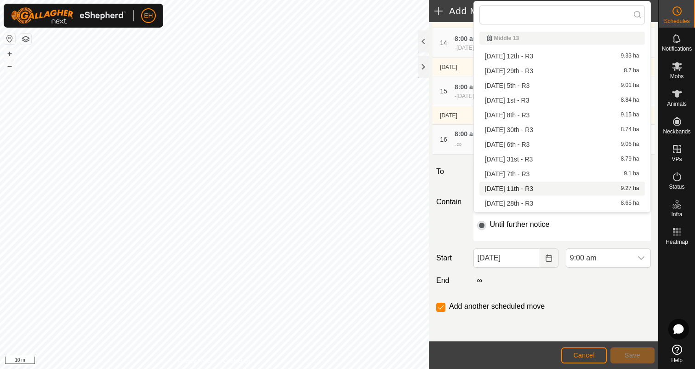
scroll to position [0, 0]
click at [552, 87] on li "[DATE] 5th - R3 9.01 ha" at bounding box center [561, 86] width 165 height 14
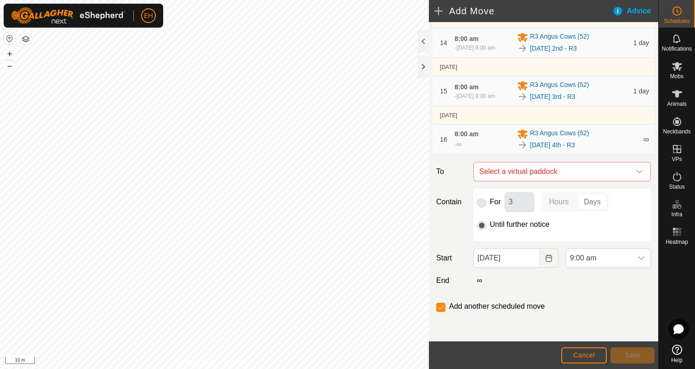
checkbox input "false"
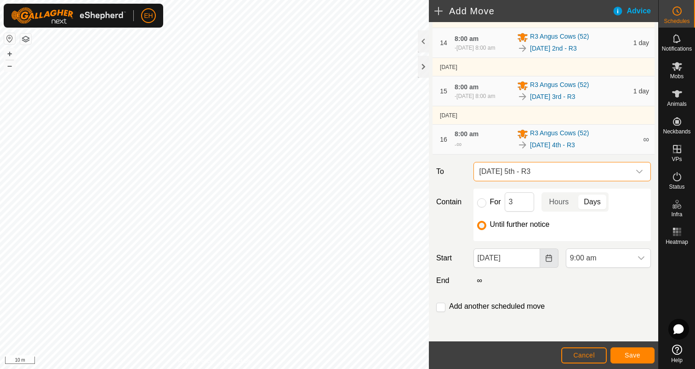
click at [553, 261] on button "Choose Date" at bounding box center [549, 257] width 18 height 19
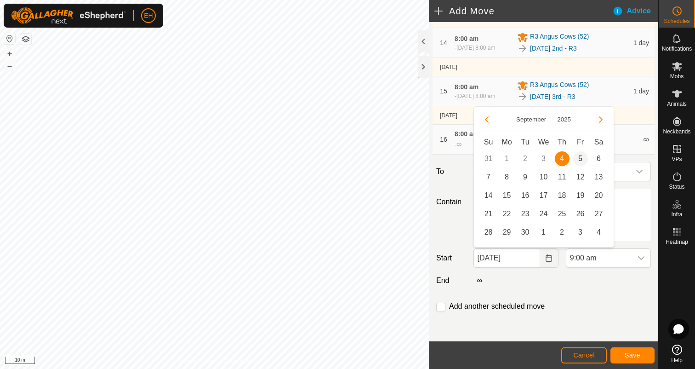
click at [581, 163] on span "5" at bounding box center [580, 158] width 15 height 15
type input "[DATE]"
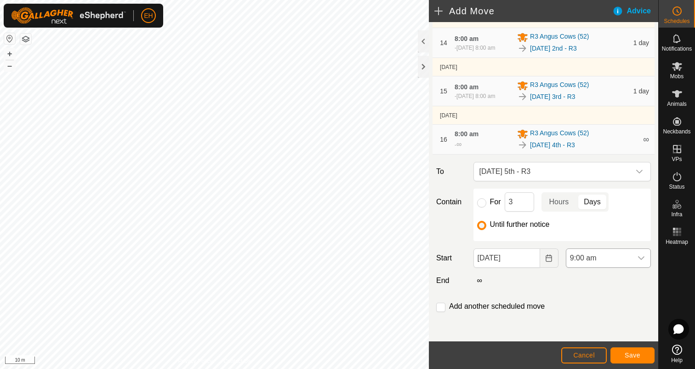
click at [642, 251] on div "dropdown trigger" at bounding box center [641, 258] width 18 height 18
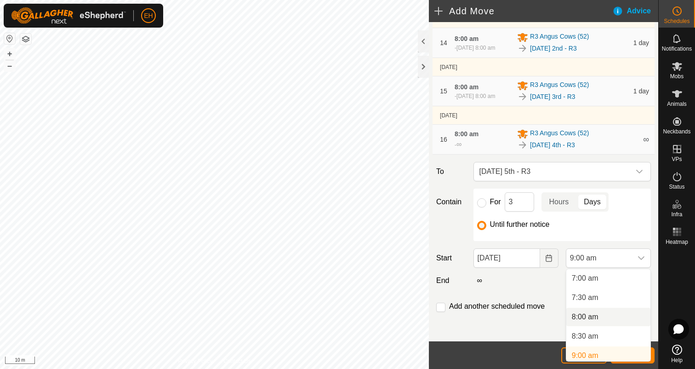
click at [597, 310] on li "8:00 am" at bounding box center [608, 316] width 84 height 18
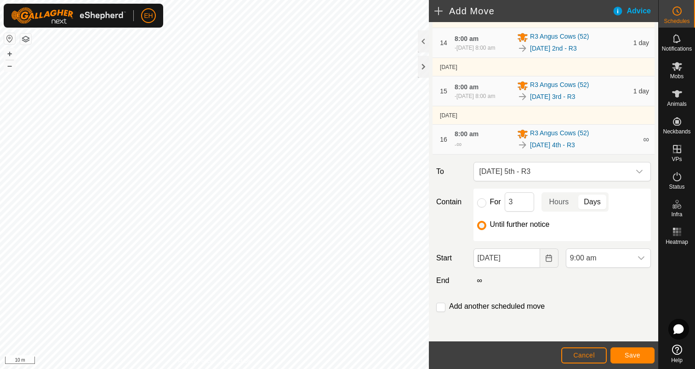
scroll to position [274, 0]
click at [438, 310] on input "checkbox" at bounding box center [440, 306] width 9 height 9
checkbox input "true"
click at [641, 354] on button "Save" at bounding box center [632, 355] width 44 height 16
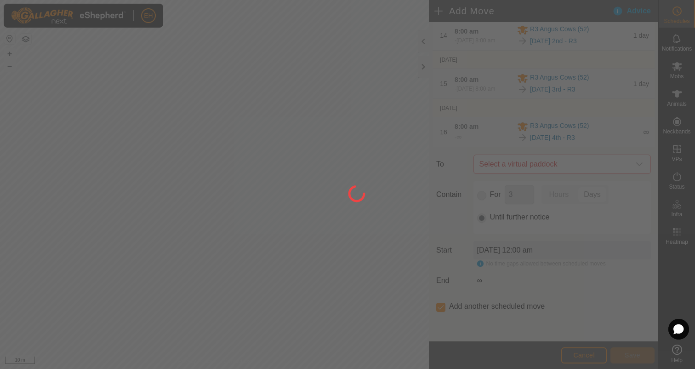
scroll to position [0, 0]
type input "[DATE]"
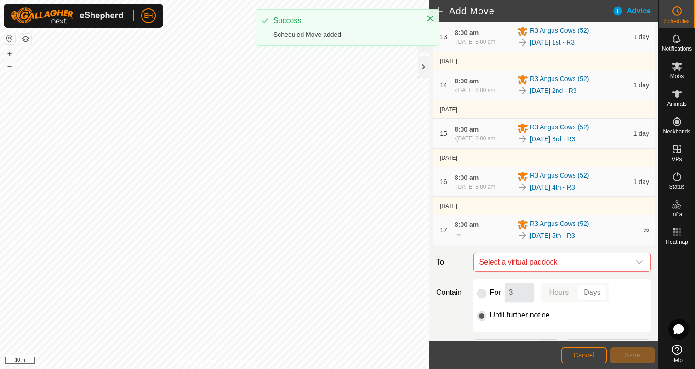
scroll to position [777, 0]
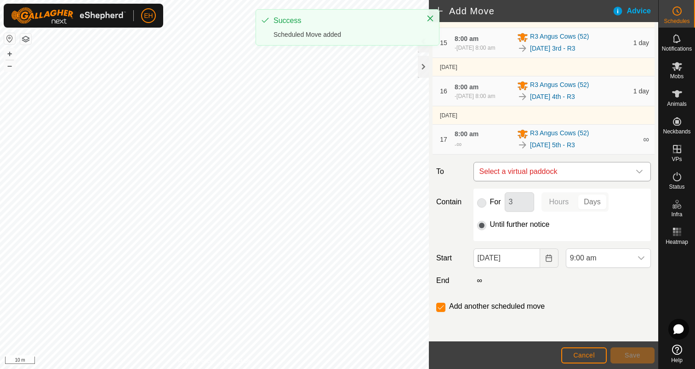
click at [568, 174] on span "Select a virtual paddock" at bounding box center [553, 171] width 154 height 18
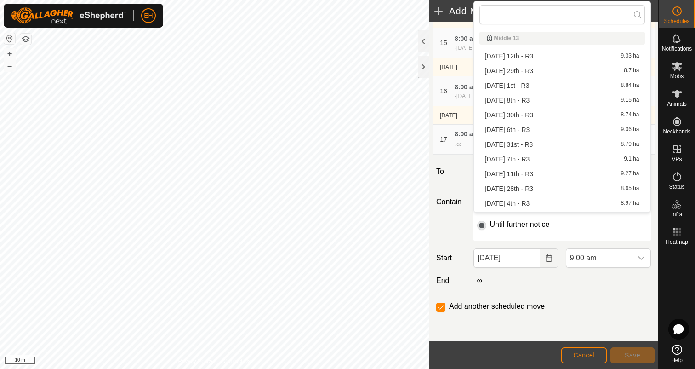
click at [564, 127] on li "[DATE] 6th - R3 9.06 ha" at bounding box center [561, 130] width 165 height 14
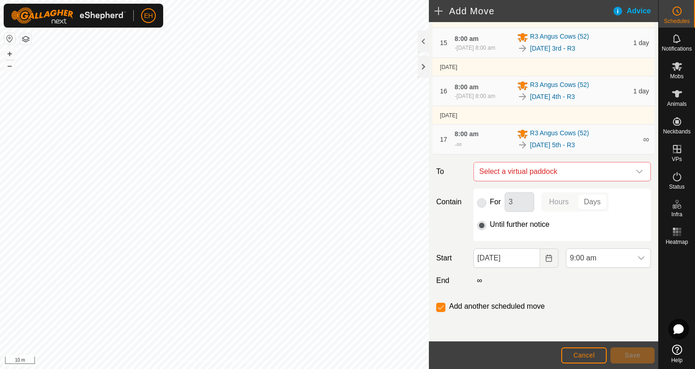
checkbox input "false"
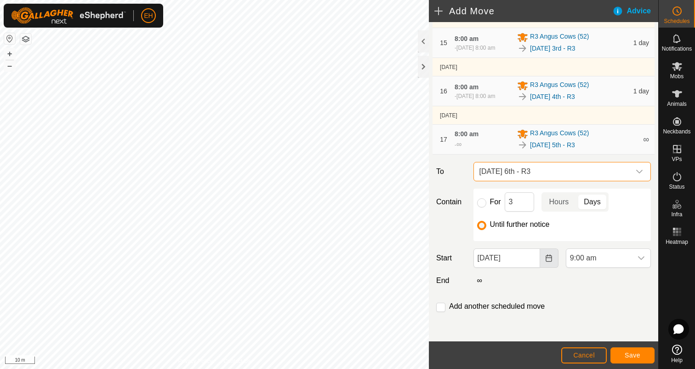
click at [546, 258] on icon "Choose Date" at bounding box center [548, 257] width 7 height 7
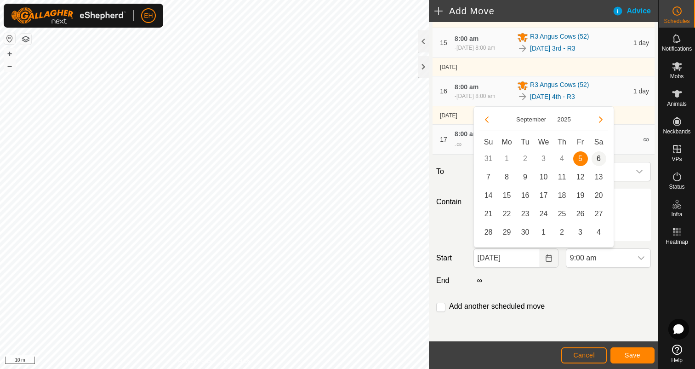
click at [597, 160] on span "6" at bounding box center [599, 158] width 15 height 15
type input "[DATE]"
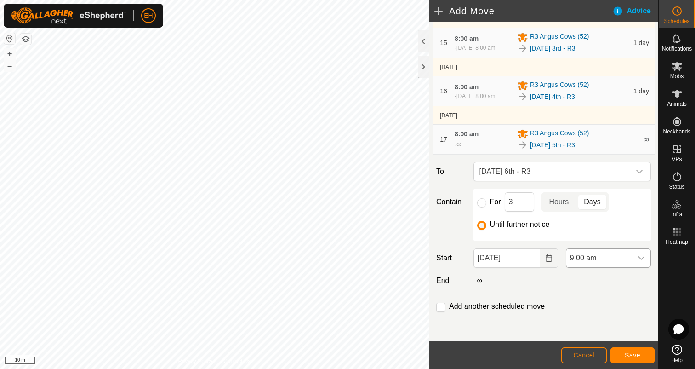
click at [643, 254] on icon "dropdown trigger" at bounding box center [640, 257] width 7 height 7
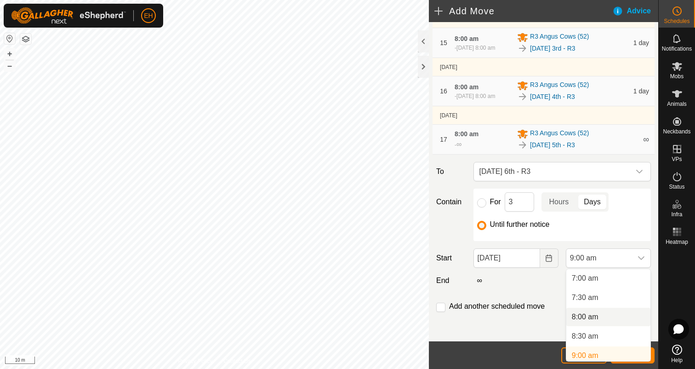
click at [599, 318] on li "8:00 am" at bounding box center [608, 316] width 84 height 18
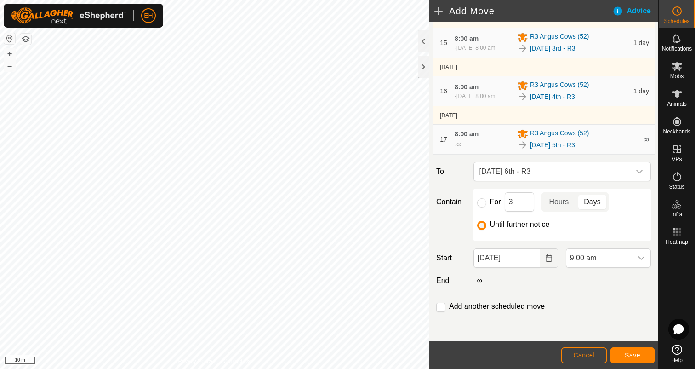
scroll to position [274, 0]
click at [441, 304] on input "checkbox" at bounding box center [440, 306] width 9 height 9
checkbox input "true"
click at [636, 362] on button "Save" at bounding box center [632, 355] width 44 height 16
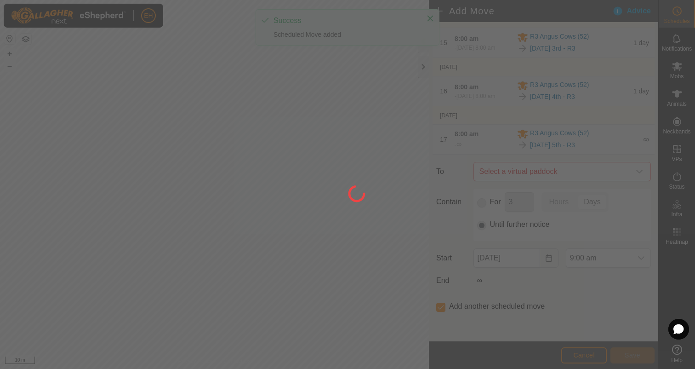
scroll to position [0, 0]
type input "[DATE]"
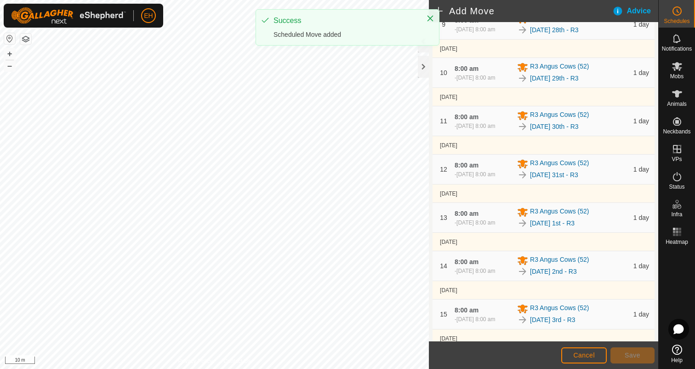
scroll to position [825, 0]
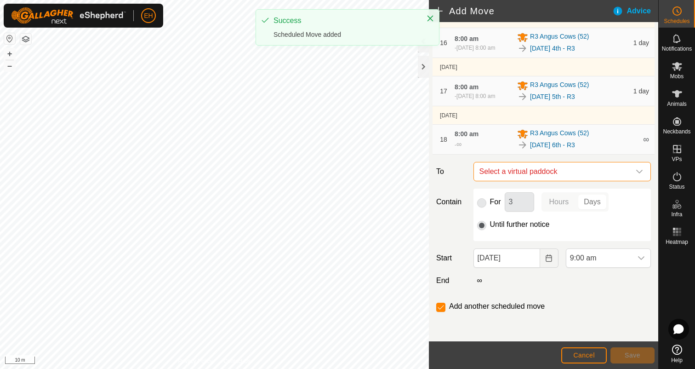
click at [558, 172] on span "Select a virtual paddock" at bounding box center [553, 171] width 154 height 18
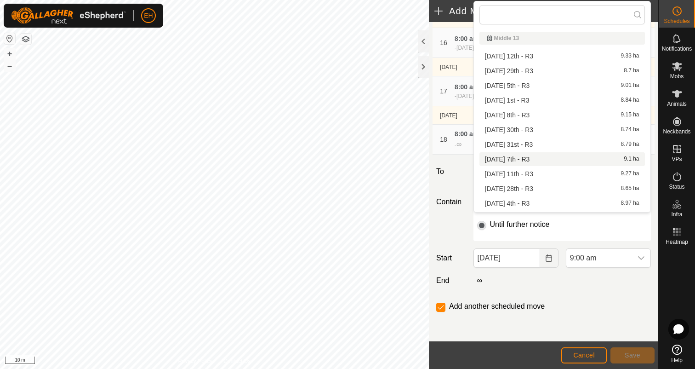
click at [546, 156] on li "[DATE] 7th - R3 9.1 ha" at bounding box center [561, 159] width 165 height 14
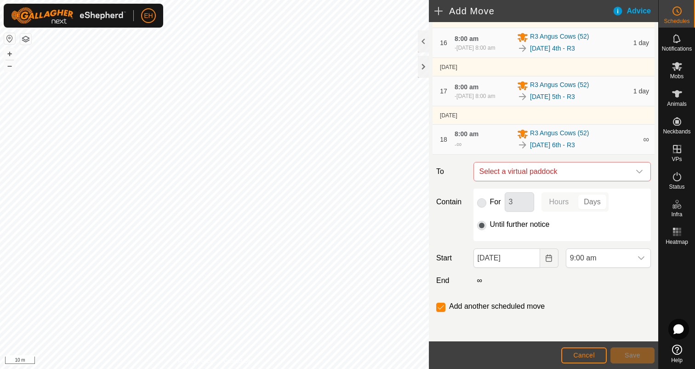
checkbox input "false"
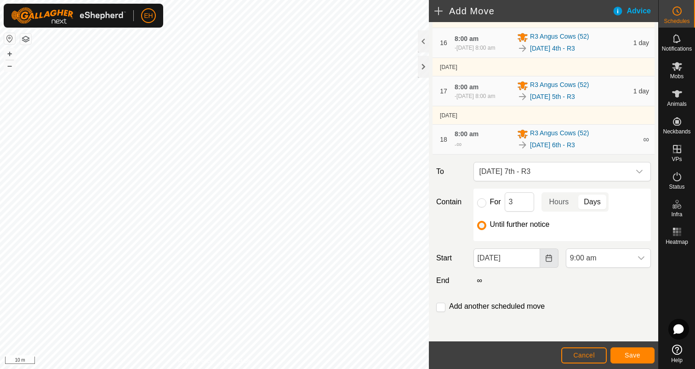
click at [548, 257] on icon "Choose Date" at bounding box center [548, 257] width 7 height 7
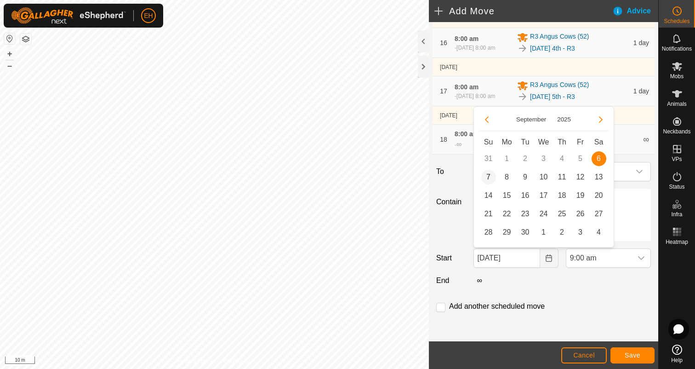
click at [489, 176] on span "7" at bounding box center [488, 177] width 15 height 15
type input "[DATE]"
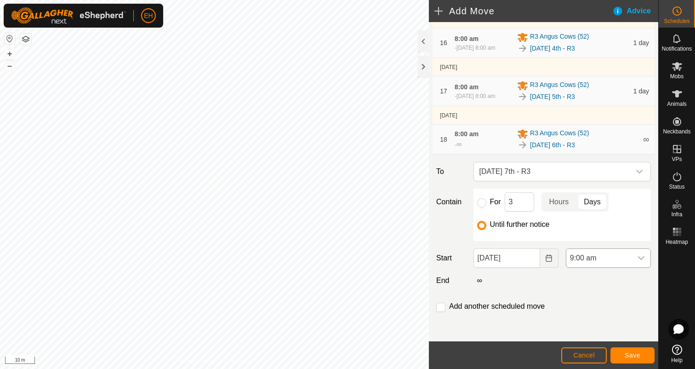
click at [643, 255] on icon "dropdown trigger" at bounding box center [640, 257] width 7 height 7
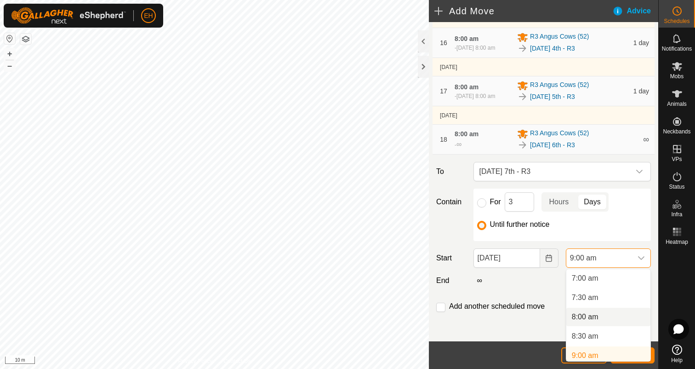
click at [603, 319] on li "8:00 am" at bounding box center [608, 316] width 84 height 18
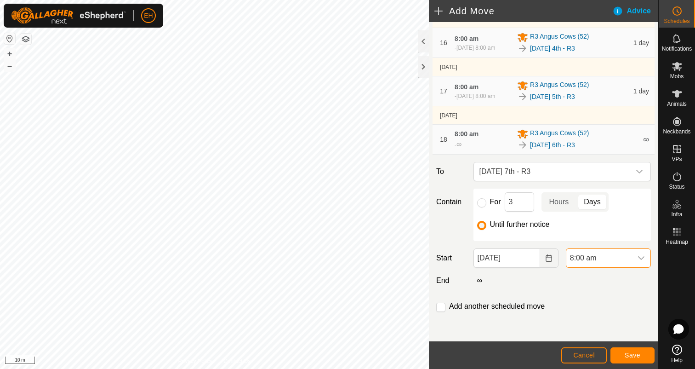
scroll to position [274, 0]
click at [442, 308] on input "checkbox" at bounding box center [440, 306] width 9 height 9
checkbox input "true"
click at [641, 353] on button "Save" at bounding box center [632, 355] width 44 height 16
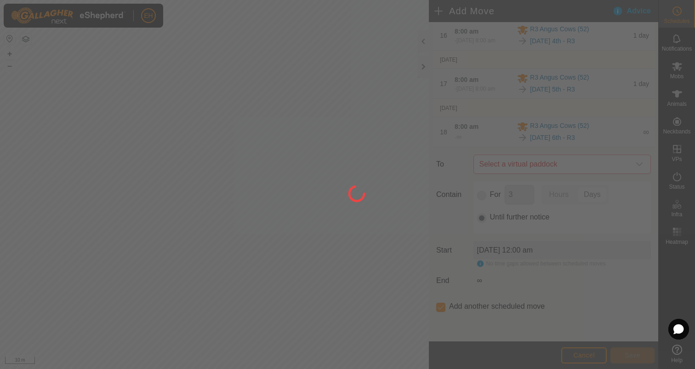
scroll to position [0, 0]
type input "[DATE]"
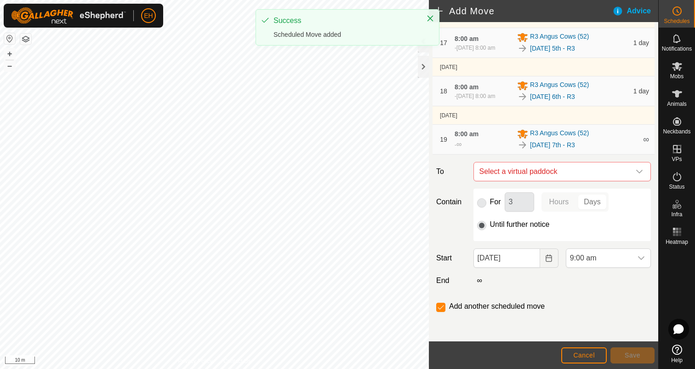
scroll to position [873, 0]
click at [565, 175] on span "Select a virtual paddock" at bounding box center [553, 171] width 154 height 18
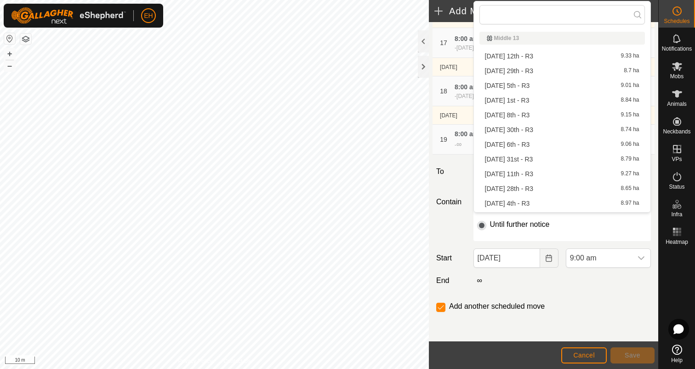
click at [553, 110] on li "[DATE] 8th - R3 9.15 ha" at bounding box center [561, 115] width 165 height 14
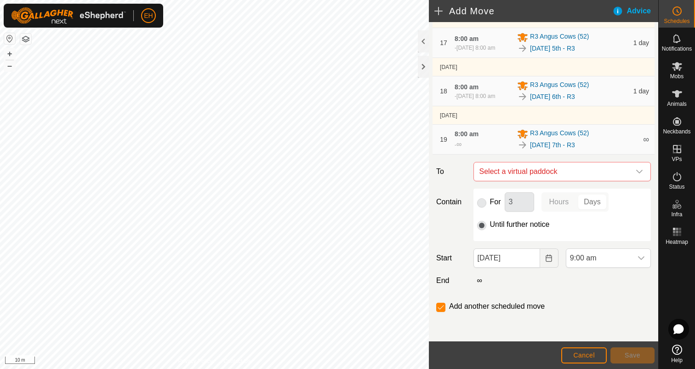
checkbox input "false"
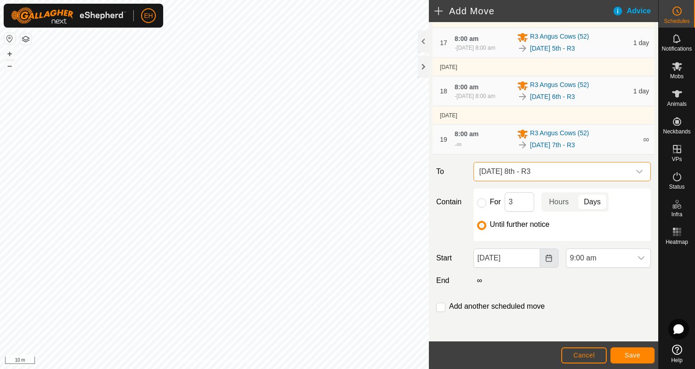
click at [552, 260] on icon "Choose Date" at bounding box center [549, 257] width 6 height 7
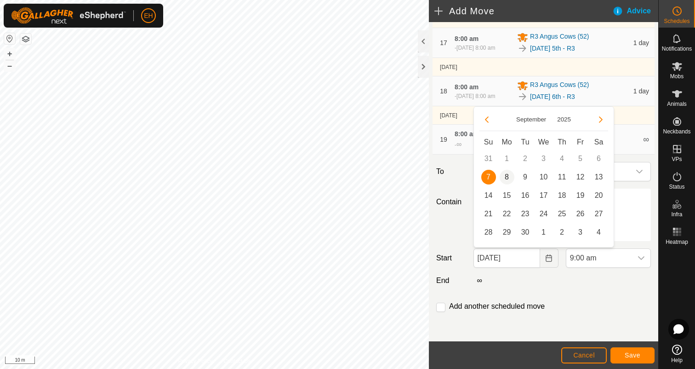
click at [508, 177] on span "8" at bounding box center [507, 177] width 15 height 15
type input "[DATE]"
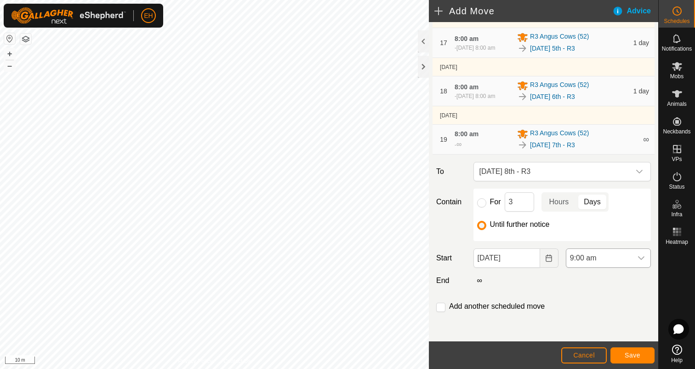
click at [641, 260] on icon "dropdown trigger" at bounding box center [640, 257] width 7 height 7
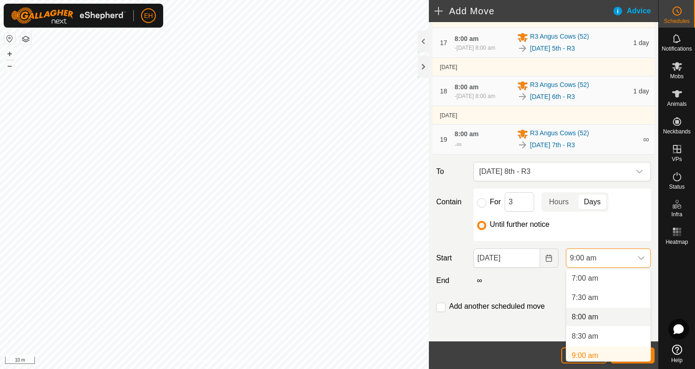
click at [597, 310] on li "8:00 am" at bounding box center [608, 316] width 84 height 18
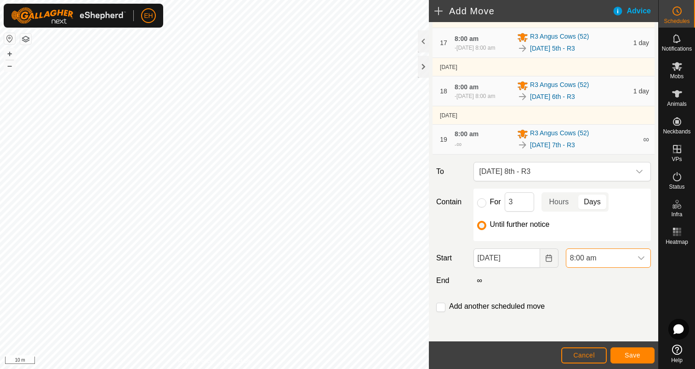
scroll to position [274, 0]
click at [444, 305] on input "checkbox" at bounding box center [440, 306] width 9 height 9
checkbox input "true"
click at [639, 354] on span "Save" at bounding box center [633, 354] width 16 height 7
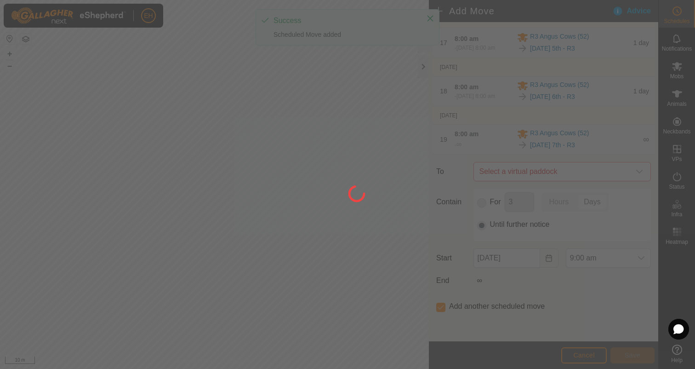
scroll to position [0, 0]
type input "[DATE]"
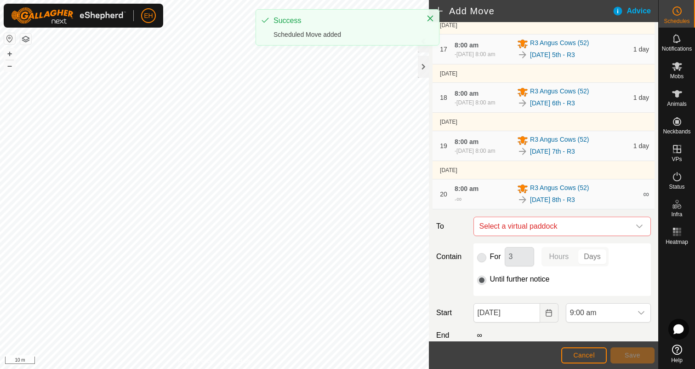
scroll to position [921, 0]
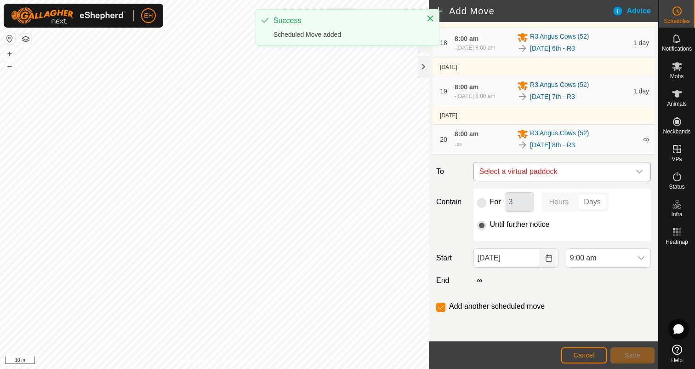
click at [552, 174] on span "Select a virtual paddock" at bounding box center [553, 171] width 154 height 18
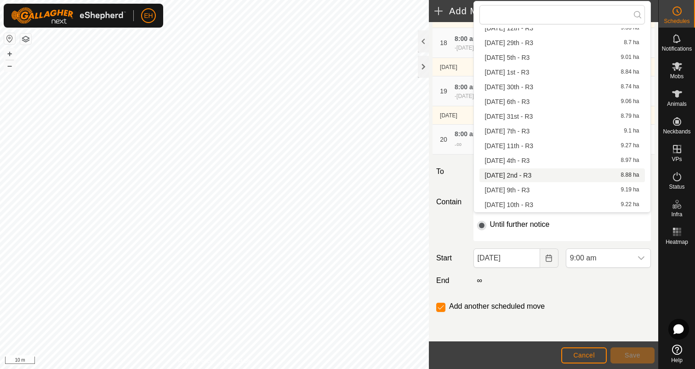
scroll to position [29, 0]
click at [540, 188] on li "[DATE] 9th - R3 9.19 ha" at bounding box center [561, 189] width 165 height 14
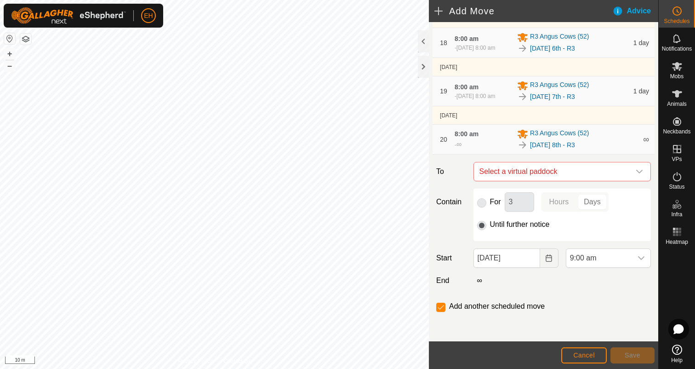
checkbox input "false"
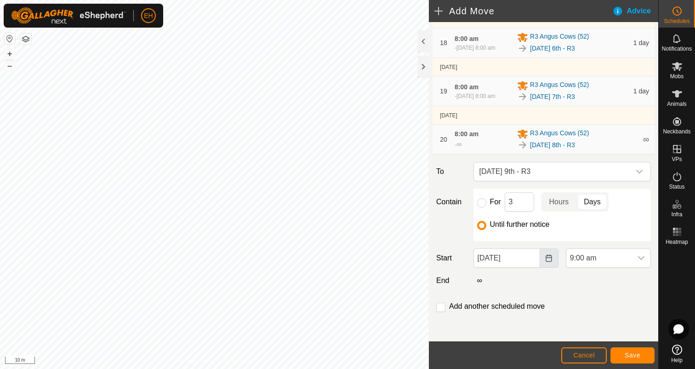
click at [548, 261] on icon "Choose Date" at bounding box center [548, 257] width 7 height 7
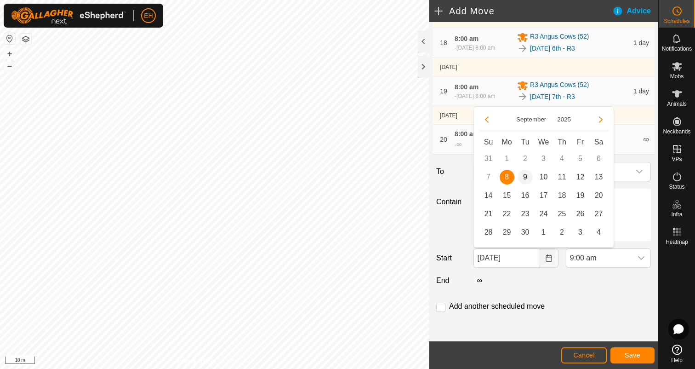
click at [528, 178] on span "9" at bounding box center [525, 177] width 15 height 15
type input "[DATE]"
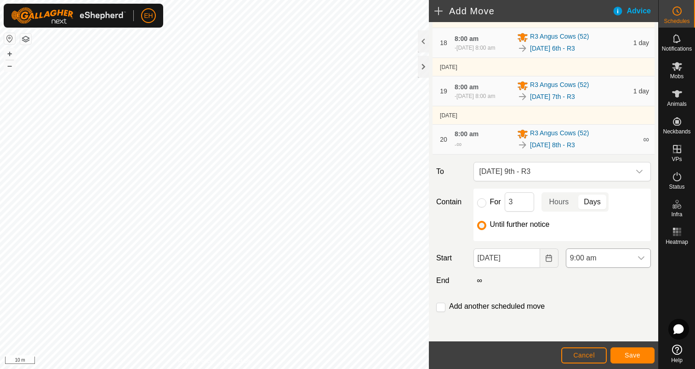
click at [647, 259] on div "dropdown trigger" at bounding box center [641, 258] width 18 height 18
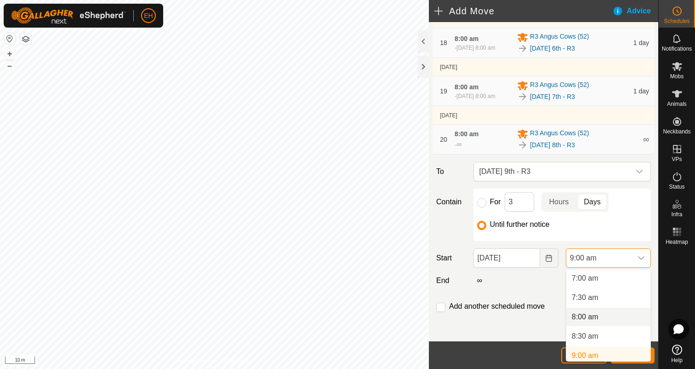
click at [606, 312] on li "8:00 am" at bounding box center [608, 316] width 84 height 18
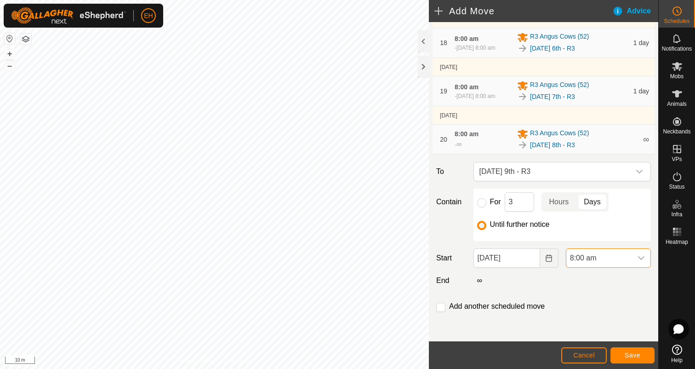
scroll to position [274, 0]
click at [444, 306] on input "checkbox" at bounding box center [440, 306] width 9 height 9
checkbox input "true"
click at [634, 354] on span "Save" at bounding box center [633, 354] width 16 height 7
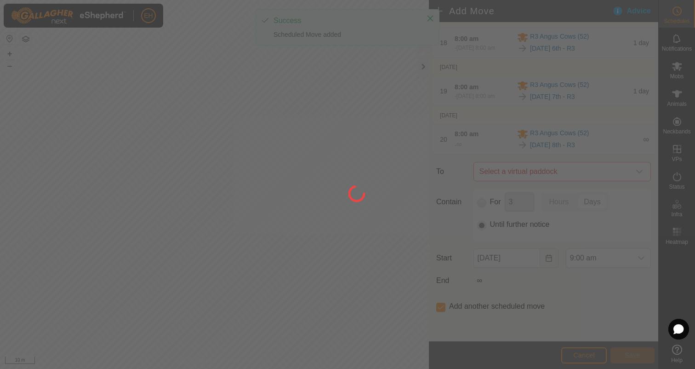
scroll to position [0, 0]
type input "[DATE]"
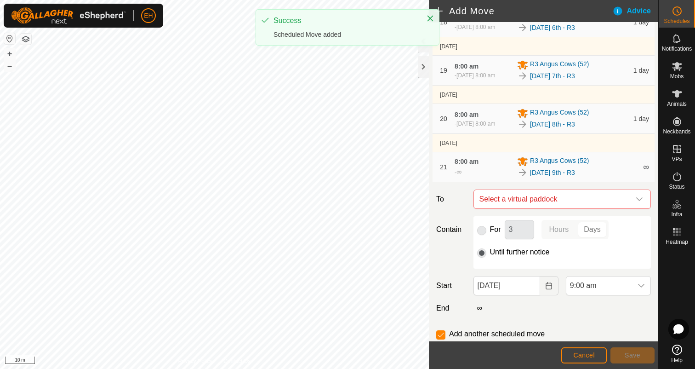
scroll to position [970, 0]
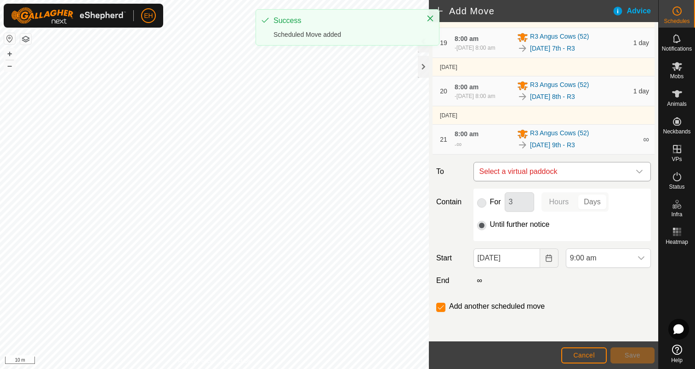
click at [545, 170] on span "Select a virtual paddock" at bounding box center [553, 171] width 154 height 18
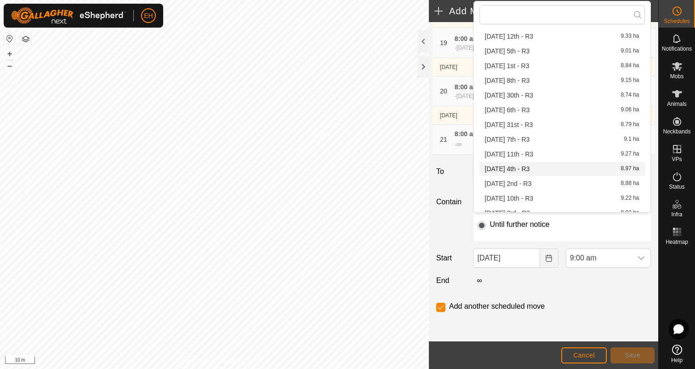
scroll to position [28, 0]
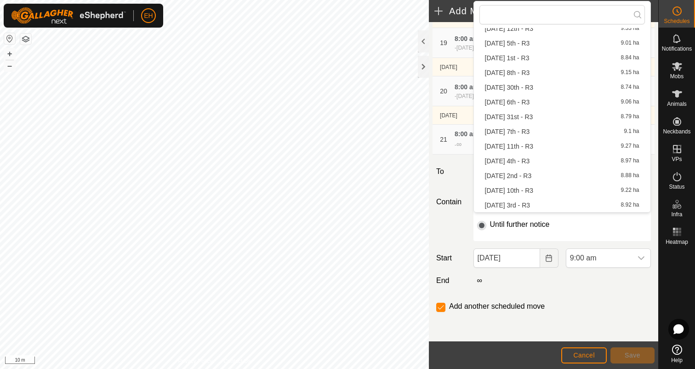
click at [542, 189] on li "[DATE] 10th - R3 9.22 ha" at bounding box center [561, 190] width 165 height 14
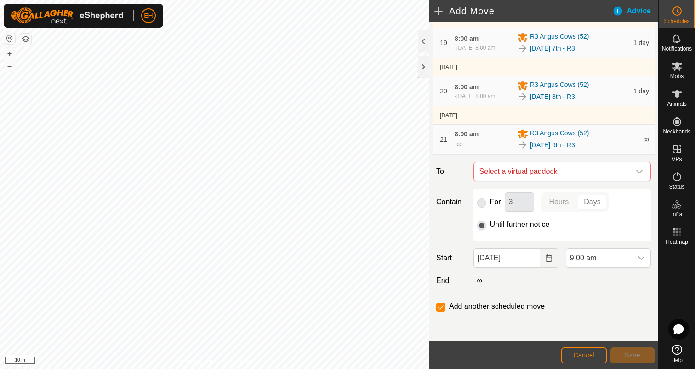
checkbox input "false"
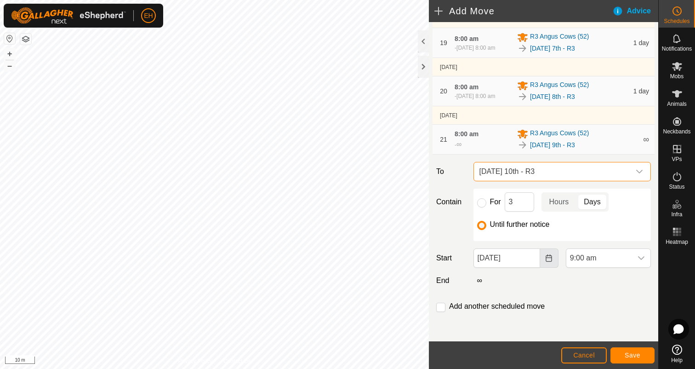
click at [549, 260] on icon "Choose Date" at bounding box center [548, 257] width 7 height 7
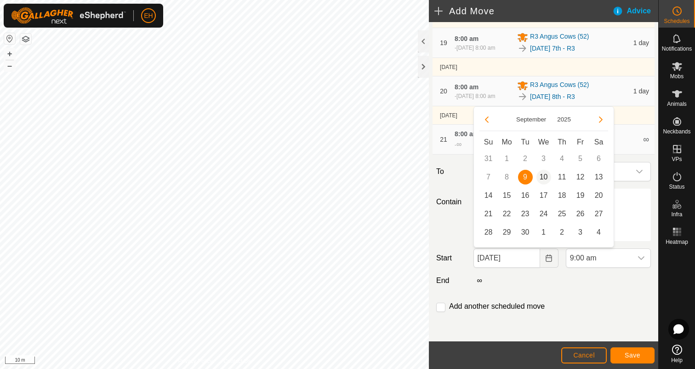
click at [544, 182] on span "10" at bounding box center [543, 177] width 15 height 15
type input "[DATE]"
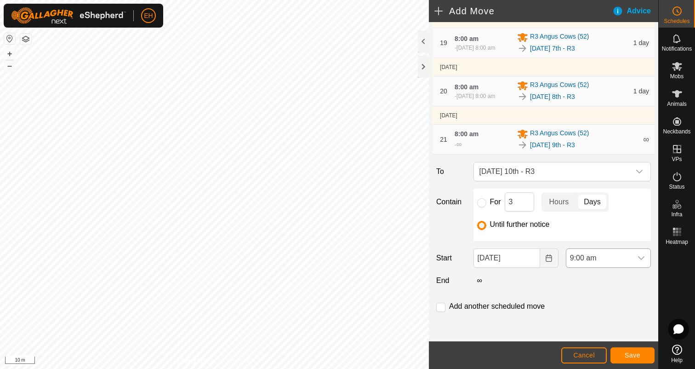
click at [641, 255] on icon "dropdown trigger" at bounding box center [640, 257] width 7 height 7
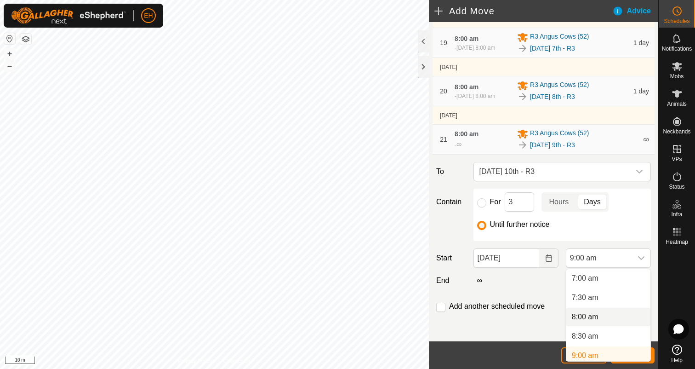
click at [598, 322] on li "8:00 am" at bounding box center [608, 316] width 84 height 18
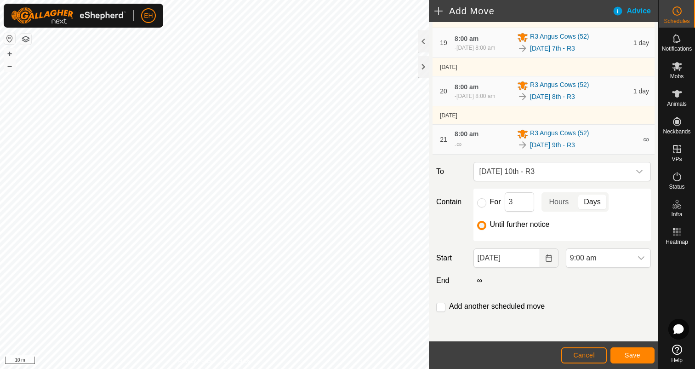
scroll to position [274, 0]
click at [441, 307] on input "checkbox" at bounding box center [440, 306] width 9 height 9
checkbox input "true"
click at [635, 357] on span "Save" at bounding box center [633, 354] width 16 height 7
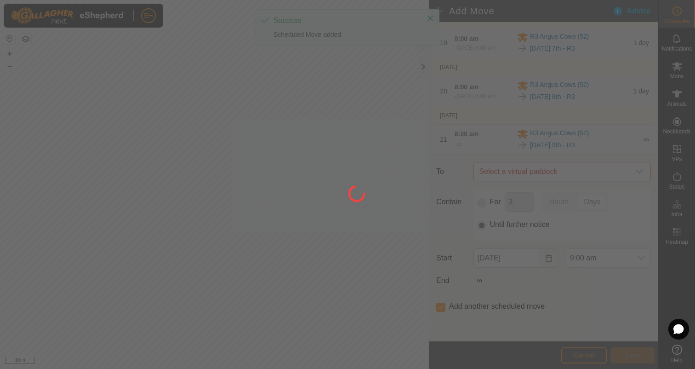
scroll to position [0, 0]
type input "[DATE]"
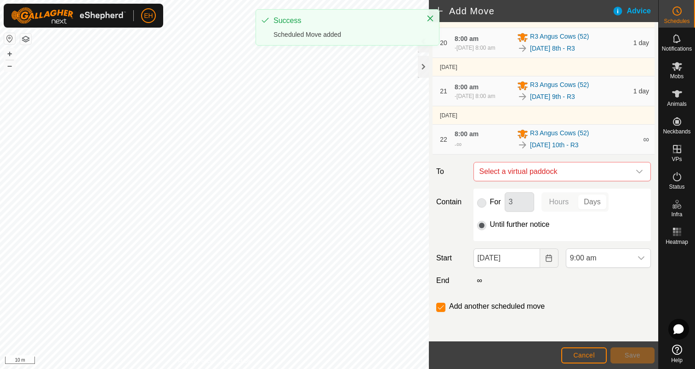
scroll to position [1022, 0]
click at [545, 176] on span "Select a virtual paddock" at bounding box center [553, 171] width 154 height 18
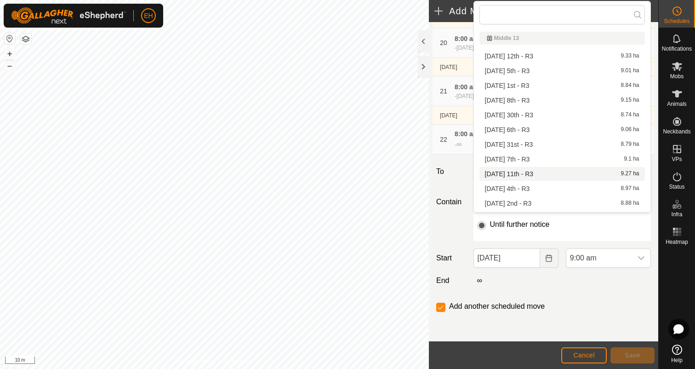
click at [545, 176] on li "[DATE] 11th - R3 9.27 ha" at bounding box center [561, 174] width 165 height 14
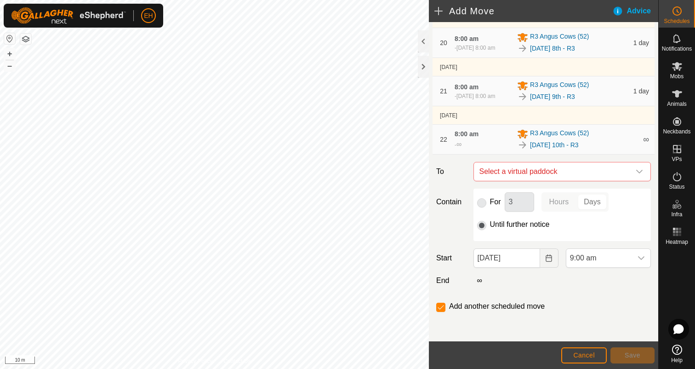
checkbox input "false"
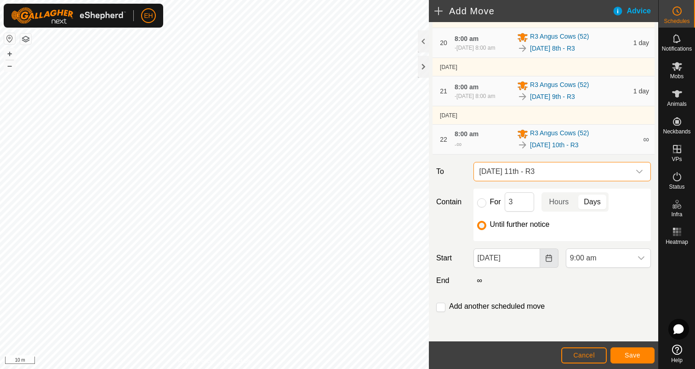
click at [548, 258] on icon "Choose Date" at bounding box center [548, 257] width 7 height 7
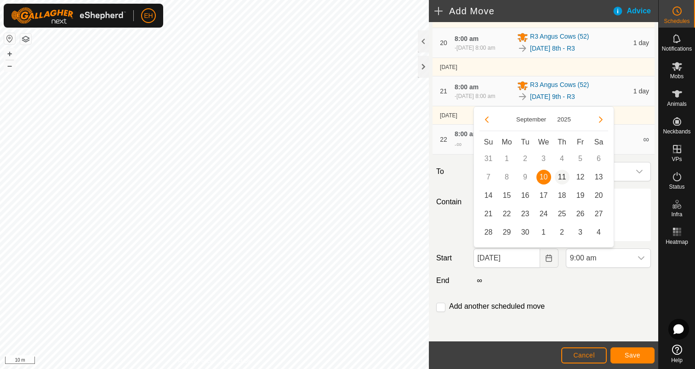
click at [559, 179] on span "11" at bounding box center [562, 177] width 15 height 15
type input "[DATE]"
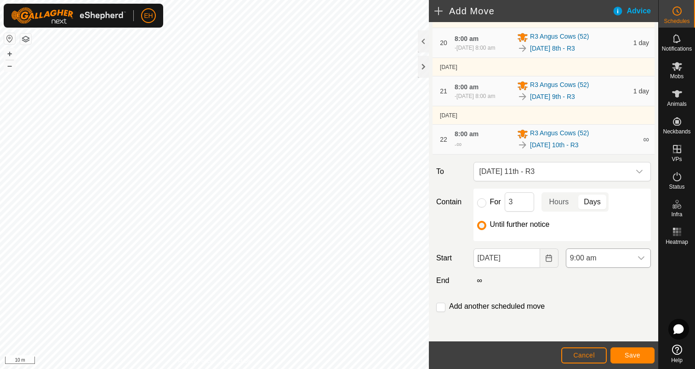
click at [644, 262] on div "dropdown trigger" at bounding box center [641, 258] width 18 height 18
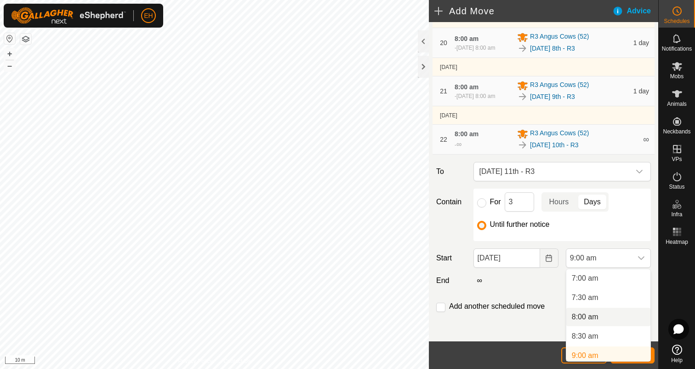
click at [586, 308] on li "8:00 am" at bounding box center [608, 316] width 84 height 18
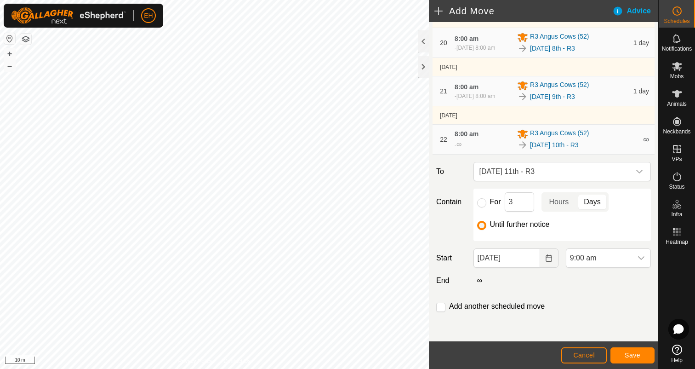
scroll to position [274, 0]
click at [447, 306] on div "Add another scheduled move" at bounding box center [492, 306] width 112 height 11
click at [442, 306] on input "checkbox" at bounding box center [440, 306] width 9 height 9
checkbox input "true"
click at [626, 355] on span "Save" at bounding box center [633, 354] width 16 height 7
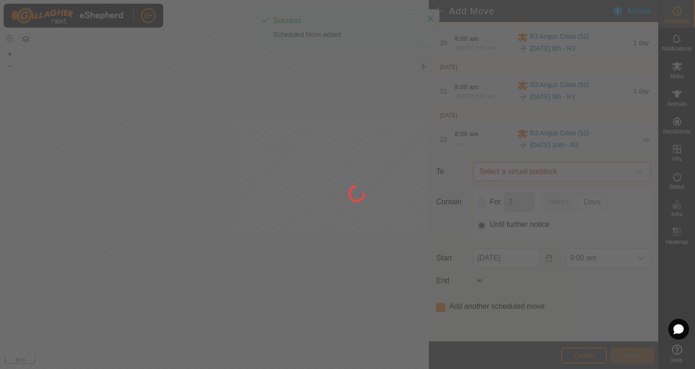
scroll to position [0, 0]
type input "[DATE]"
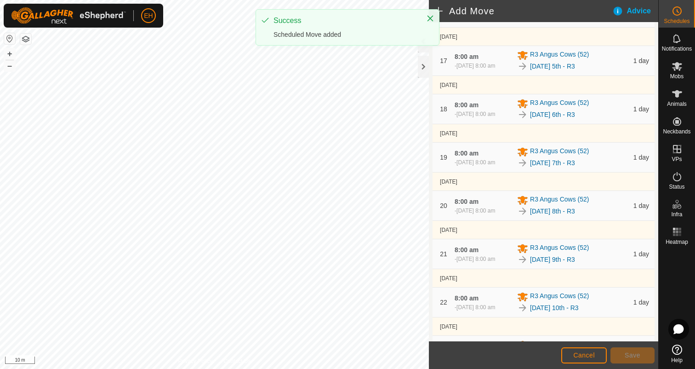
scroll to position [1075, 0]
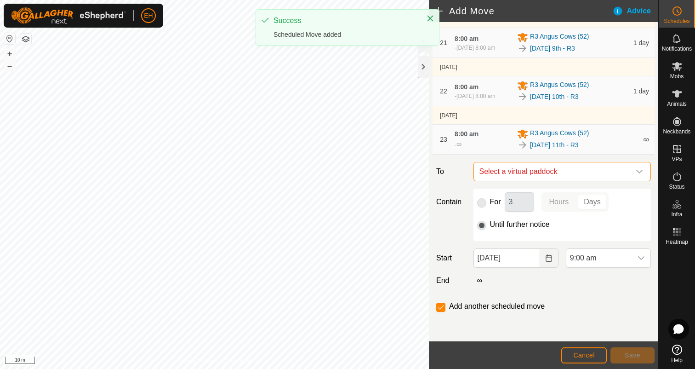
click at [556, 171] on span "Select a virtual paddock" at bounding box center [553, 171] width 154 height 18
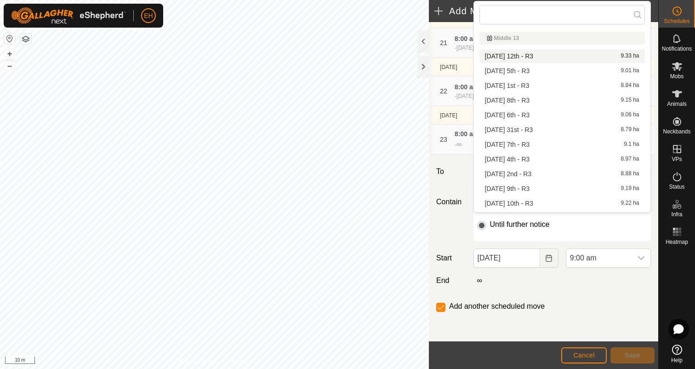
click at [540, 54] on li "[DATE] 12th - R3 9.33 ha" at bounding box center [561, 56] width 165 height 14
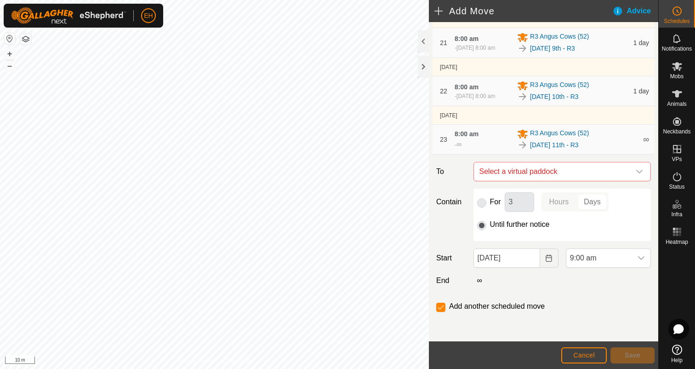
checkbox input "false"
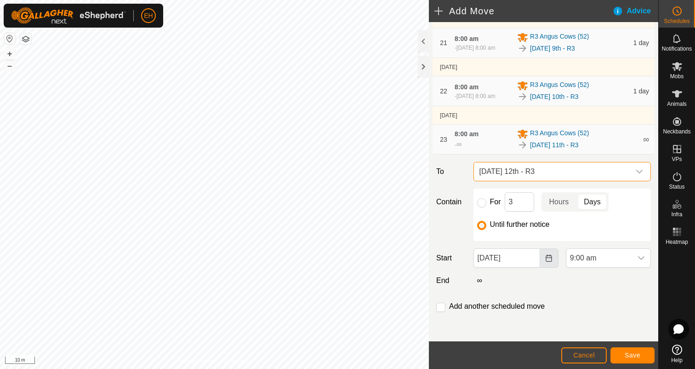
click at [550, 262] on button "Choose Date" at bounding box center [549, 257] width 18 height 19
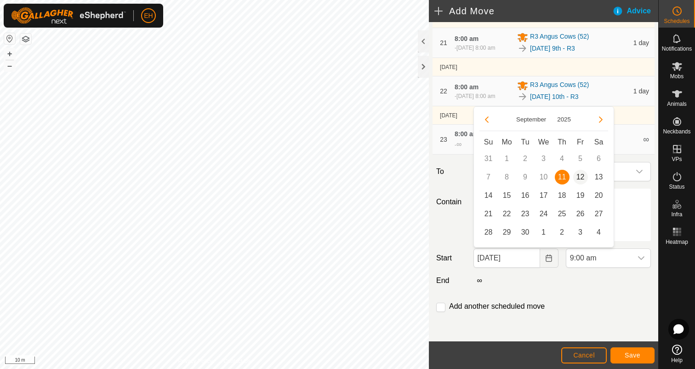
click at [580, 174] on span "12" at bounding box center [580, 177] width 15 height 15
type input "[DATE]"
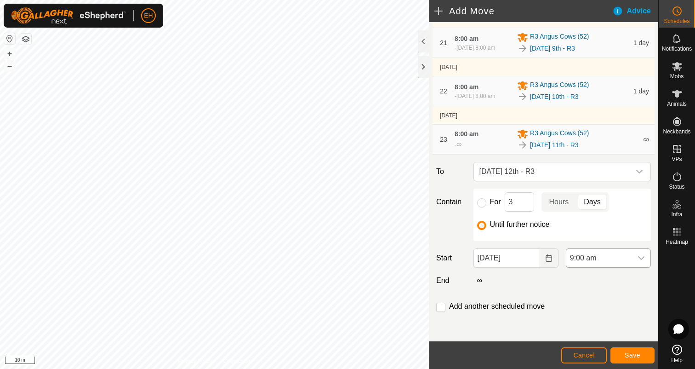
click at [643, 260] on icon "dropdown trigger" at bounding box center [640, 257] width 7 height 7
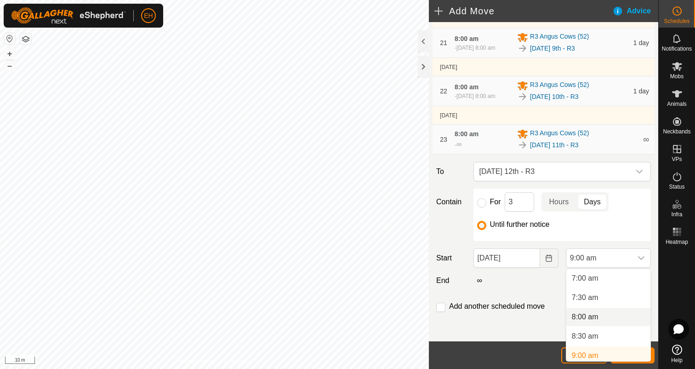
click at [606, 314] on li "8:00 am" at bounding box center [608, 316] width 84 height 18
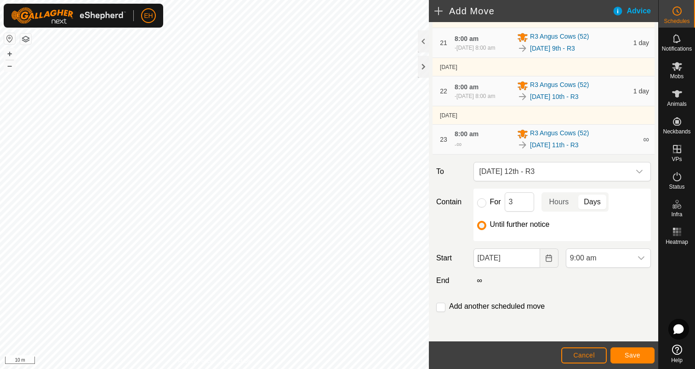
scroll to position [274, 0]
click at [634, 354] on span "Save" at bounding box center [633, 354] width 16 height 7
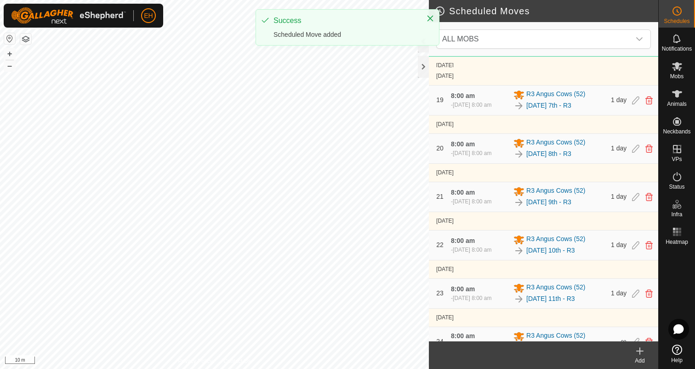
scroll to position [979, 0]
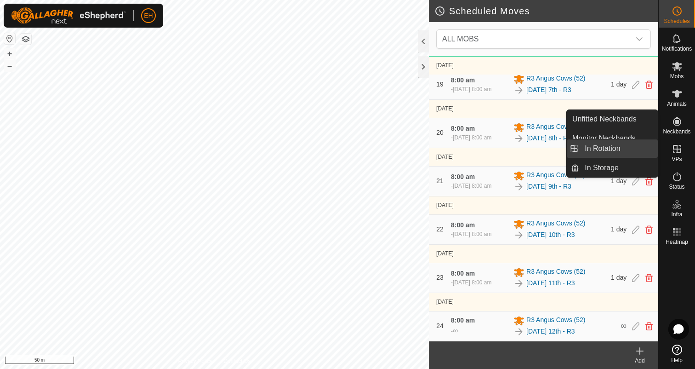
click at [643, 149] on link "In Rotation" at bounding box center [618, 148] width 79 height 18
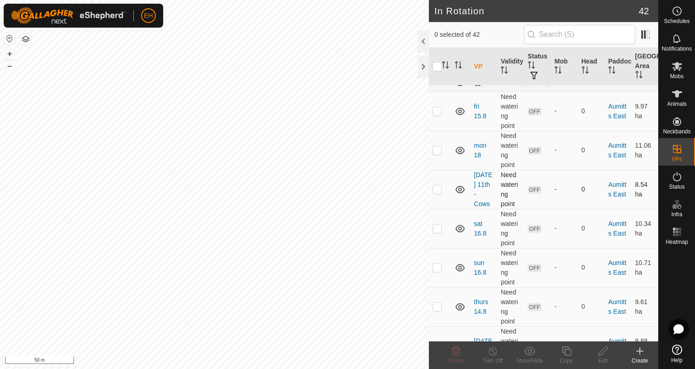
scroll to position [15, 0]
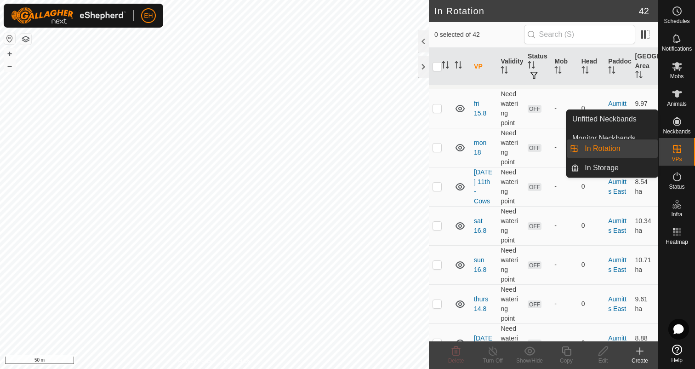
click at [683, 147] on es-virtualpaddocks-svg-icon at bounding box center [677, 149] width 17 height 15
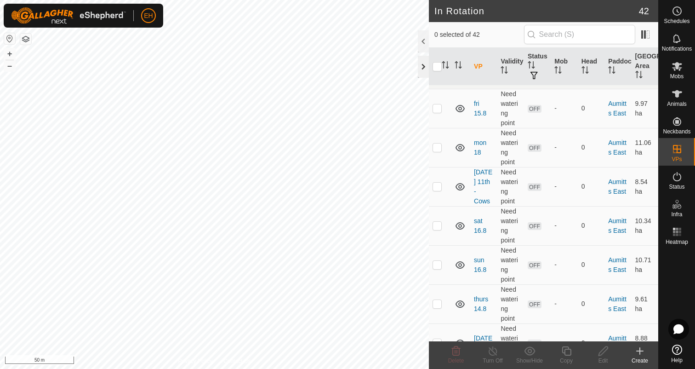
click at [419, 71] on div at bounding box center [423, 67] width 11 height 22
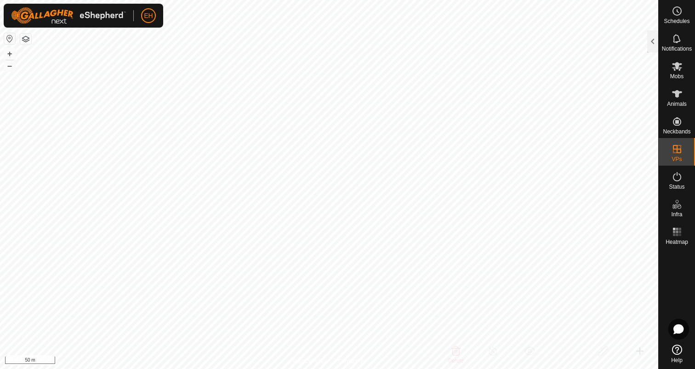
checkbox input "true"
click at [678, 47] on span "Notifications" at bounding box center [677, 49] width 30 height 6
click at [678, 44] on icon at bounding box center [676, 38] width 11 height 11
click at [656, 44] on div at bounding box center [652, 41] width 11 height 22
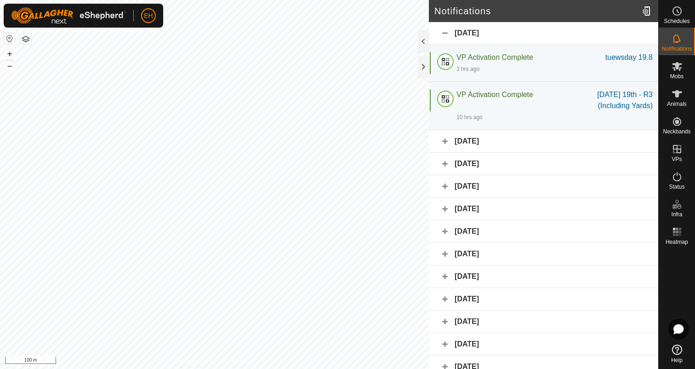
click at [558, 139] on div "[DATE]" at bounding box center [543, 141] width 229 height 23
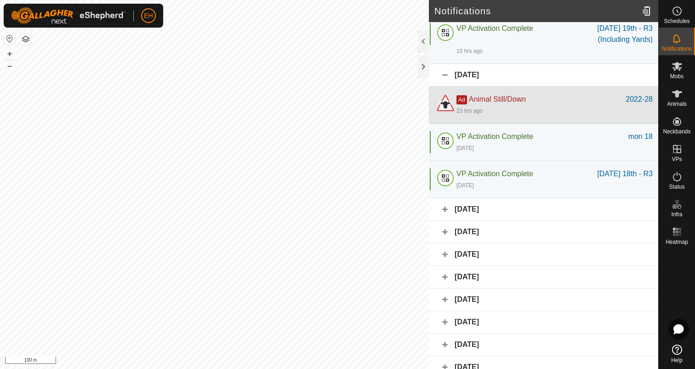
scroll to position [70, 0]
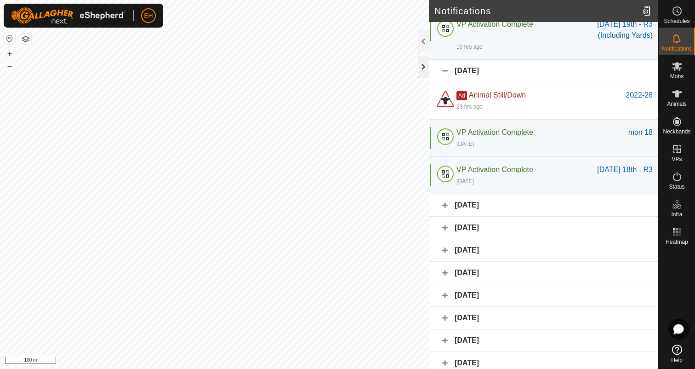
click at [427, 74] on div at bounding box center [423, 67] width 11 height 22
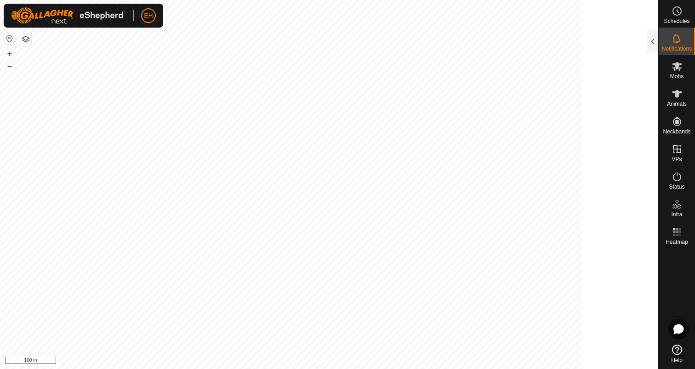
scroll to position [92, 0]
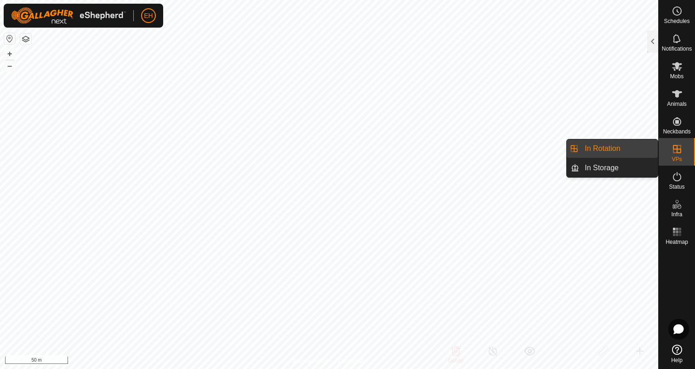
click at [627, 148] on link "In Rotation" at bounding box center [618, 148] width 79 height 18
click at [595, 150] on link "In Rotation" at bounding box center [618, 148] width 79 height 18
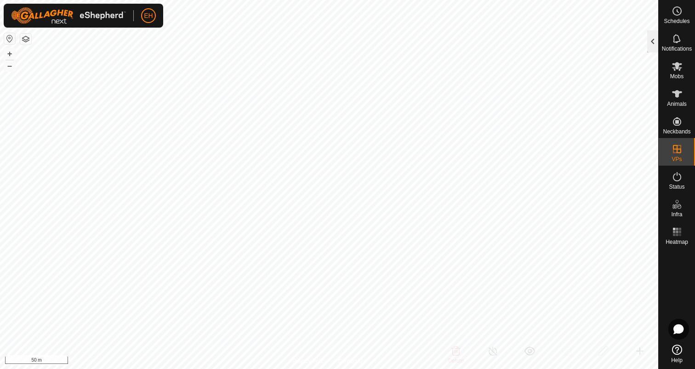
click at [651, 48] on div at bounding box center [652, 41] width 11 height 22
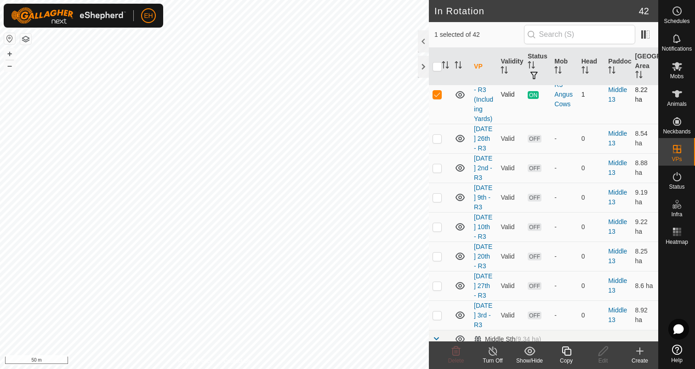
scroll to position [983, 0]
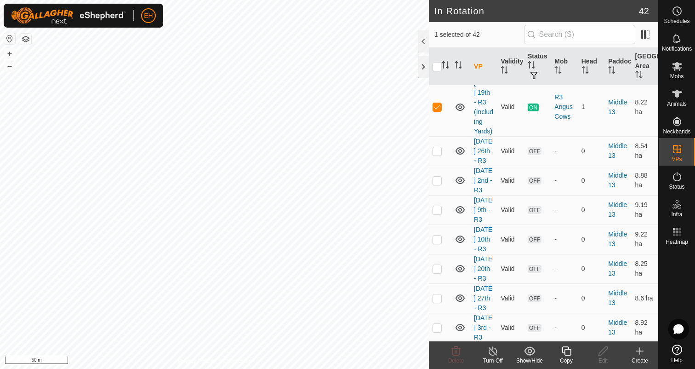
click at [480, 76] on link "[DATE] 19th - R3" at bounding box center [483, 63] width 18 height 27
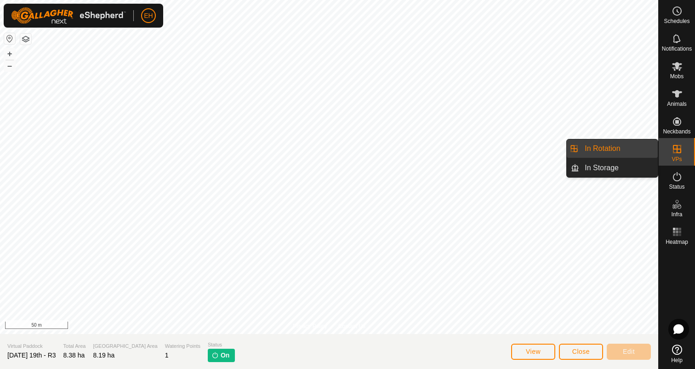
click at [634, 146] on link "In Rotation" at bounding box center [618, 148] width 79 height 18
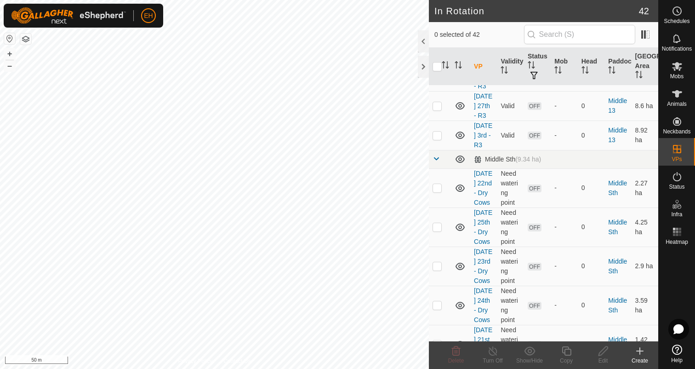
scroll to position [1188, 0]
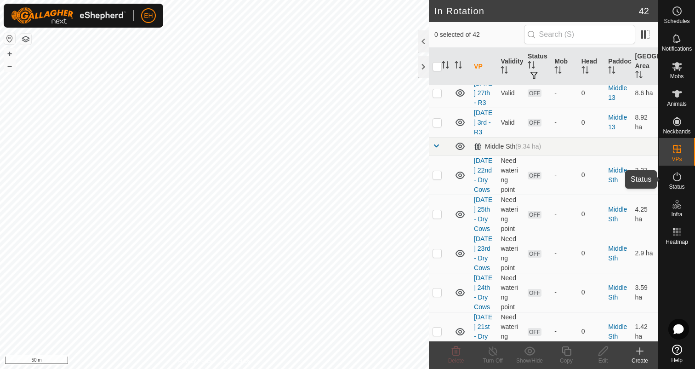
click at [681, 181] on icon at bounding box center [676, 176] width 11 height 11
drag, startPoint x: 675, startPoint y: 180, endPoint x: 685, endPoint y: 176, distance: 11.1
click at [675, 180] on icon at bounding box center [677, 176] width 8 height 9
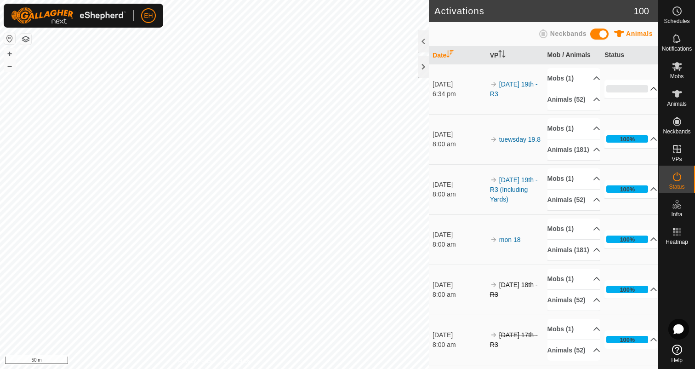
click at [647, 96] on p-accordion-header "0%" at bounding box center [630, 89] width 53 height 18
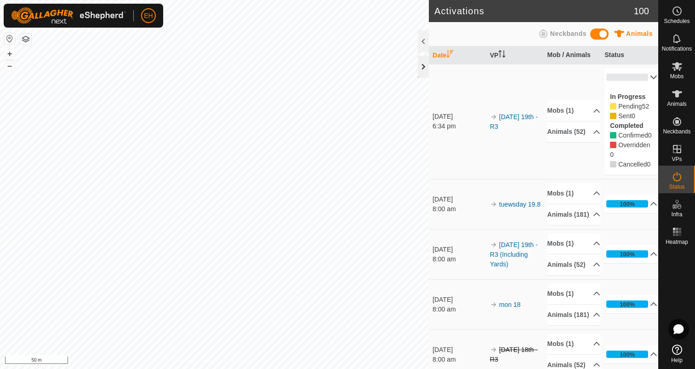
click at [426, 70] on div at bounding box center [423, 67] width 11 height 22
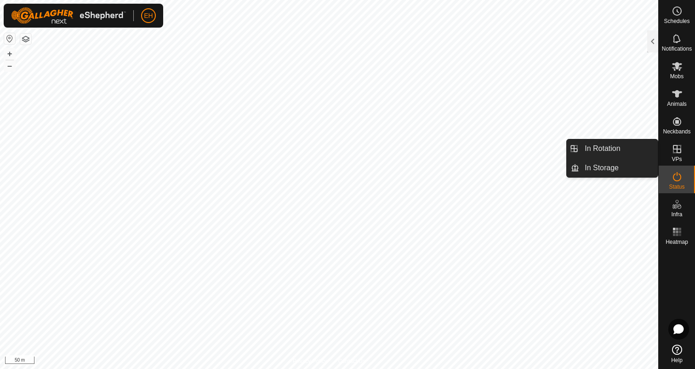
click at [677, 159] on span "VPs" at bounding box center [676, 159] width 10 height 6
click at [629, 149] on link "In Rotation" at bounding box center [618, 148] width 79 height 18
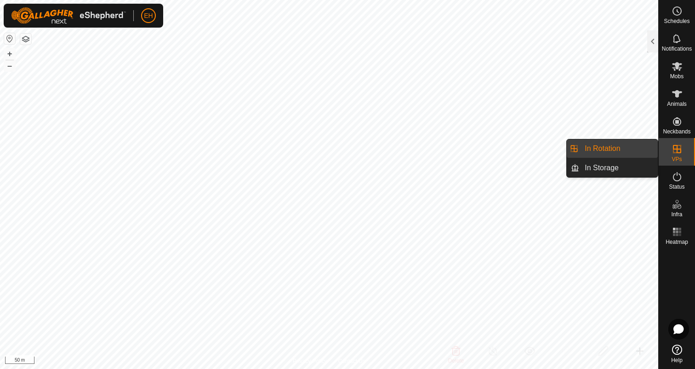
click at [669, 152] on es-virtualpaddocks-svg-icon at bounding box center [677, 149] width 17 height 15
click at [606, 151] on link "In Rotation" at bounding box center [618, 148] width 79 height 18
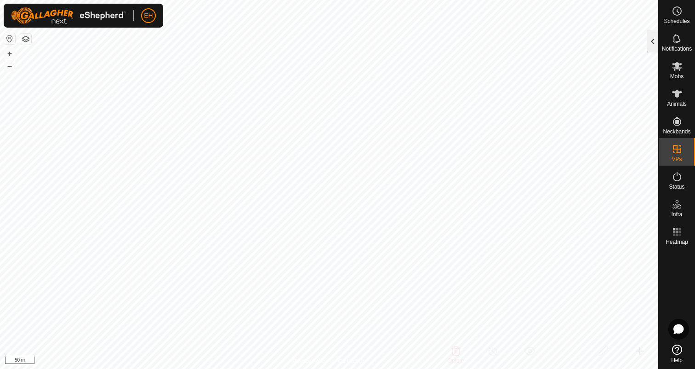
click at [656, 44] on div at bounding box center [652, 41] width 11 height 22
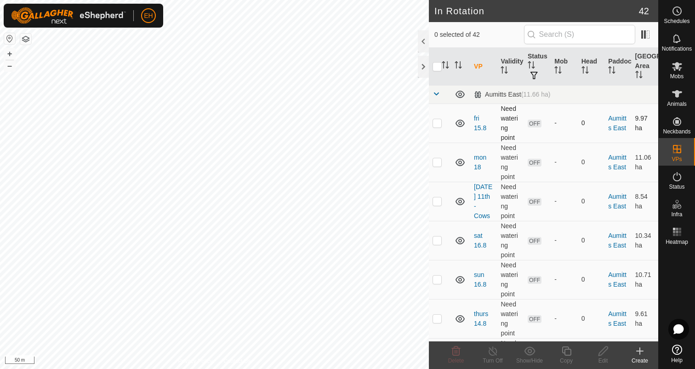
click at [440, 125] on p-checkbox at bounding box center [436, 122] width 9 height 7
checkbox input "true"
click at [436, 159] on p-checkbox at bounding box center [436, 161] width 9 height 7
checkbox input "true"
click at [439, 201] on p-checkbox at bounding box center [436, 200] width 9 height 7
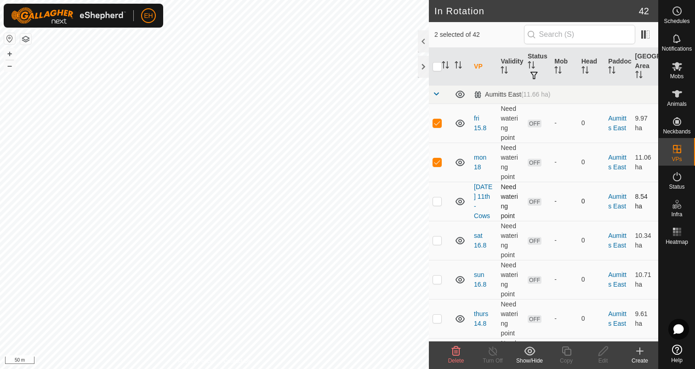
checkbox input "true"
click at [439, 235] on td at bounding box center [440, 240] width 22 height 39
checkbox input "true"
click at [438, 280] on p-checkbox at bounding box center [436, 278] width 9 height 7
checkbox input "true"
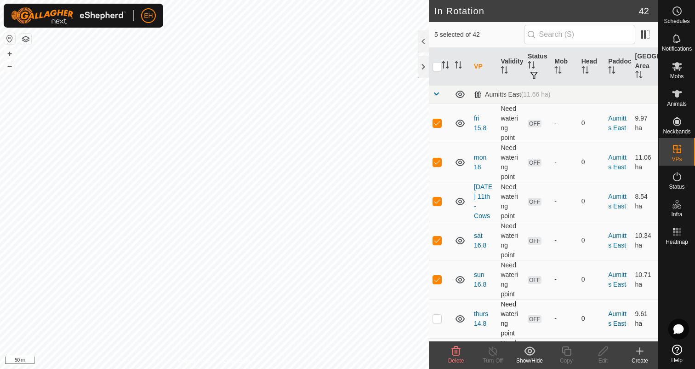
click at [438, 316] on p-checkbox at bounding box center [436, 317] width 9 height 7
checkbox input "true"
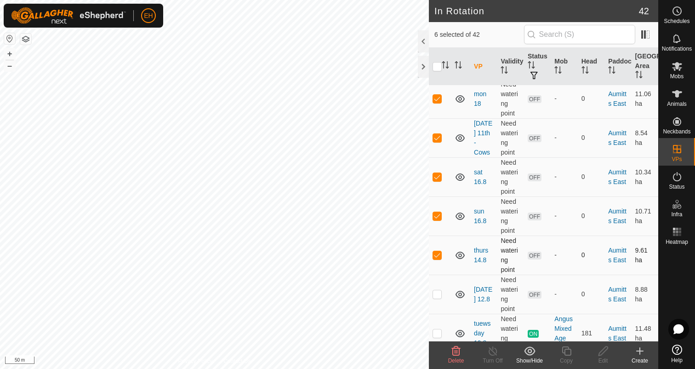
scroll to position [67, 0]
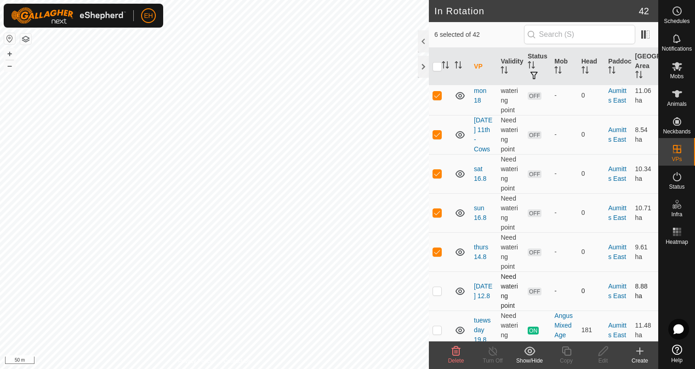
click at [438, 289] on p-checkbox at bounding box center [436, 290] width 9 height 7
checkbox input "true"
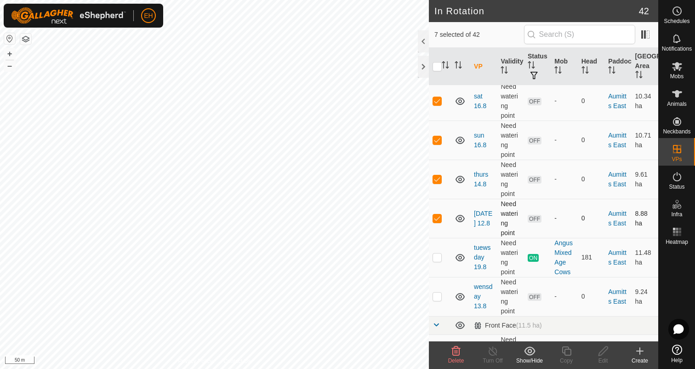
scroll to position [143, 0]
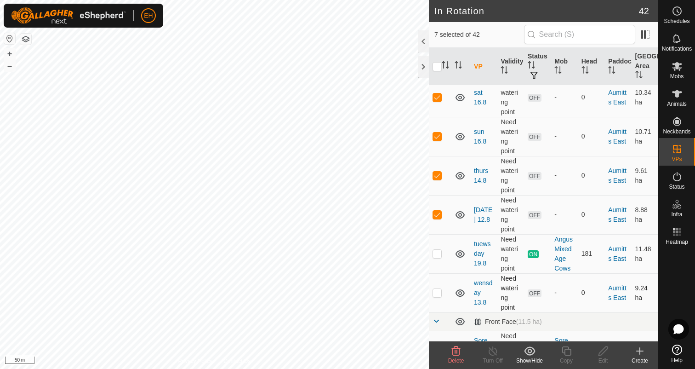
click at [438, 291] on p-checkbox at bounding box center [436, 292] width 9 height 7
checkbox input "true"
click at [461, 353] on icon at bounding box center [455, 350] width 11 height 11
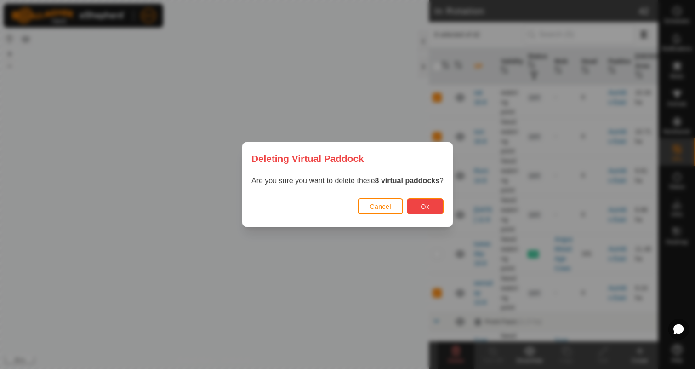
click at [429, 203] on span "Ok" at bounding box center [425, 206] width 9 height 7
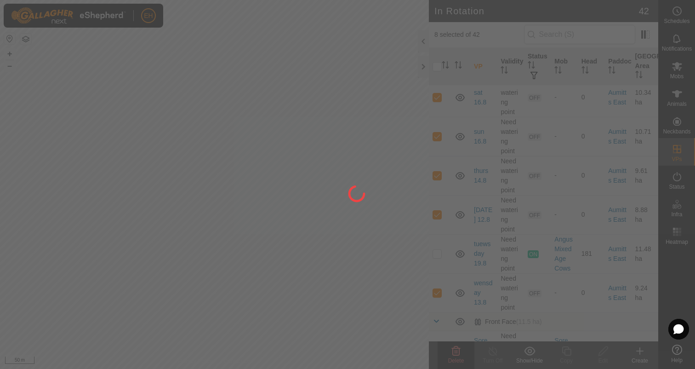
checkbox input "false"
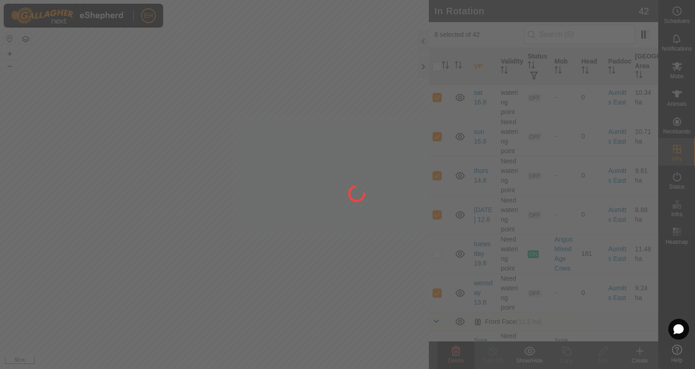
checkbox input "false"
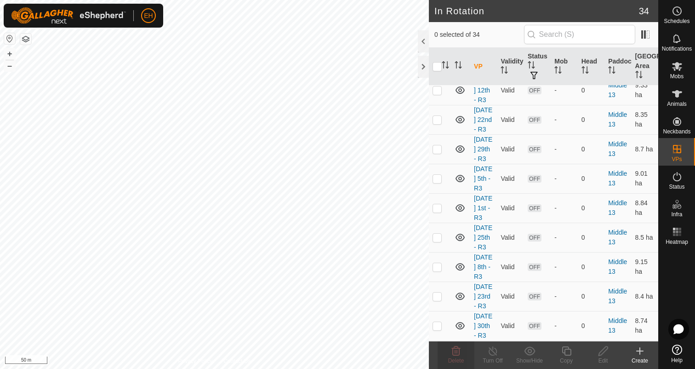
checkbox input "true"
click at [566, 349] on icon at bounding box center [566, 350] width 9 height 9
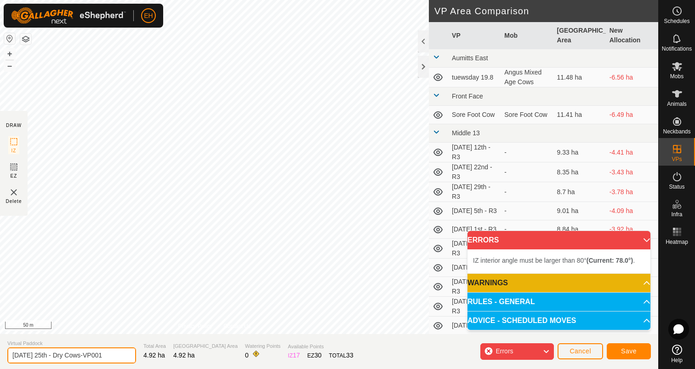
drag, startPoint x: 108, startPoint y: 353, endPoint x: 0, endPoint y: 353, distance: 107.5
click at [0, 353] on section "Virtual Paddock [DATE] 25th - Dry Cows-VP001 Total Area 4.92 ha Grazing Area 4.…" at bounding box center [329, 351] width 658 height 35
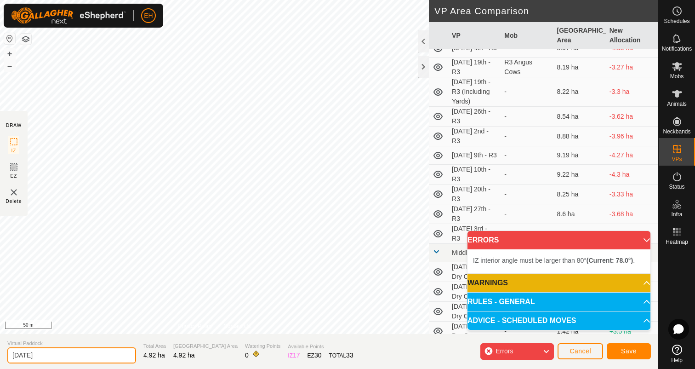
scroll to position [436, 0]
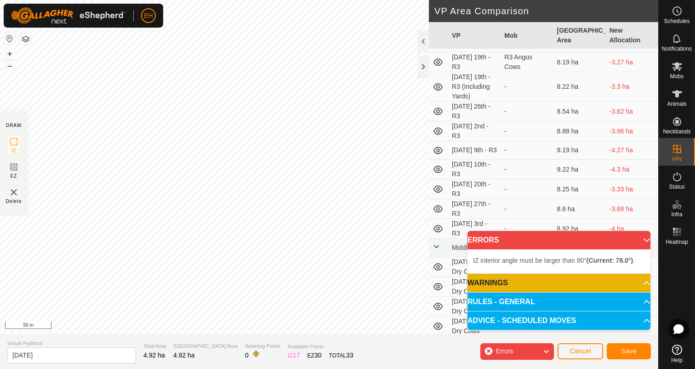
click at [643, 242] on p-accordion-header "ERRORS" at bounding box center [558, 240] width 183 height 18
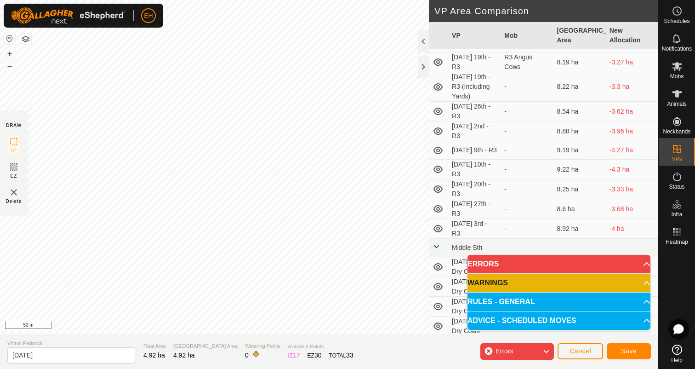
click at [543, 354] on icon at bounding box center [545, 351] width 7 height 12
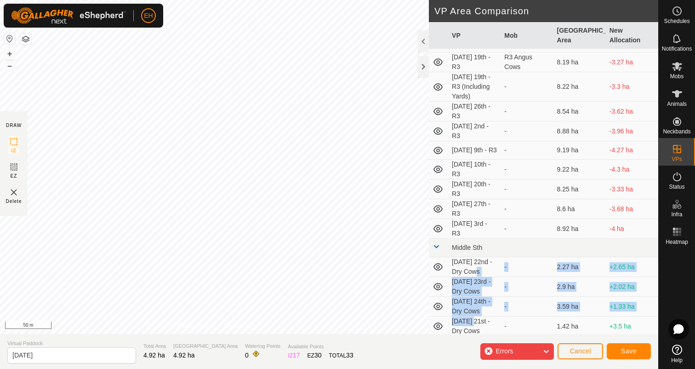
drag, startPoint x: 472, startPoint y: 309, endPoint x: 472, endPoint y: 265, distance: 44.6
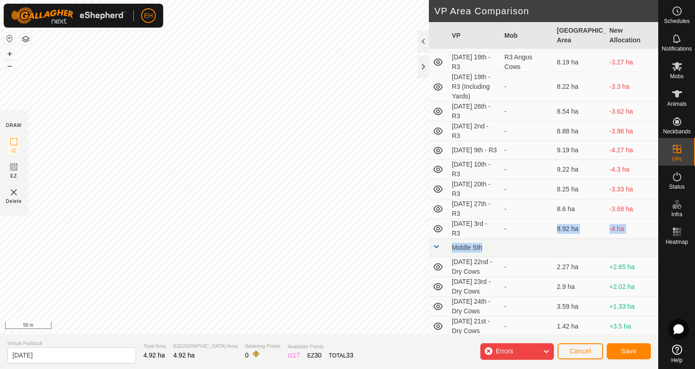
drag, startPoint x: 506, startPoint y: 244, endPoint x: 506, endPoint y: 219, distance: 25.3
click at [437, 243] on span at bounding box center [435, 246] width 7 height 7
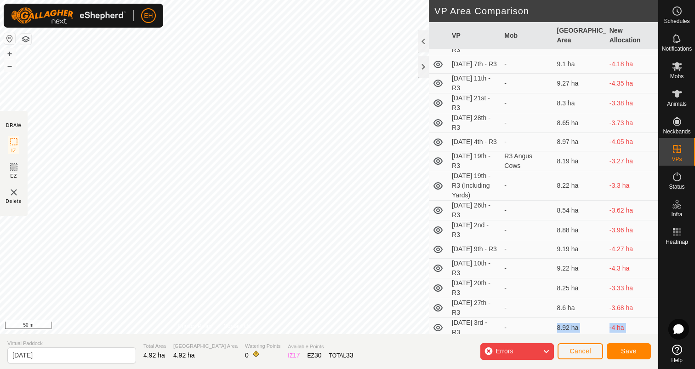
scroll to position [327, 0]
click at [413, 351] on section "Virtual Paddock [DATE] Total Area 4.92 ha Grazing Area 4.92 ha Watering Points …" at bounding box center [329, 351] width 658 height 35
drag, startPoint x: 413, startPoint y: 351, endPoint x: 413, endPoint y: 366, distance: 15.6
click at [413, 366] on section "Virtual Paddock [DATE] Total Area 4.92 ha Grazing Area 4.92 ha Watering Points …" at bounding box center [329, 351] width 658 height 35
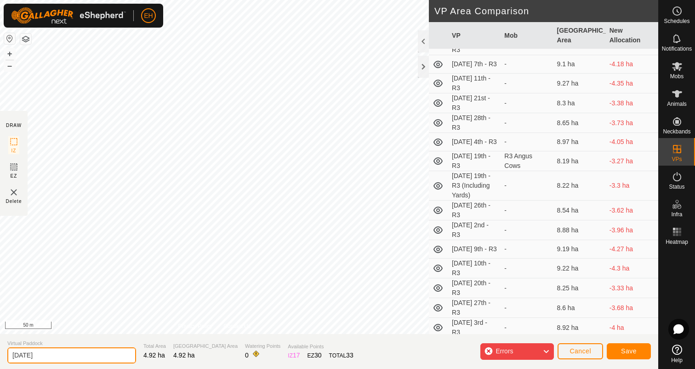
click at [64, 357] on input "[DATE]" at bounding box center [71, 355] width 129 height 16
type input "[DATE] 26th - Dry Cows"
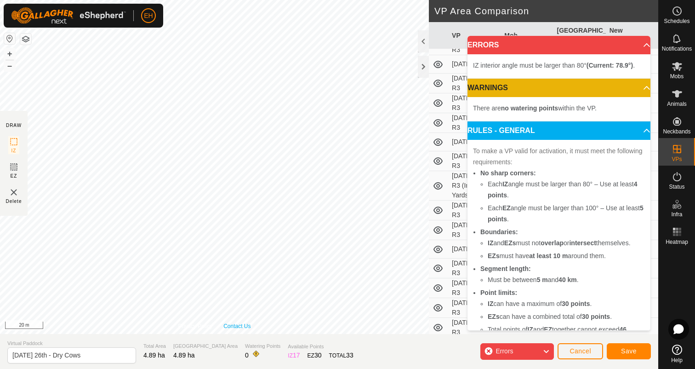
drag, startPoint x: 244, startPoint y: 330, endPoint x: 244, endPoint y: 324, distance: 5.5
click at [244, 324] on div "Privacy Policy Contact Us IZ interior angle must be larger than 80° (Current: 7…" at bounding box center [214, 167] width 429 height 334
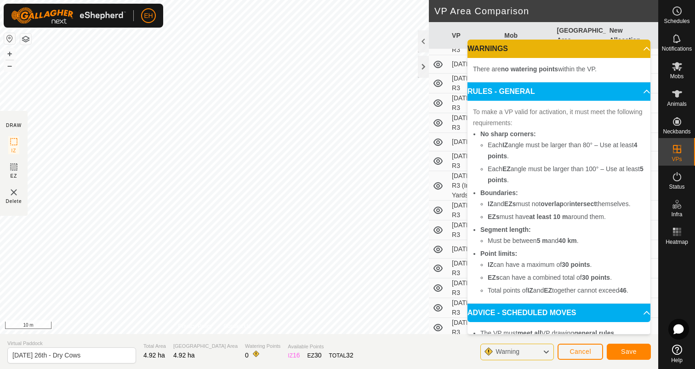
click at [640, 48] on p-accordion-header "WARNINGS" at bounding box center [558, 49] width 183 height 18
click at [643, 96] on p-accordion-header "RULES - GENERAL" at bounding box center [558, 91] width 183 height 18
click at [544, 349] on icon at bounding box center [545, 352] width 7 height 12
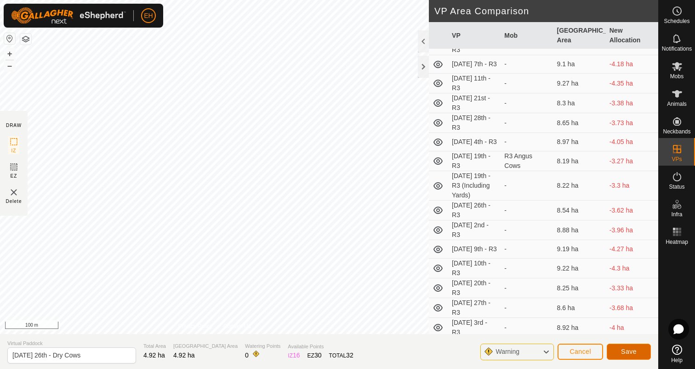
click at [633, 353] on span "Save" at bounding box center [629, 350] width 16 height 7
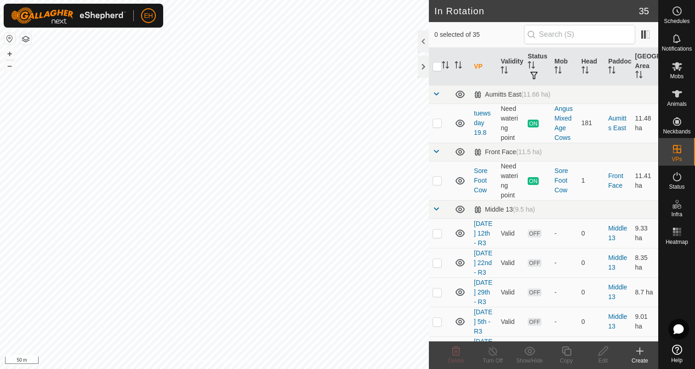
checkbox input "true"
click at [568, 356] on icon at bounding box center [566, 350] width 11 height 11
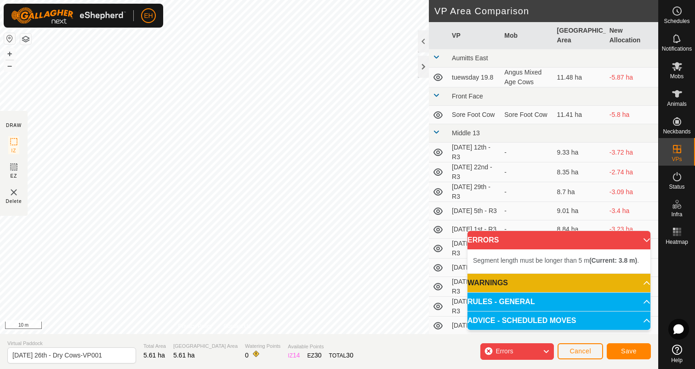
click at [277, 257] on div "Segment length must be longer than 5 m (Current: 3.8 m) . + – ⇧ i 10 m" at bounding box center [214, 167] width 429 height 334
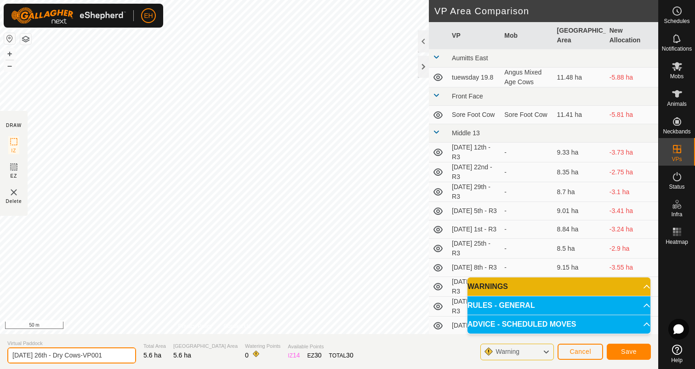
drag, startPoint x: 112, startPoint y: 354, endPoint x: 0, endPoint y: 347, distance: 111.5
click at [0, 347] on section "Virtual Paddock [DATE] 26th - Dry Cows-VP001 Total Area 5.6 ha Grazing Area 5.6…" at bounding box center [329, 351] width 658 height 35
type input "[DATE] 27th - Dry Cows"
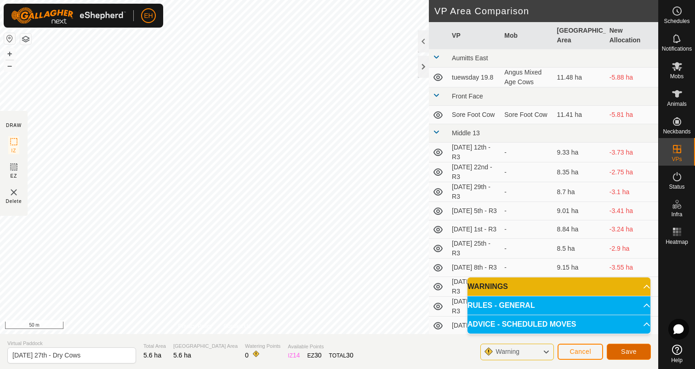
click at [635, 354] on span "Save" at bounding box center [629, 350] width 16 height 7
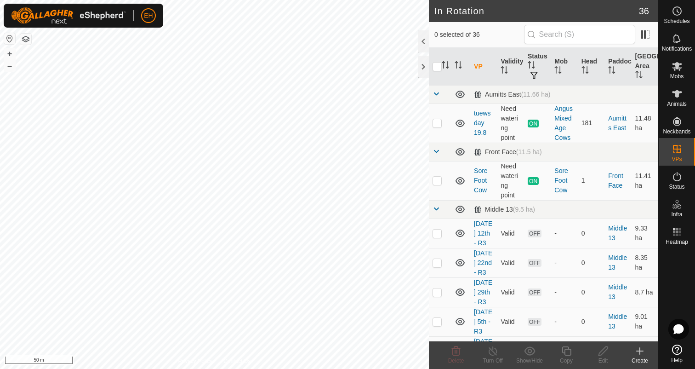
checkbox input "true"
click at [568, 351] on icon at bounding box center [566, 350] width 11 height 11
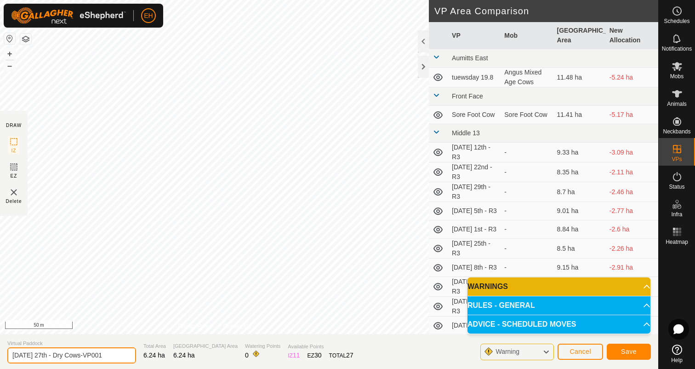
scroll to position [0, 4]
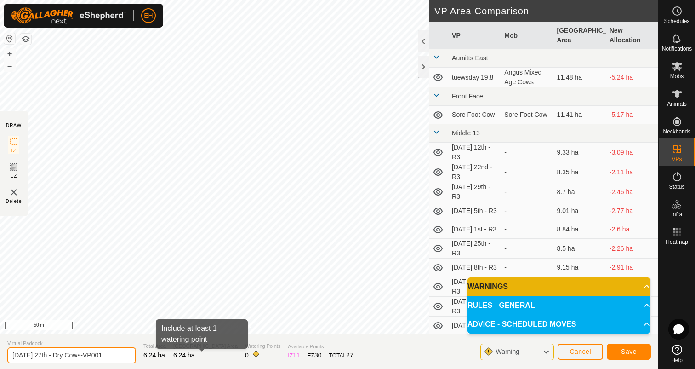
drag, startPoint x: 10, startPoint y: 356, endPoint x: 202, endPoint y: 356, distance: 192.6
click at [202, 356] on section "Virtual Paddock [DATE] 27th - Dry Cows-VP001 Total Area 6.24 ha Grazing Area 6.…" at bounding box center [329, 351] width 658 height 35
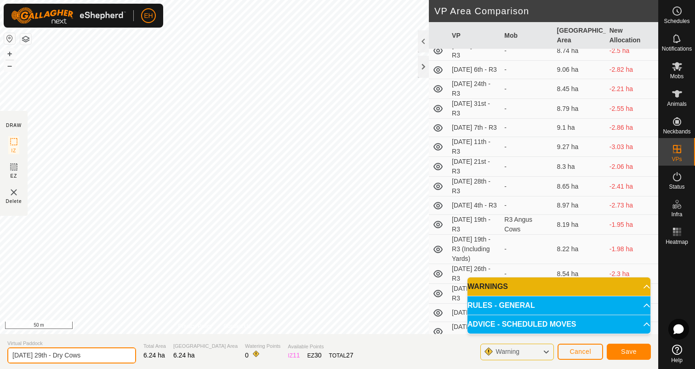
scroll to position [475, 0]
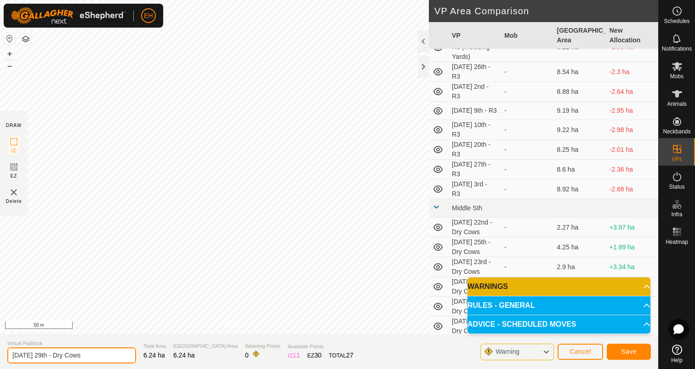
type input "[DATE] 29th - Dry Cows"
drag, startPoint x: 102, startPoint y: 358, endPoint x: 0, endPoint y: 358, distance: 102.0
click at [0, 358] on section "Virtual Paddock [DATE] 29th - Dry Cows Total Area 6.35 ha Grazing Area 6.35 ha …" at bounding box center [329, 351] width 658 height 35
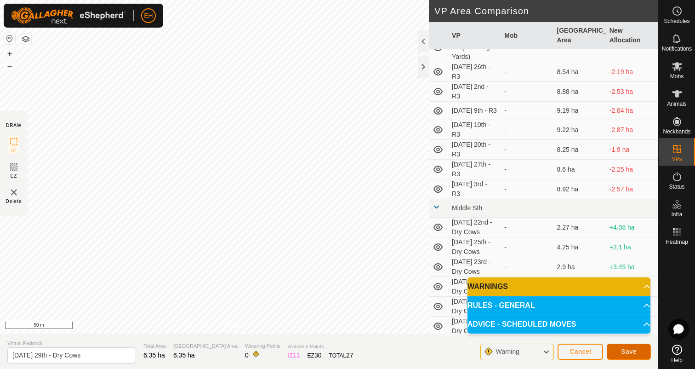
click at [620, 350] on button "Save" at bounding box center [629, 351] width 44 height 16
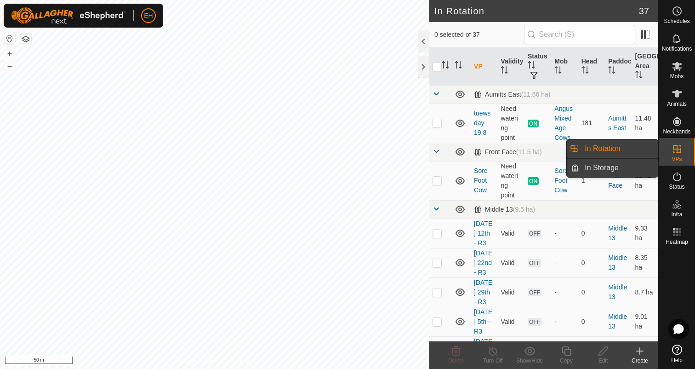
click at [634, 170] on link "In Storage" at bounding box center [618, 168] width 79 height 18
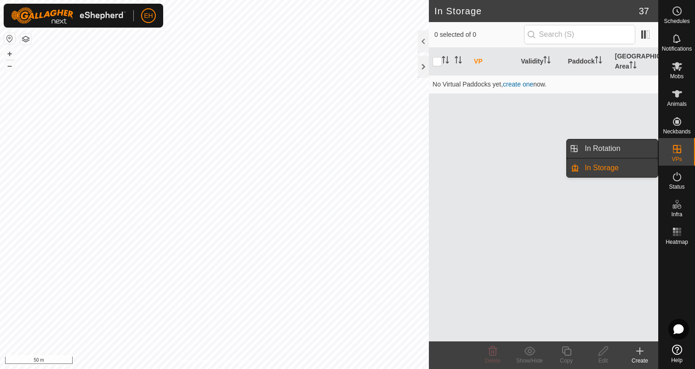
click at [616, 151] on link "In Rotation" at bounding box center [618, 148] width 79 height 18
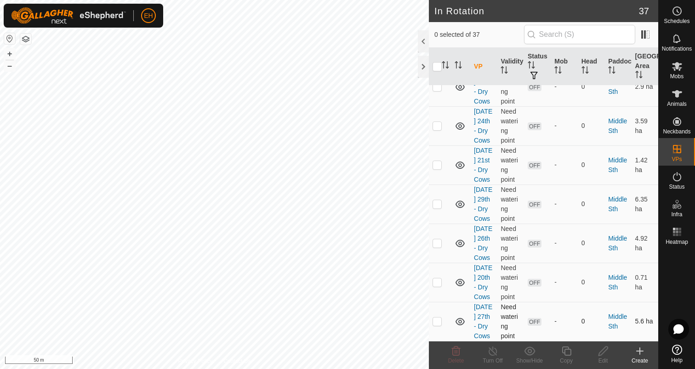
scroll to position [1238, 0]
click at [439, 200] on p-checkbox at bounding box center [436, 203] width 9 height 7
checkbox input "true"
click at [604, 353] on icon at bounding box center [602, 350] width 11 height 11
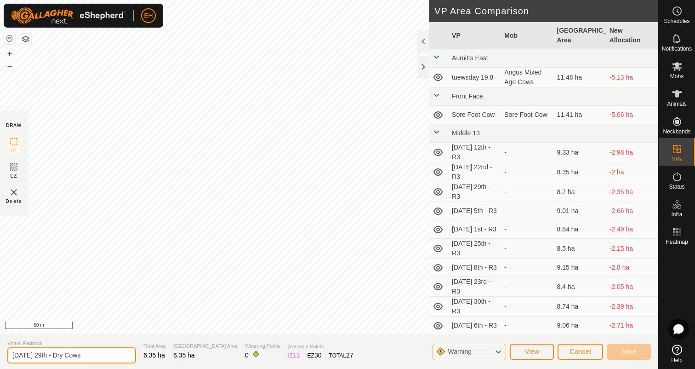
click at [47, 356] on input "[DATE] 29th - Dry Cows" at bounding box center [71, 355] width 129 height 16
type input "[DATE] 28th - Dry Cows"
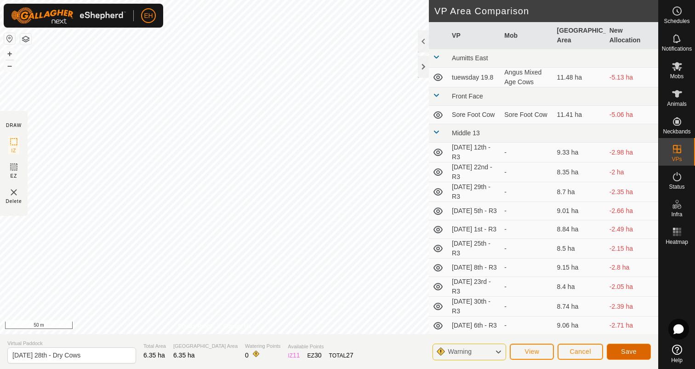
click at [635, 353] on span "Save" at bounding box center [629, 350] width 16 height 7
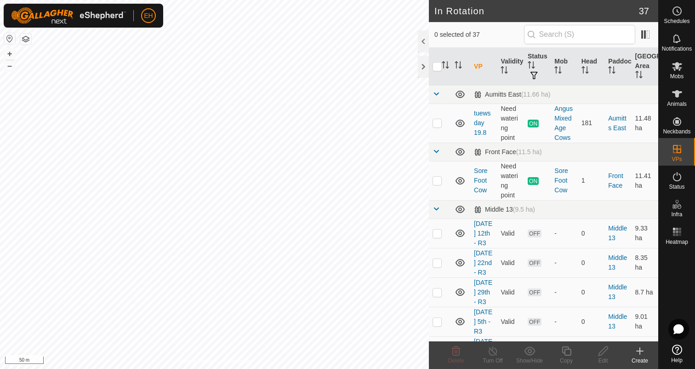
checkbox input "true"
click at [572, 350] on copy-svg-icon at bounding box center [566, 350] width 37 height 11
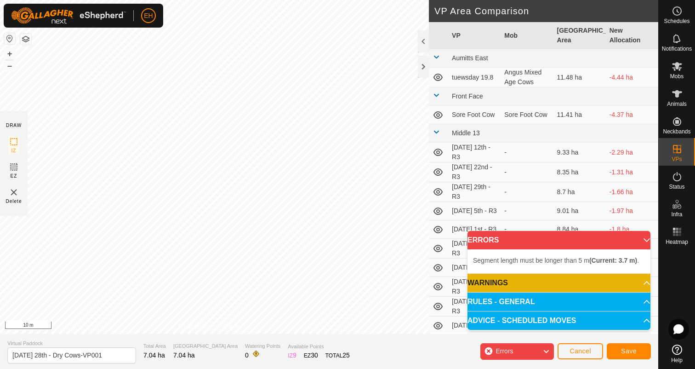
click at [258, 196] on div "Segment length must be longer than 5 m (Current: 3.7 m) . + – ⇧ i 10 m" at bounding box center [214, 167] width 429 height 334
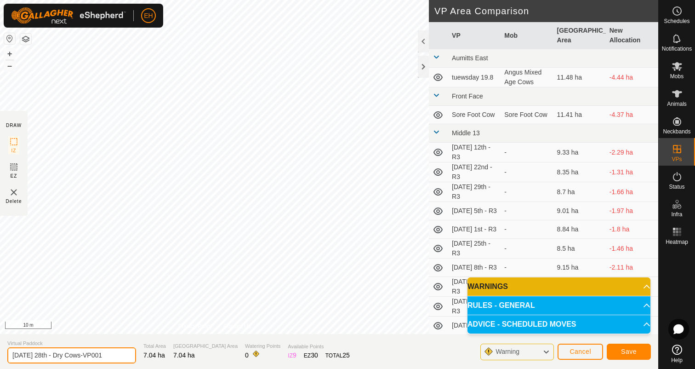
drag, startPoint x: 9, startPoint y: 353, endPoint x: 183, endPoint y: 352, distance: 174.6
click at [183, 352] on section "Virtual Paddock [DATE] 28th - Dry Cows-VP001 Total Area 7.04 ha [GEOGRAPHIC_DAT…" at bounding box center [329, 351] width 658 height 35
type input "[DATE] 29th - Dry Cows"
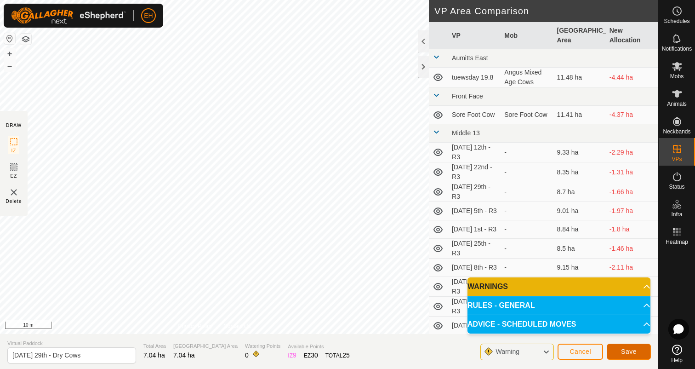
click at [628, 347] on button "Save" at bounding box center [629, 351] width 44 height 16
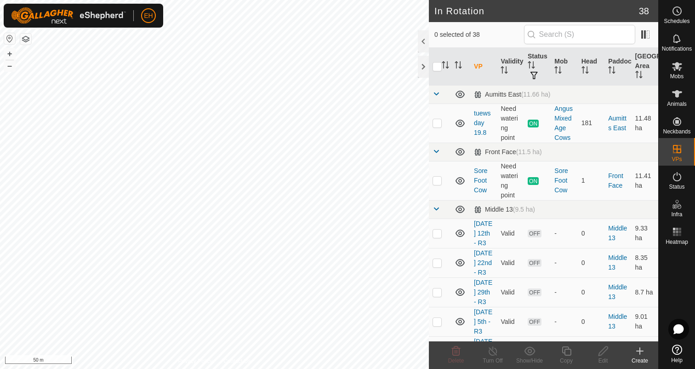
checkbox input "true"
click at [569, 348] on icon at bounding box center [566, 350] width 11 height 11
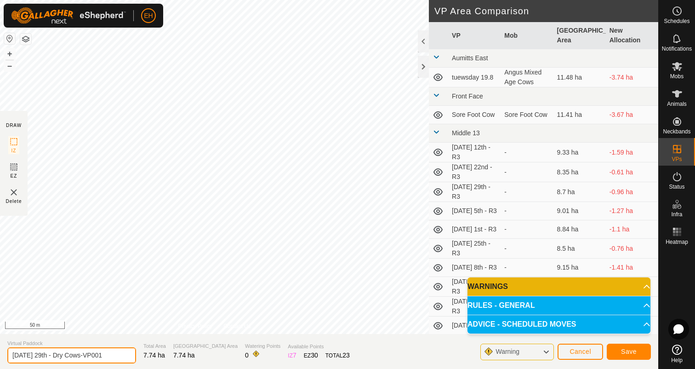
drag, startPoint x: 105, startPoint y: 356, endPoint x: 0, endPoint y: 355, distance: 104.8
click at [0, 355] on section "Virtual Paddock [DATE] 29th - Dry Cows-VP001 Total Area 7.74 ha Grazing Area 7.…" at bounding box center [329, 351] width 658 height 35
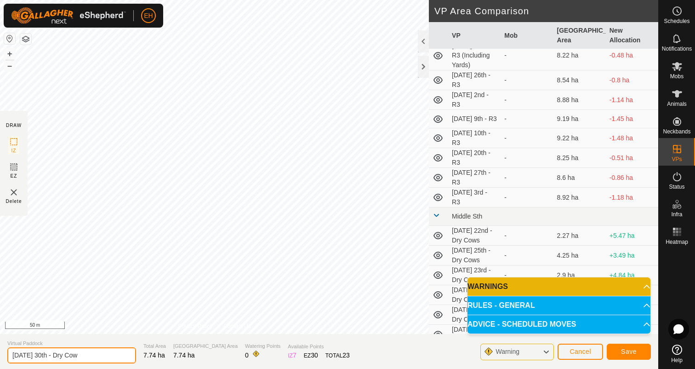
scroll to position [524, 0]
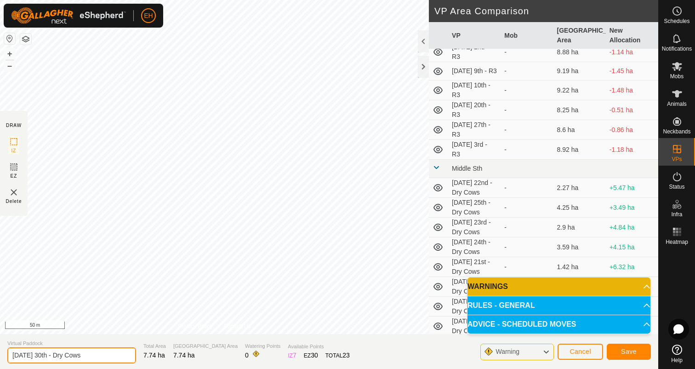
type input "[DATE] 30th - Dry Cows"
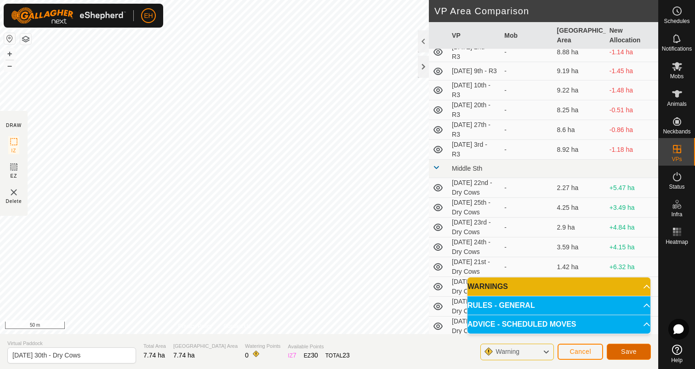
click at [630, 349] on span "Save" at bounding box center [629, 350] width 16 height 7
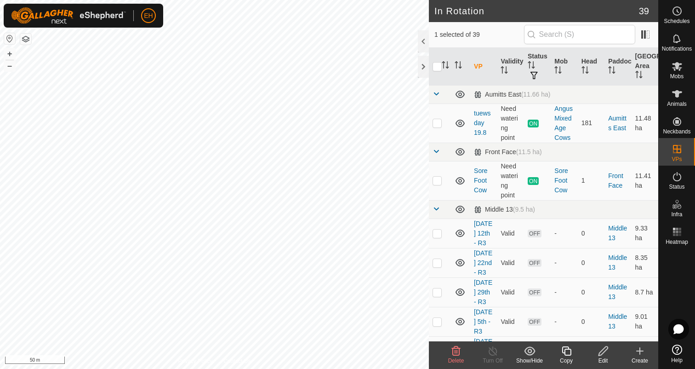
click at [563, 349] on icon at bounding box center [566, 350] width 11 height 11
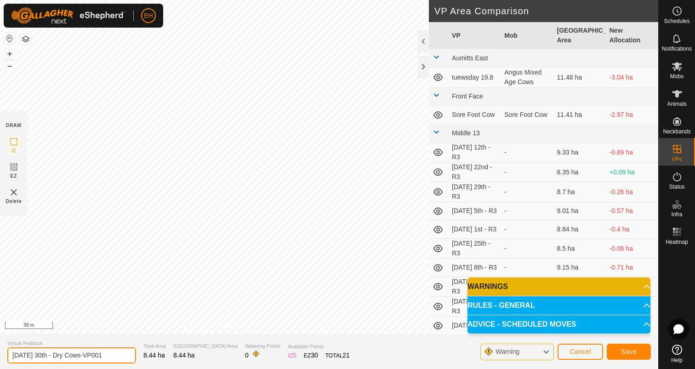
drag, startPoint x: 12, startPoint y: 358, endPoint x: 134, endPoint y: 352, distance: 122.4
click at [134, 352] on section "Virtual Paddock [DATE] 30th - Dry Cows-VP001 Total Area 8.44 ha Grazing Area 8.…" at bounding box center [329, 351] width 658 height 35
type input "[DATE] 31st - Dry Cows"
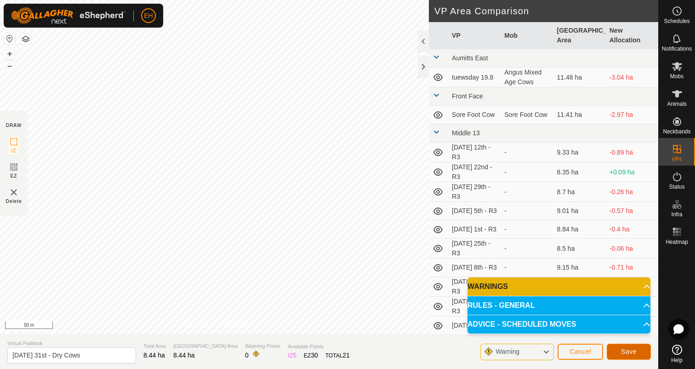
click at [631, 351] on span "Save" at bounding box center [629, 350] width 16 height 7
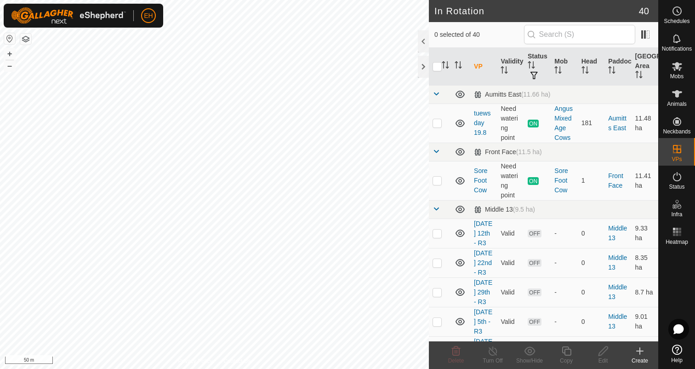
checkbox input "true"
click at [569, 353] on icon at bounding box center [566, 350] width 11 height 11
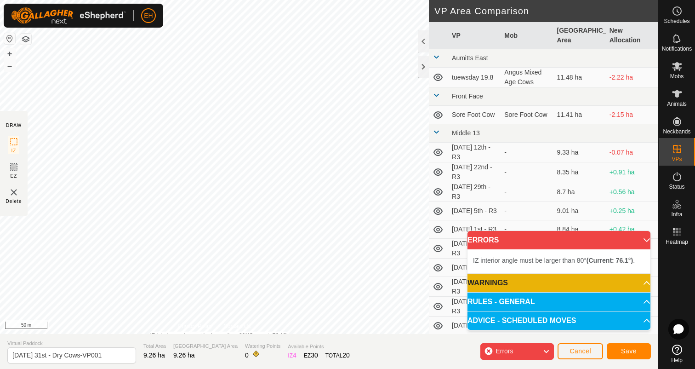
click at [150, 331] on div "IZ interior angle must be larger than 80° (Current: 76.1°) . + – ⇧ i 50 m" at bounding box center [214, 167] width 429 height 334
click at [139, 93] on div "IZ interior angle must be larger than 80° (Current: 71.1°) . + – ⇧ i 10 m" at bounding box center [214, 167] width 429 height 334
click at [71, 161] on div "Segment length must be longer than 5 m (Current: 2.6 m) . + – ⇧ i 2 m" at bounding box center [214, 167] width 429 height 334
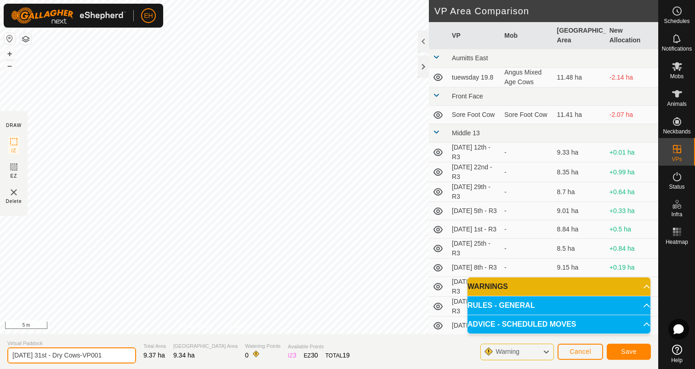
drag, startPoint x: 110, startPoint y: 355, endPoint x: 0, endPoint y: 354, distance: 110.3
click at [0, 354] on section "Virtual Paddock [DATE] 31st - Dry Cows-VP001 Total Area 9.37 ha Grazing Area 9.…" at bounding box center [329, 351] width 658 height 35
type input "[DATE] 1st - Dry Cows"
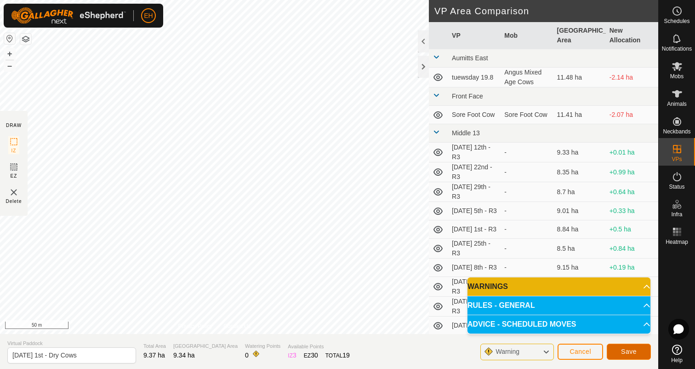
click at [634, 353] on span "Save" at bounding box center [629, 350] width 16 height 7
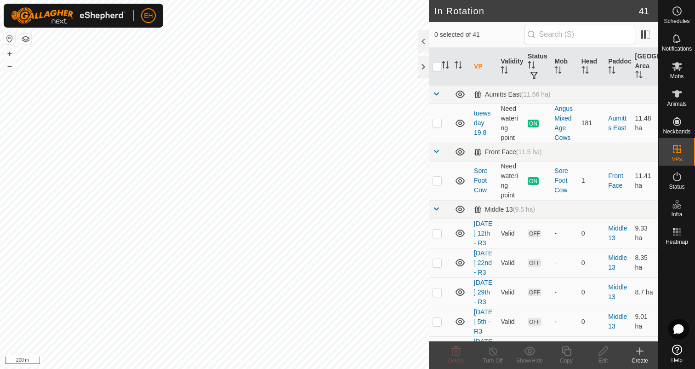
click at [640, 352] on icon at bounding box center [640, 350] width 0 height 6
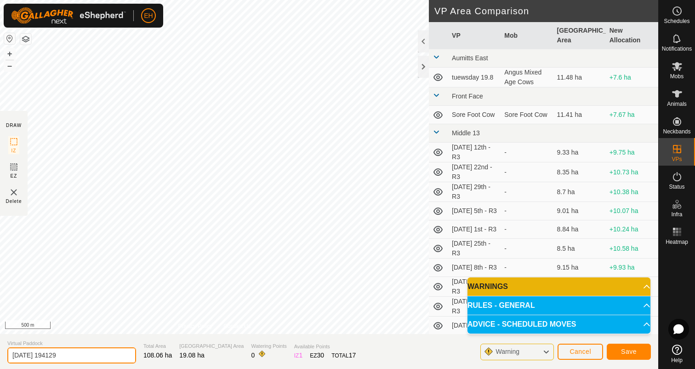
drag, startPoint x: 104, startPoint y: 354, endPoint x: 0, endPoint y: 358, distance: 103.9
click at [0, 358] on section "Virtual Paddock [DATE] 194129 Total Area 108.06 ha Grazing Area 19.08 ha Wateri…" at bounding box center [329, 351] width 658 height 35
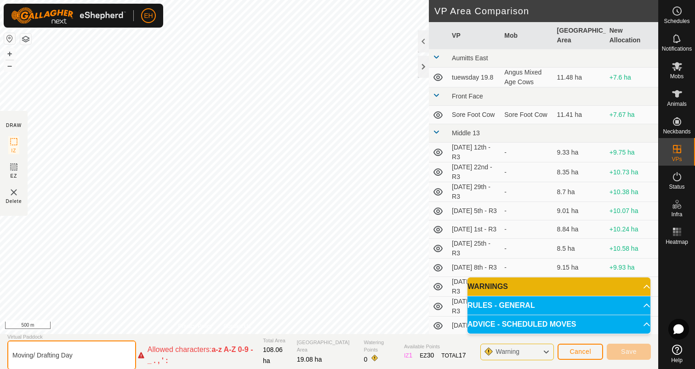
click at [38, 355] on input "Moving/ Drafting Day" at bounding box center [71, 354] width 129 height 29
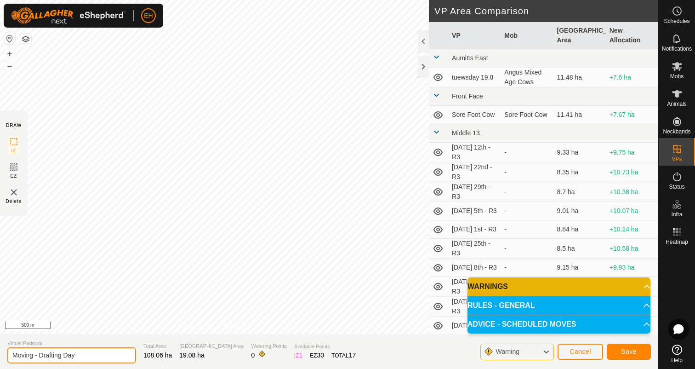
type input "Moving - Drafting Day"
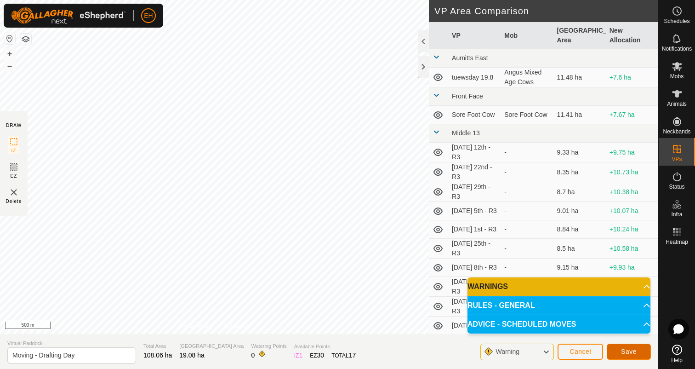
click at [626, 353] on span "Save" at bounding box center [629, 350] width 16 height 7
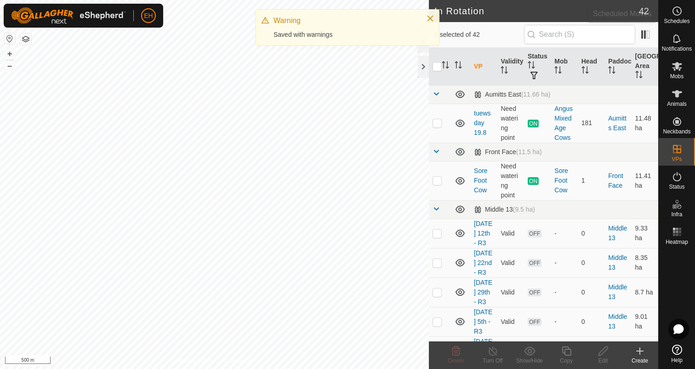
click at [677, 13] on icon at bounding box center [676, 11] width 11 height 11
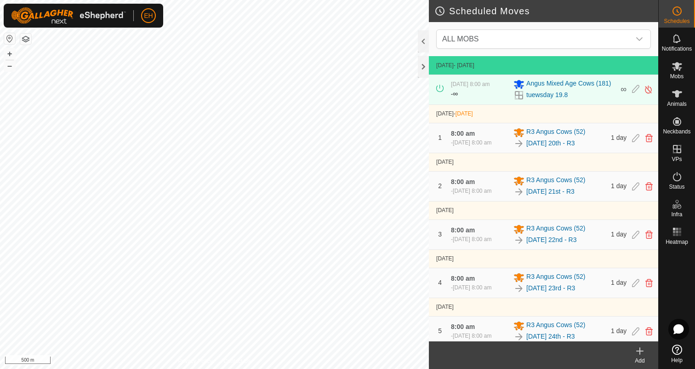
click at [642, 354] on icon at bounding box center [639, 350] width 11 height 11
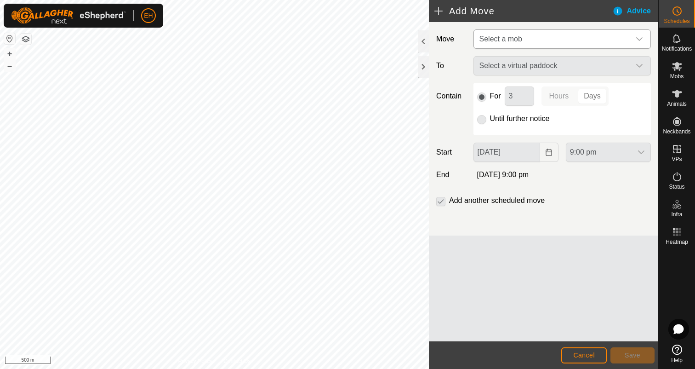
click at [579, 42] on span "Select a mob" at bounding box center [553, 39] width 154 height 18
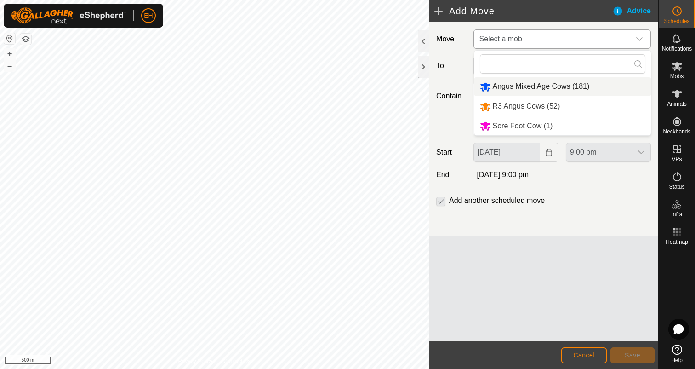
click at [572, 87] on li "Angus Mixed Age Cows (181)" at bounding box center [562, 86] width 176 height 19
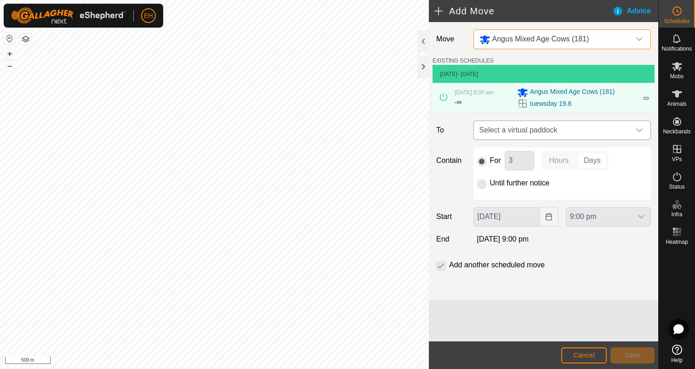
click at [558, 129] on span "Select a virtual paddock" at bounding box center [553, 130] width 154 height 18
click at [544, 174] on li "No results found" at bounding box center [562, 177] width 176 height 18
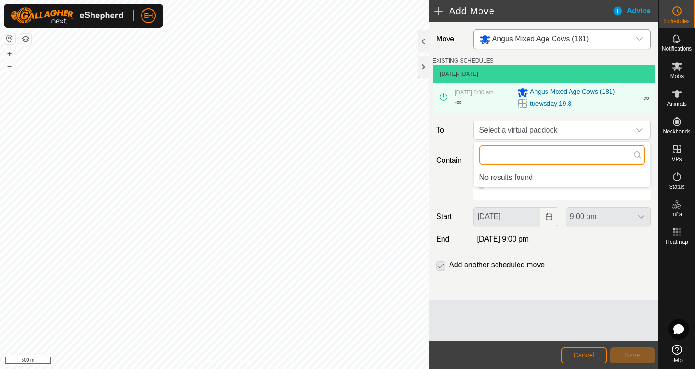
click at [548, 146] on input "text" at bounding box center [561, 154] width 165 height 19
click at [559, 189] on div "For 3 Hours Days Until further notice" at bounding box center [561, 173] width 177 height 52
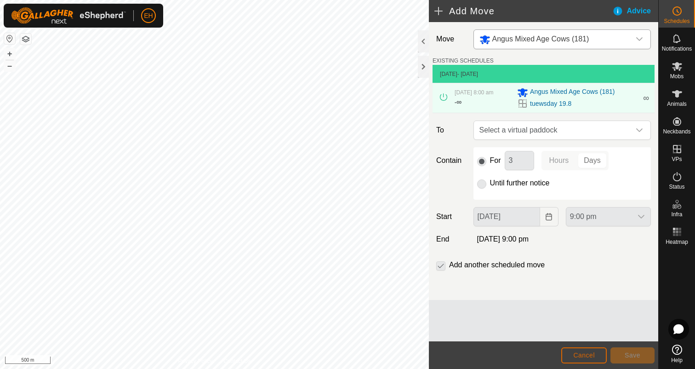
click at [586, 357] on span "Cancel" at bounding box center [584, 354] width 22 height 7
